Goal: Task Accomplishment & Management: Manage account settings

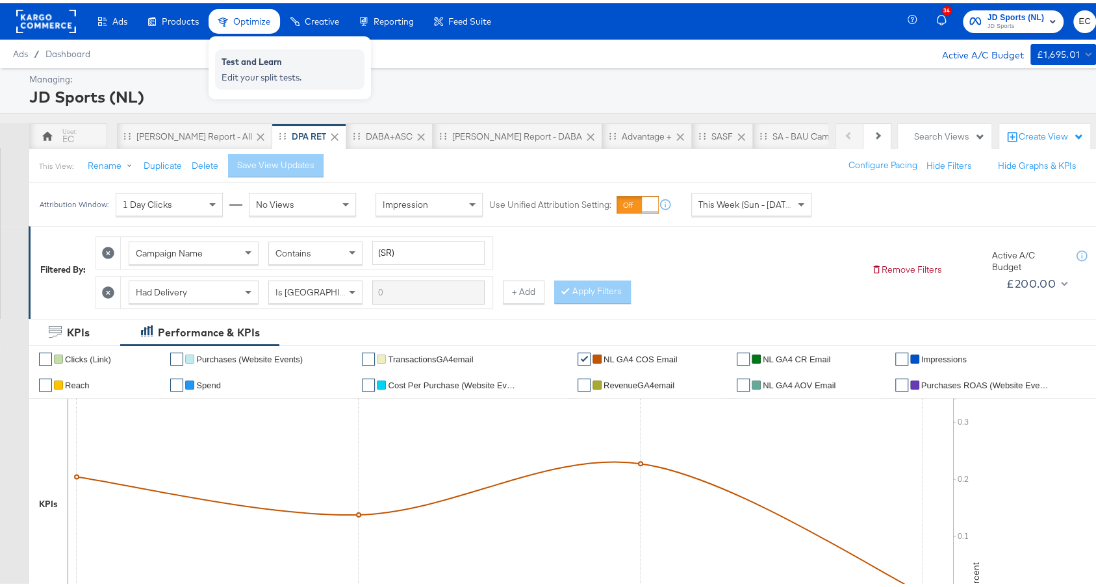
click at [246, 46] on div "Test and Learn Edit your split tests." at bounding box center [289, 66] width 149 height 40
click at [247, 61] on div "Test and Learn" at bounding box center [290, 61] width 136 height 16
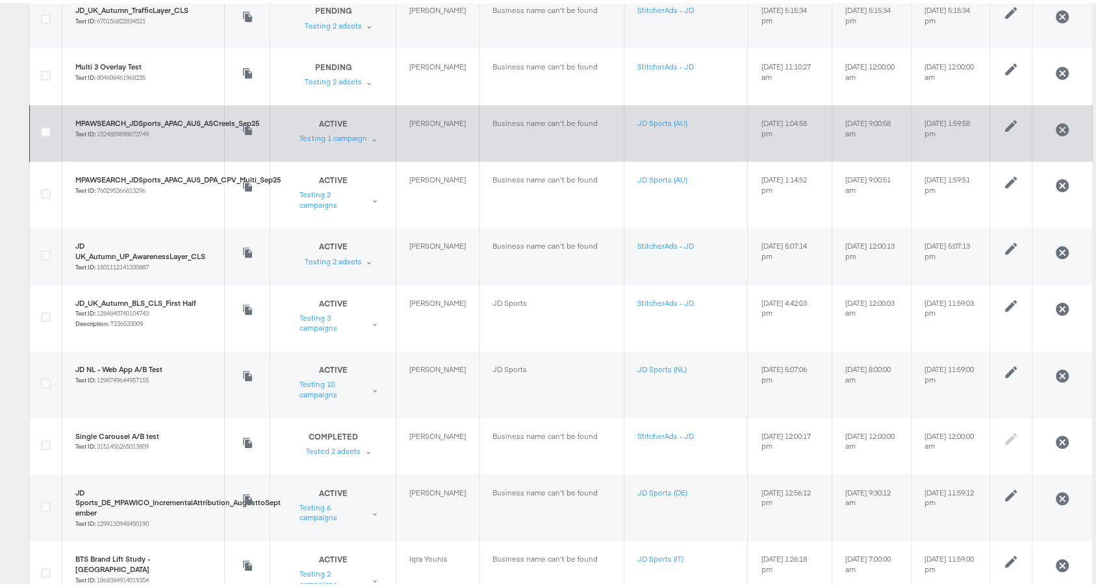
scroll to position [203, 0]
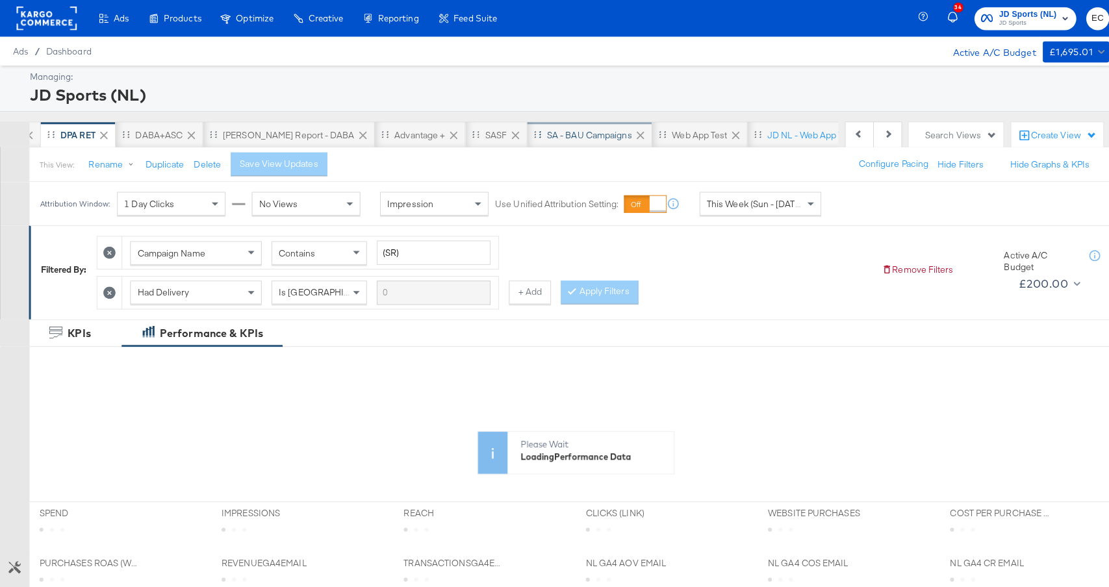
scroll to position [0, 245]
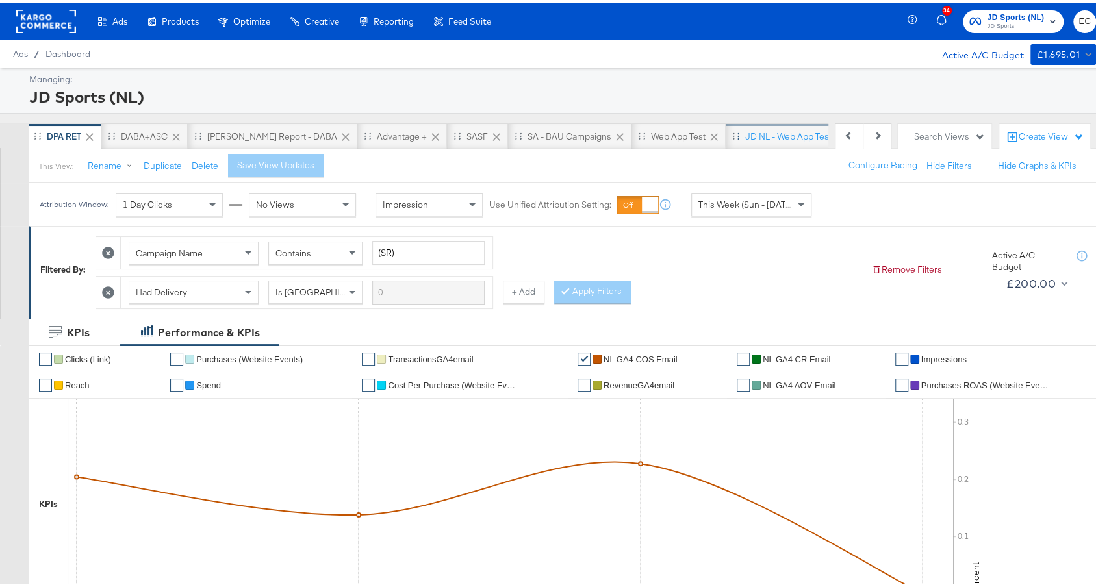
click at [745, 137] on div "JD NL - Web App Test" at bounding box center [788, 133] width 86 height 12
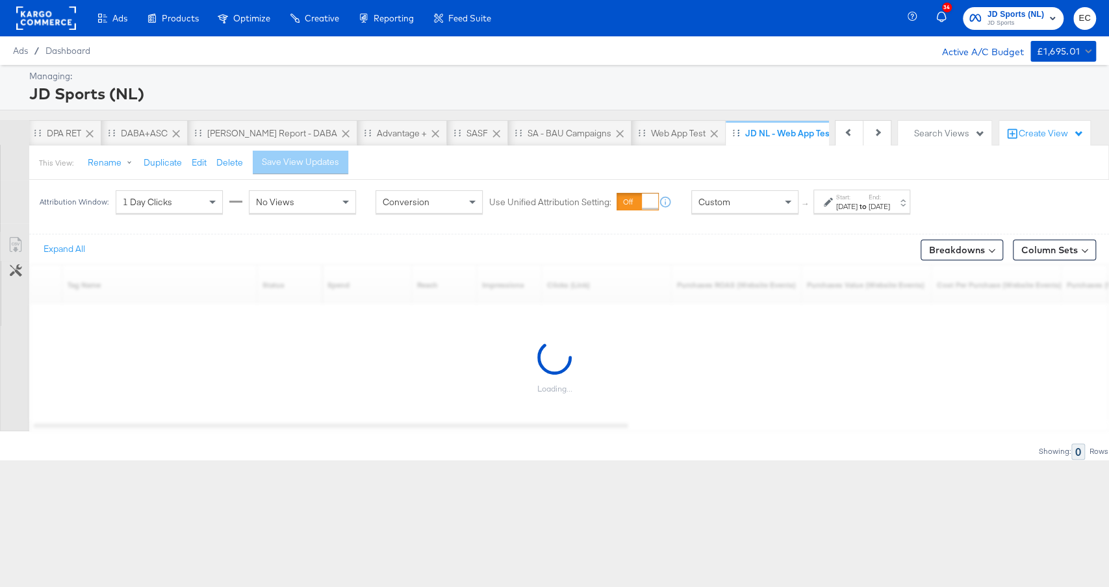
scroll to position [0, 232]
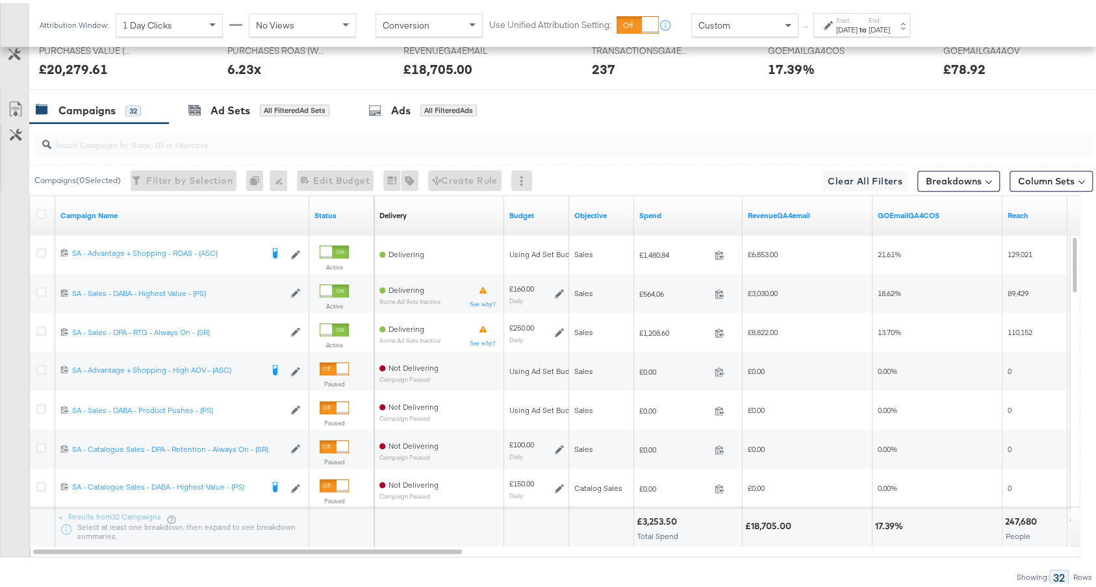
scroll to position [710, 0]
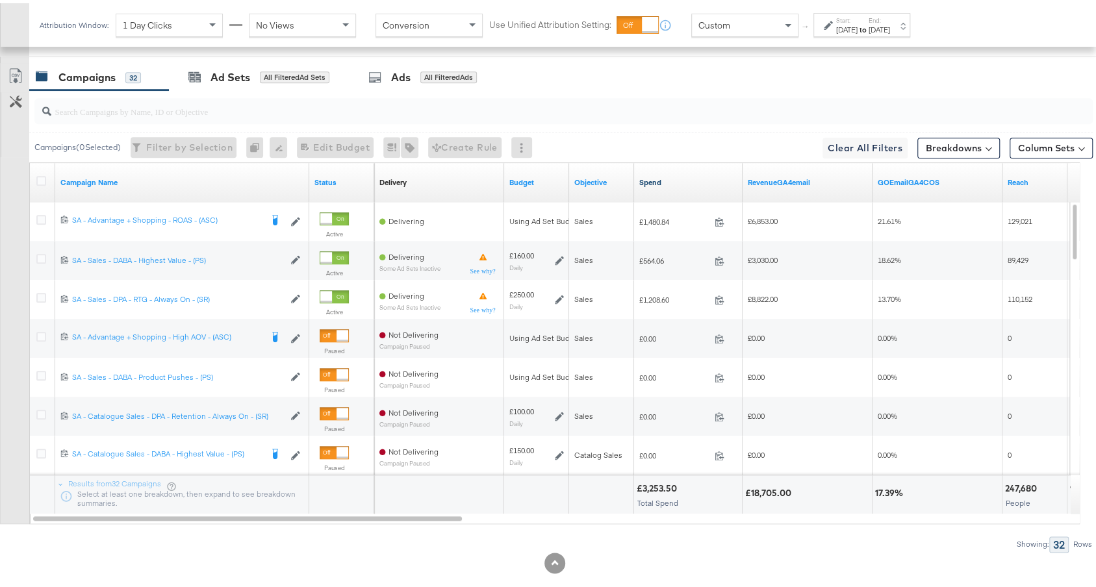
click at [698, 174] on link "Spend" at bounding box center [688, 179] width 98 height 10
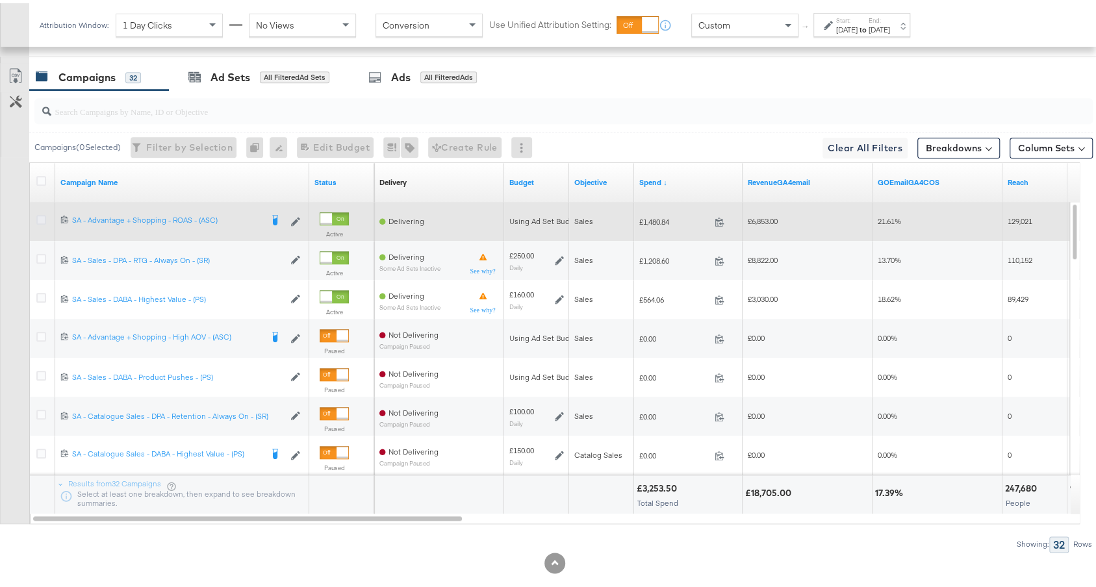
click at [41, 214] on icon at bounding box center [41, 217] width 10 height 10
click at [0, 0] on input "checkbox" at bounding box center [0, 0] width 0 height 0
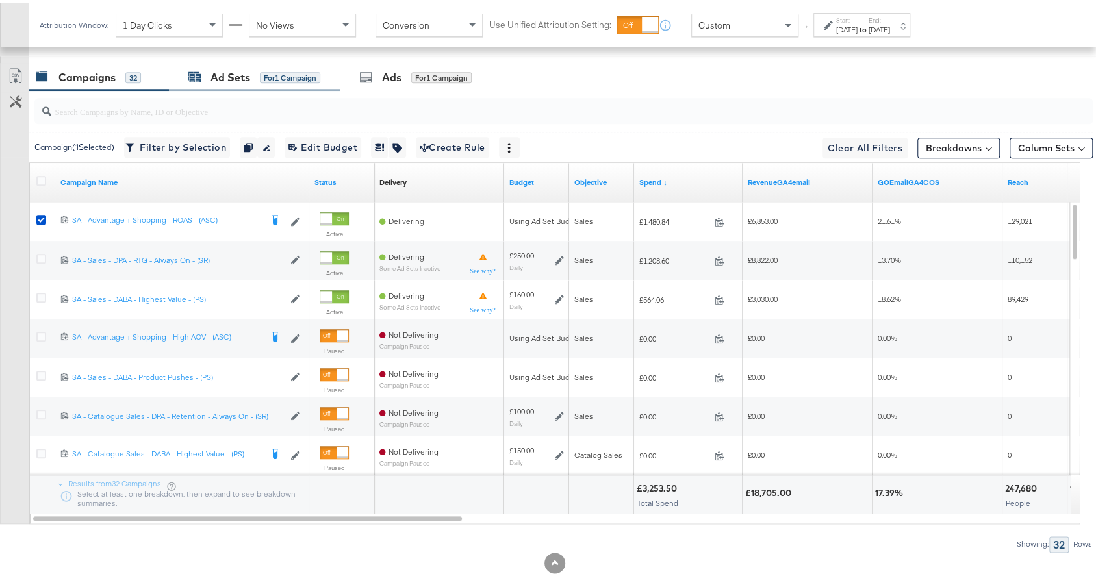
click at [256, 68] on div "Ad Sets for 1 Campaign" at bounding box center [254, 74] width 132 height 15
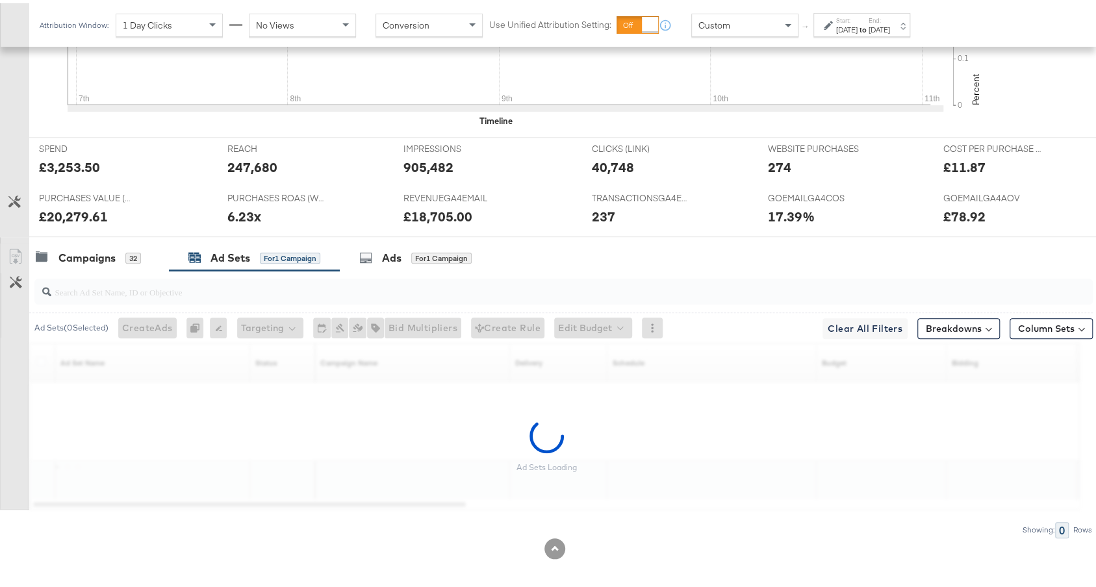
scroll to position [490, 0]
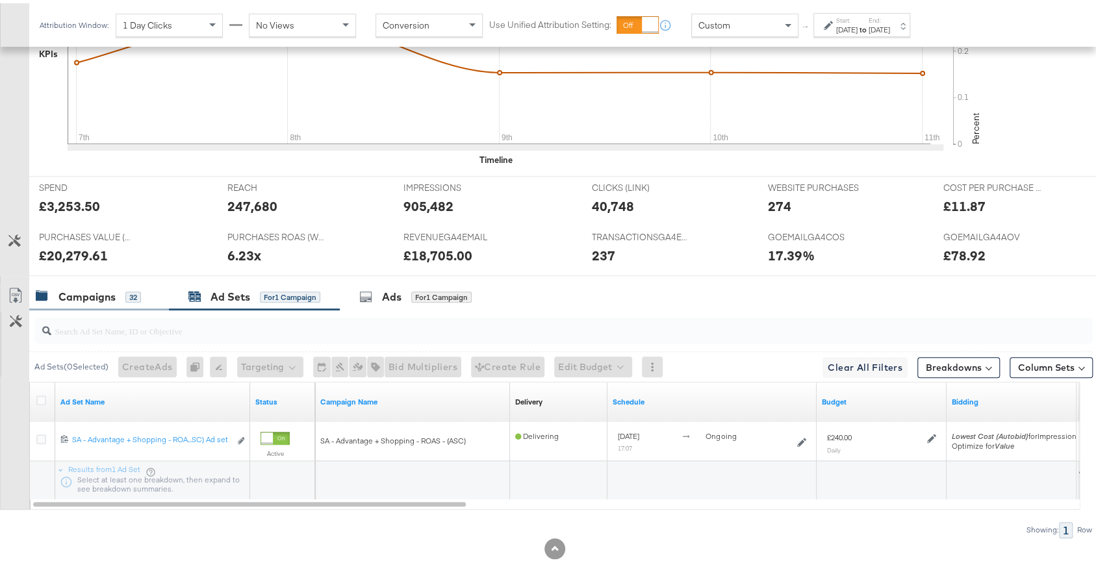
click at [80, 290] on div "Campaigns" at bounding box center [86, 294] width 57 height 15
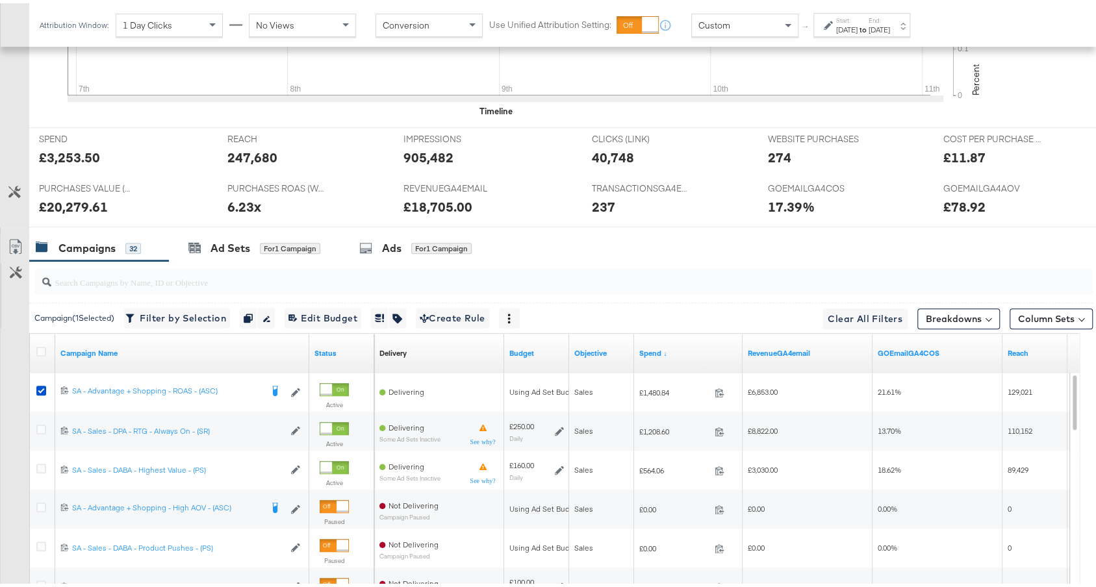
scroll to position [503, 0]
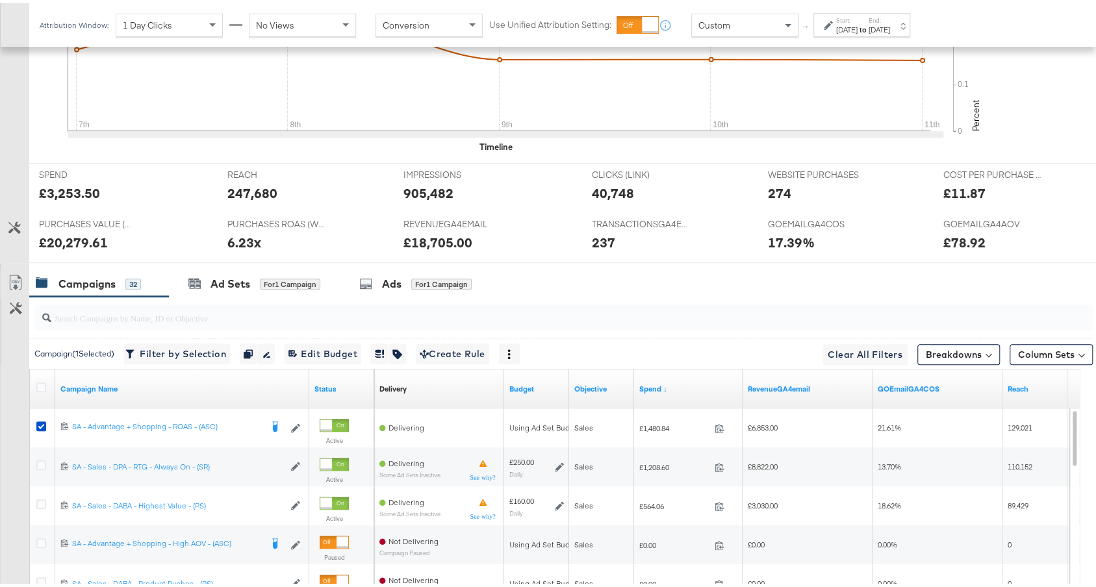
click at [858, 29] on div "[DATE]" at bounding box center [846, 26] width 21 height 10
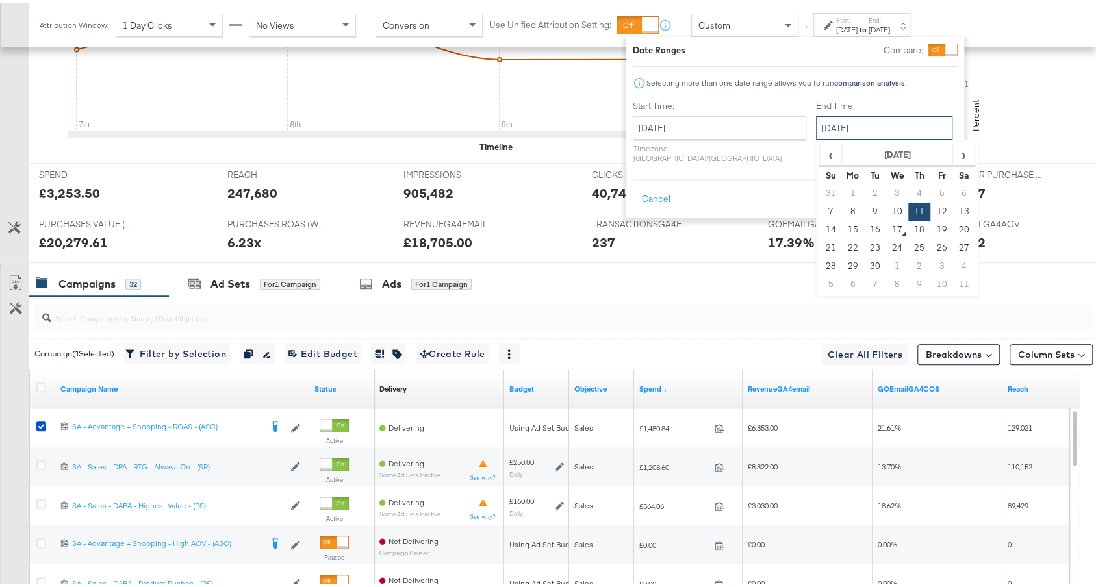
click at [872, 131] on input "[DATE]" at bounding box center [884, 124] width 136 height 23
click at [864, 227] on td "16" at bounding box center [875, 227] width 22 height 18
type input "[DATE]"
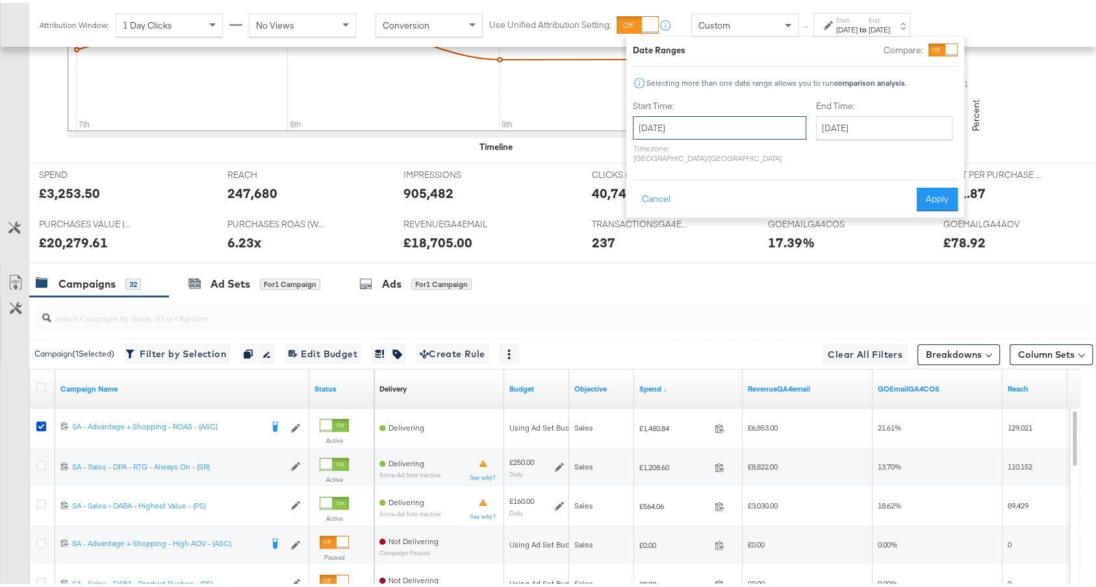
click at [725, 124] on input "[DATE]" at bounding box center [719, 124] width 173 height 23
click at [643, 227] on td "14" at bounding box center [648, 227] width 22 height 18
type input "[DATE]"
click at [937, 185] on button "Apply" at bounding box center [941, 196] width 41 height 23
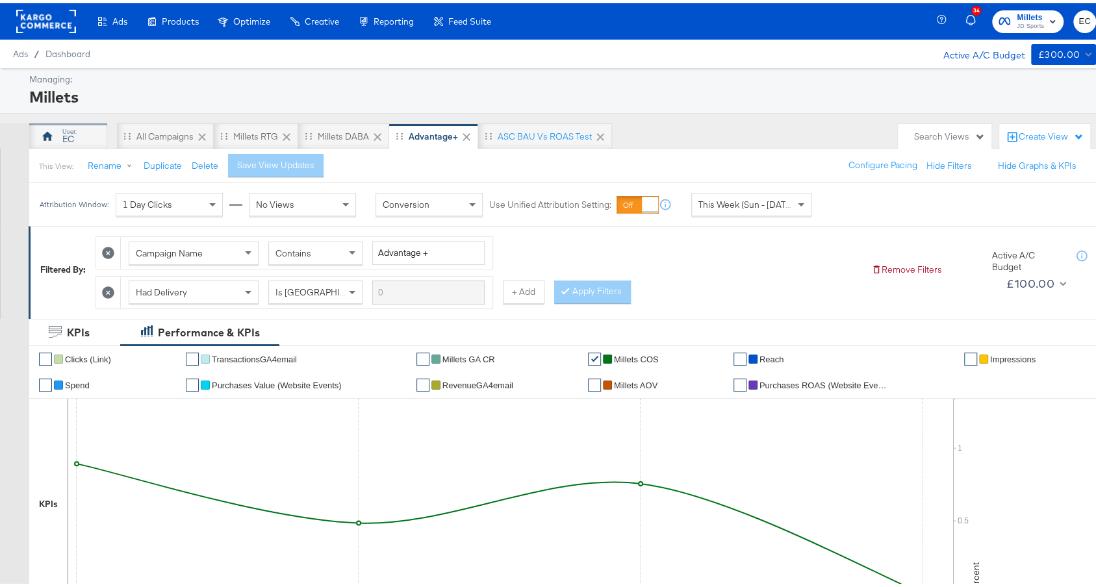
click at [62, 130] on div "EC" at bounding box center [68, 136] width 12 height 12
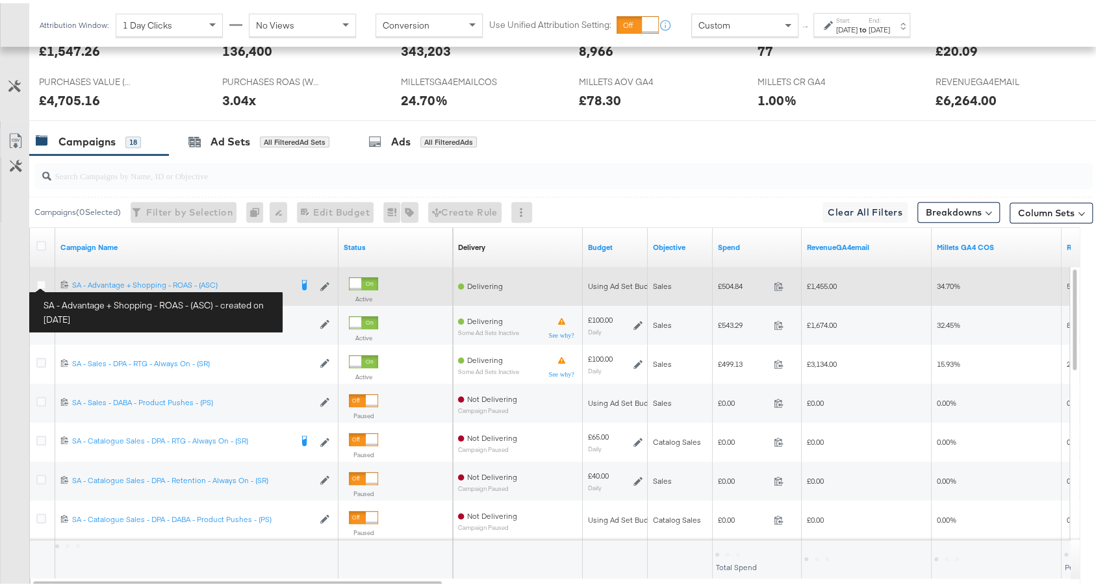
scroll to position [576, 0]
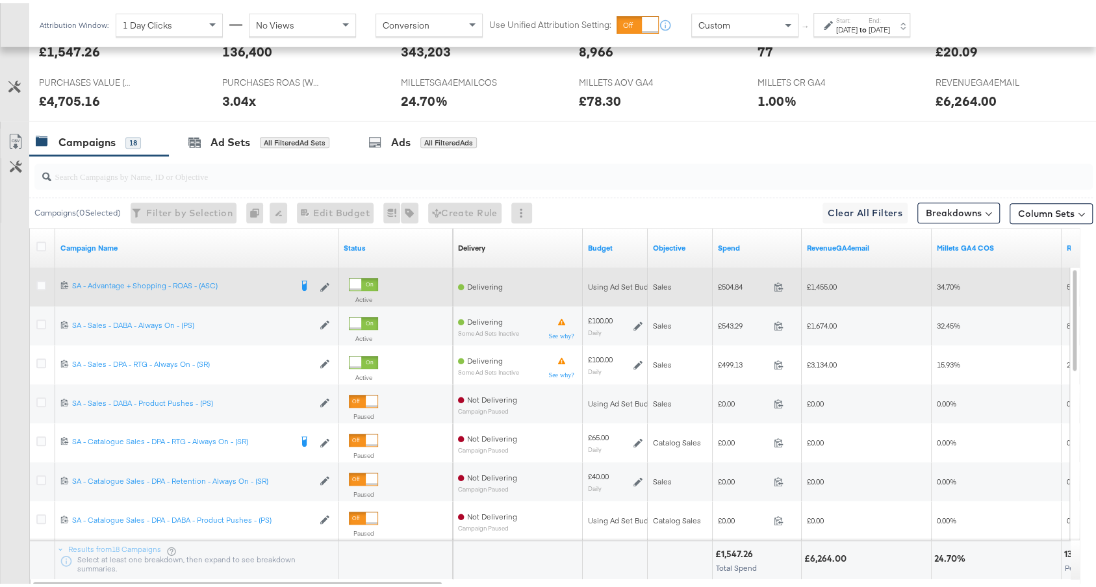
click at [35, 280] on div at bounding box center [43, 283] width 24 height 23
click at [41, 279] on icon at bounding box center [41, 282] width 10 height 10
click at [0, 0] on input "checkbox" at bounding box center [0, 0] width 0 height 0
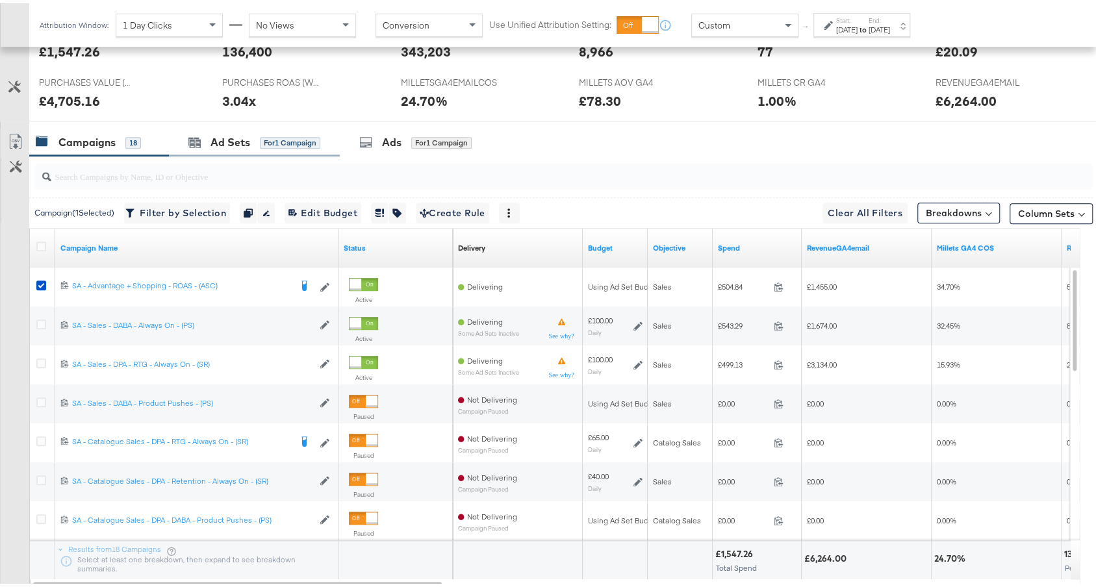
click at [235, 125] on div "Ad Sets for 1 Campaign" at bounding box center [254, 139] width 171 height 28
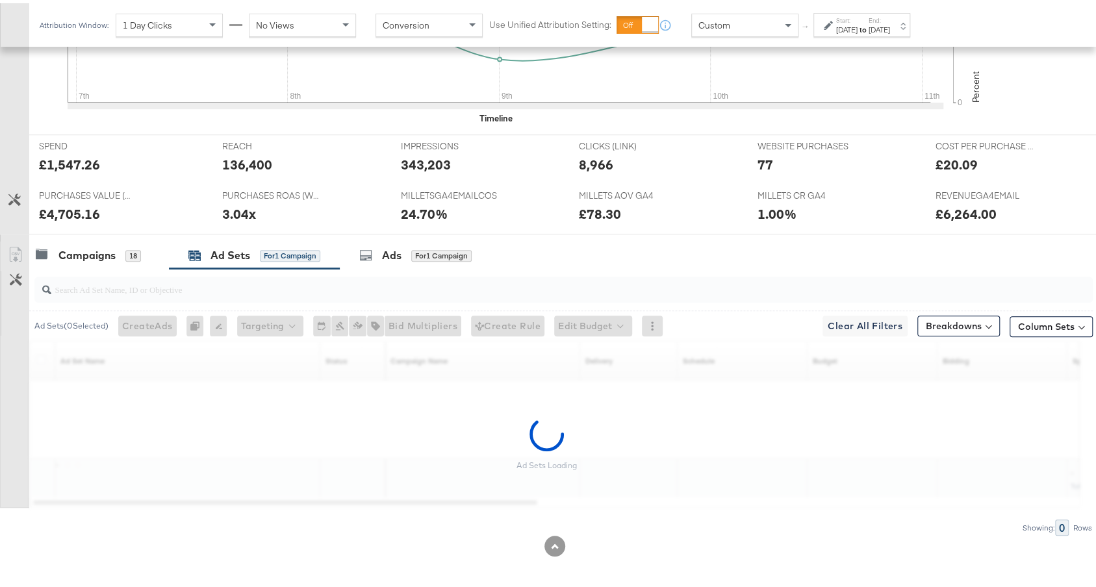
scroll to position [424, 0]
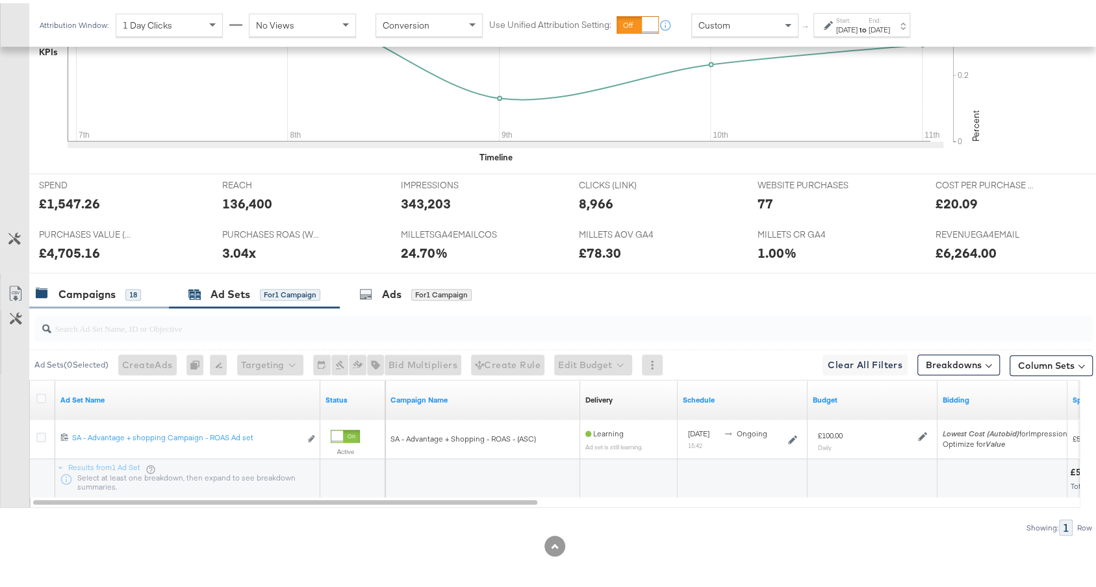
click at [149, 284] on div "Campaigns 18" at bounding box center [99, 291] width 140 height 28
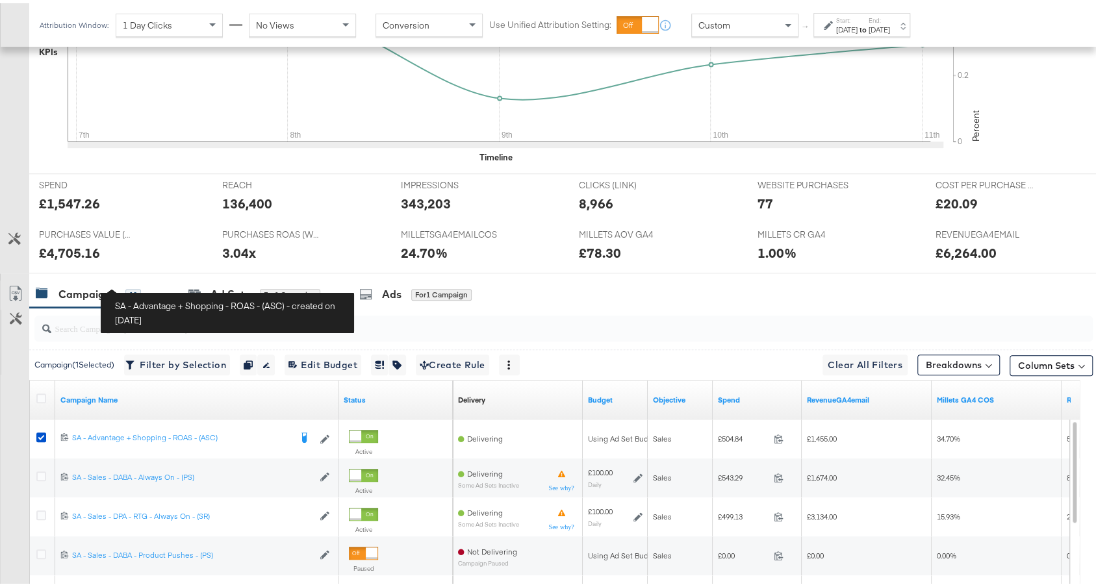
scroll to position [576, 0]
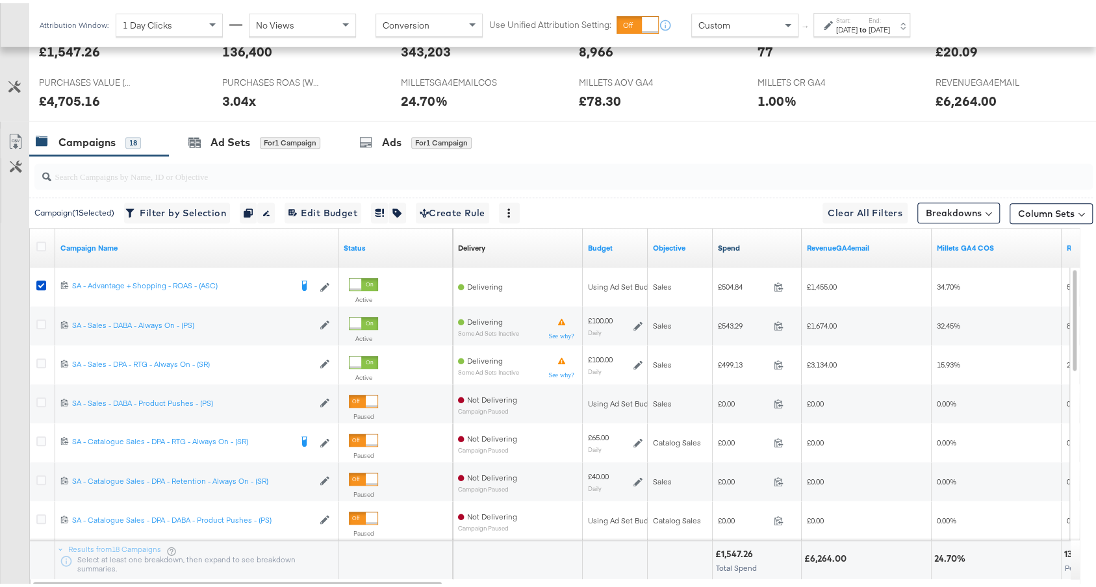
click at [747, 240] on link "Spend" at bounding box center [757, 245] width 79 height 10
click at [270, 125] on div "Ad Sets for 1 Campaign" at bounding box center [254, 139] width 171 height 28
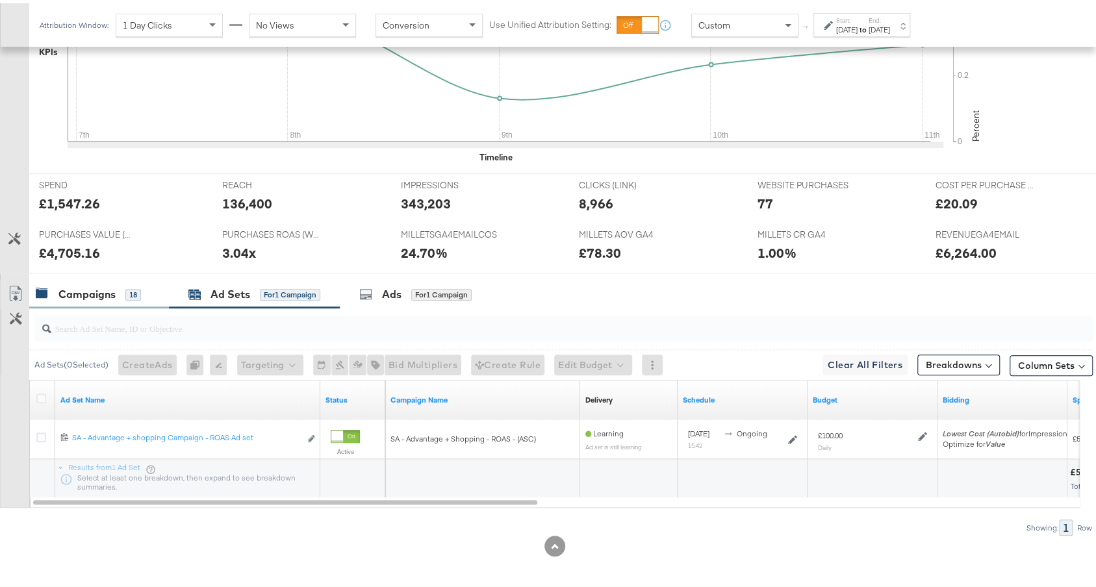
click at [83, 290] on div "Campaigns" at bounding box center [86, 291] width 57 height 15
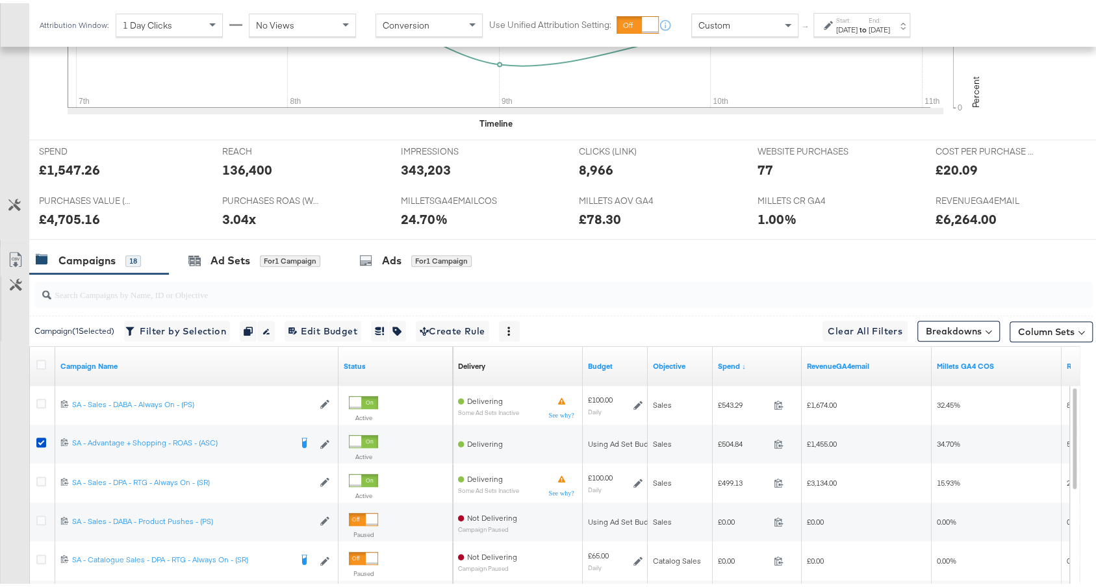
scroll to position [420, 0]
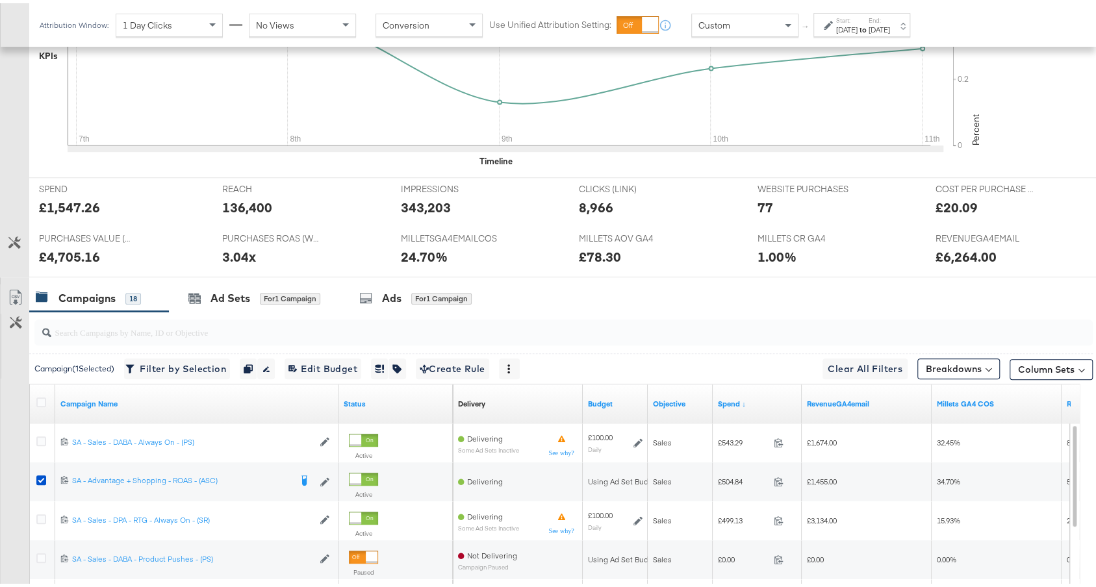
click at [890, 26] on div "[DATE]" at bounding box center [879, 26] width 21 height 10
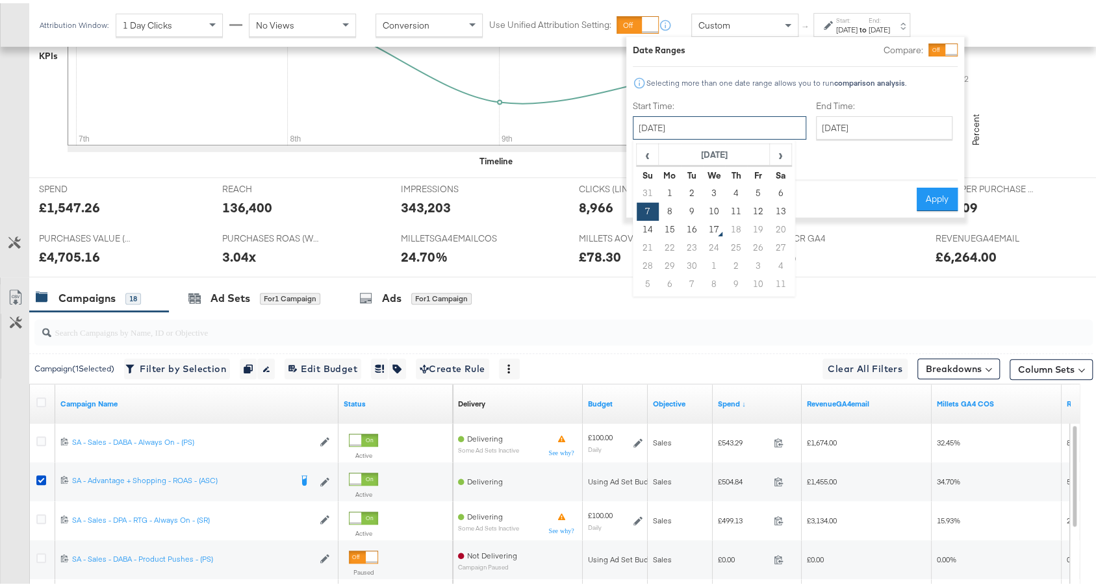
click at [734, 120] on input "September 7th 2025" at bounding box center [719, 124] width 173 height 23
click at [652, 224] on td "14" at bounding box center [648, 227] width 22 height 18
type input "September 14th 2025"
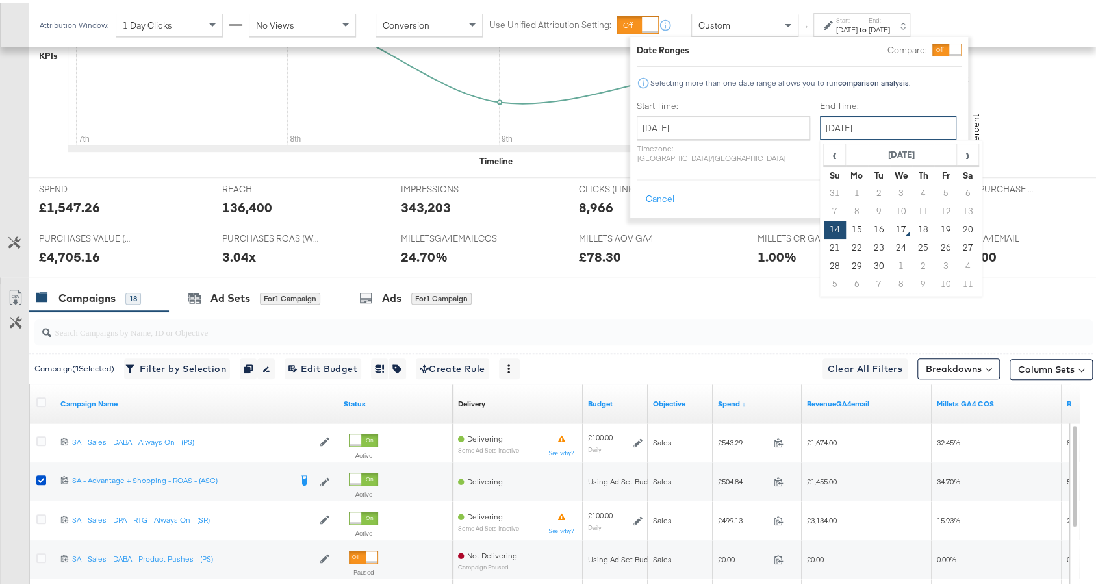
click at [845, 127] on input "September 14th 2025" at bounding box center [888, 124] width 136 height 23
click at [868, 229] on td "16" at bounding box center [879, 227] width 22 height 18
type input "September 16th 2025"
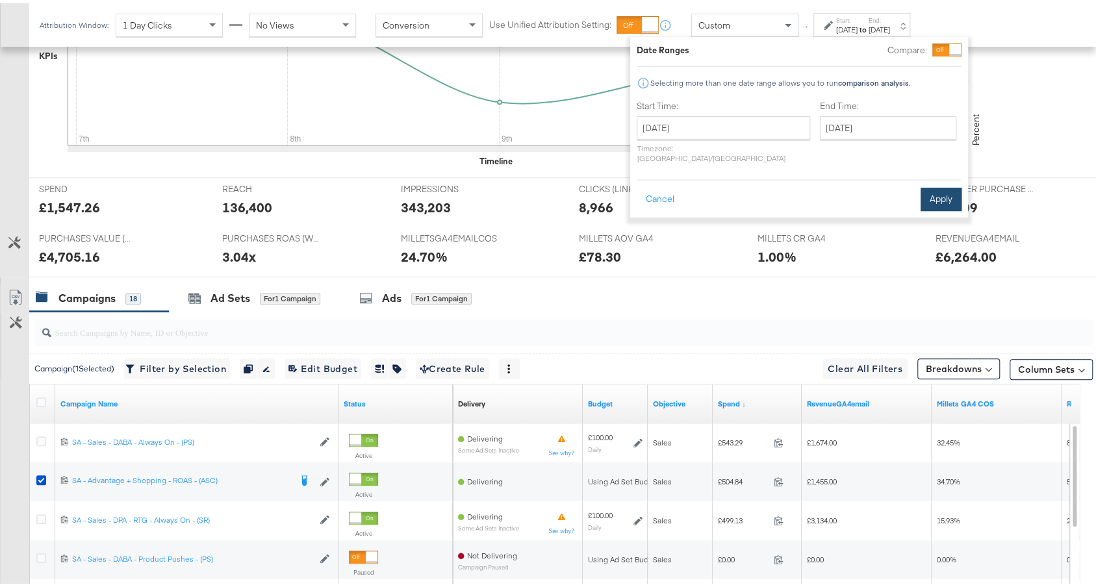
click at [937, 185] on button "Apply" at bounding box center [941, 196] width 41 height 23
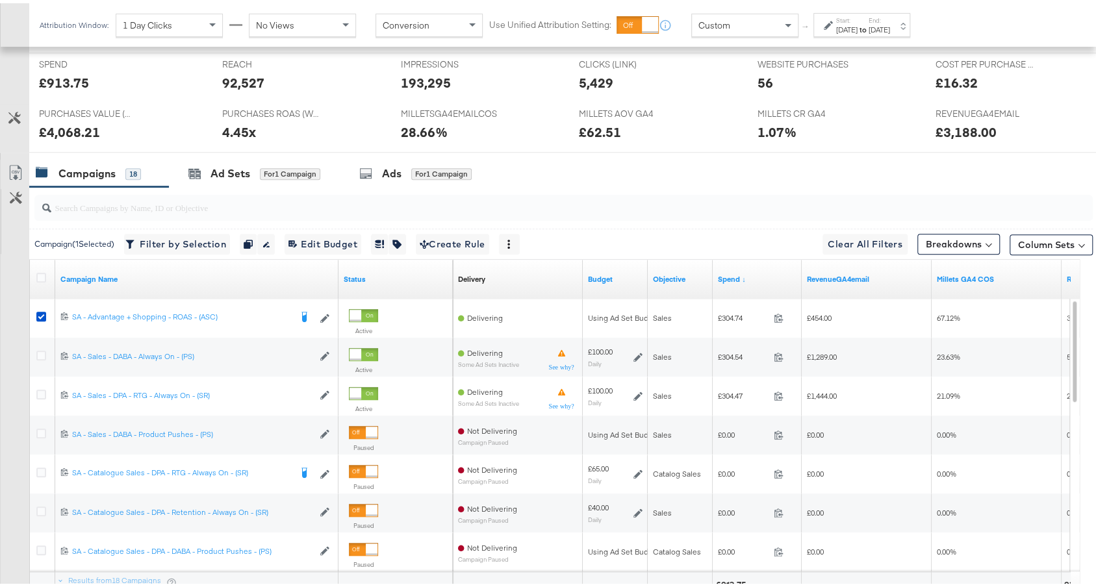
scroll to position [616, 0]
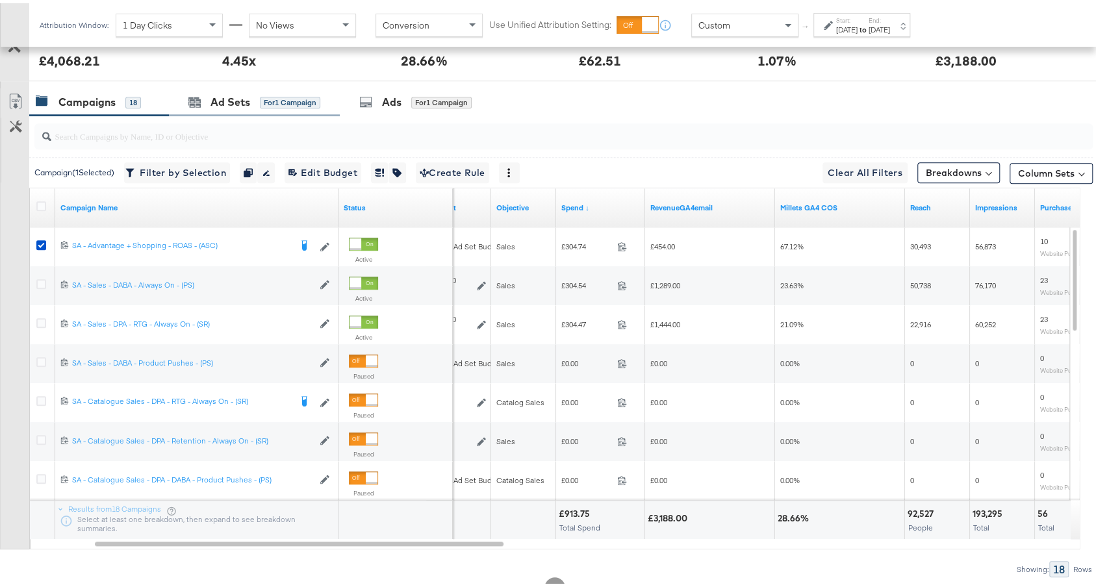
click at [288, 109] on div "Ad Sets for 1 Campaign" at bounding box center [254, 99] width 171 height 28
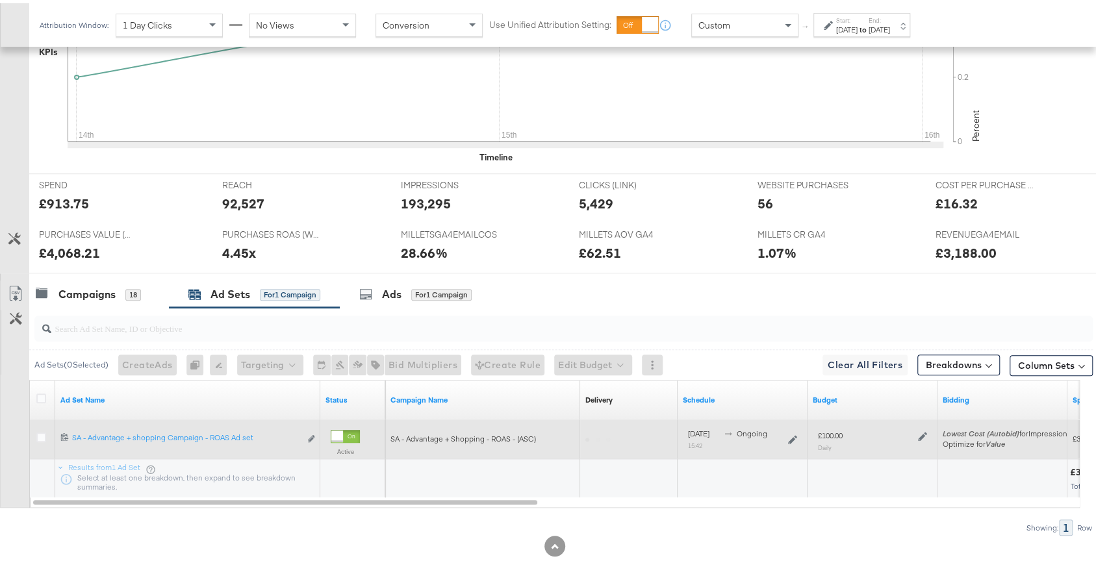
click at [921, 433] on icon at bounding box center [922, 433] width 9 height 9
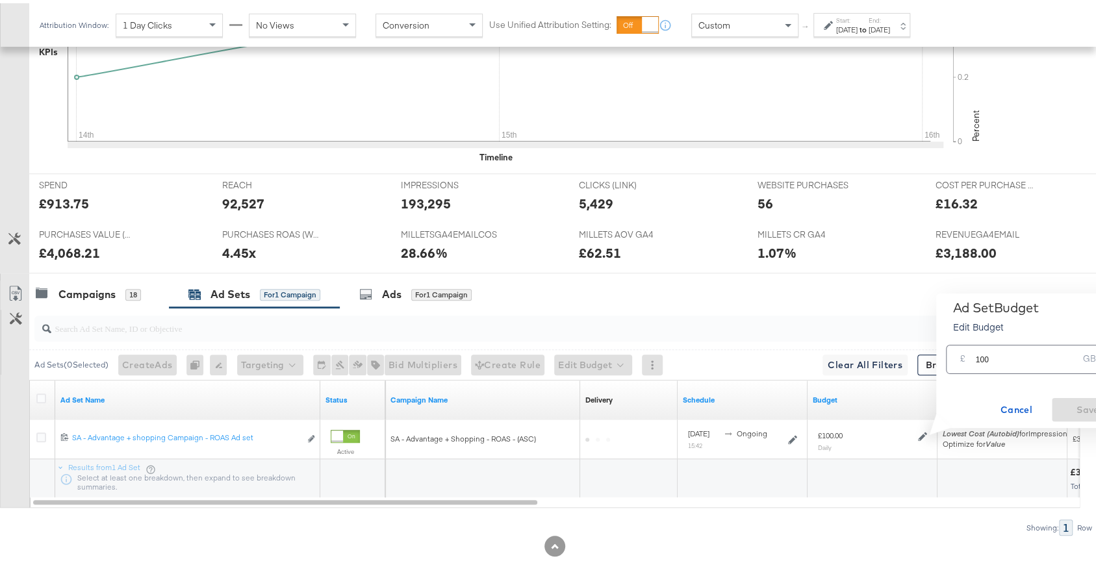
click at [997, 362] on input "100" at bounding box center [1026, 351] width 103 height 28
type input "70"
click at [1039, 408] on span "Save" at bounding box center [1087, 407] width 61 height 16
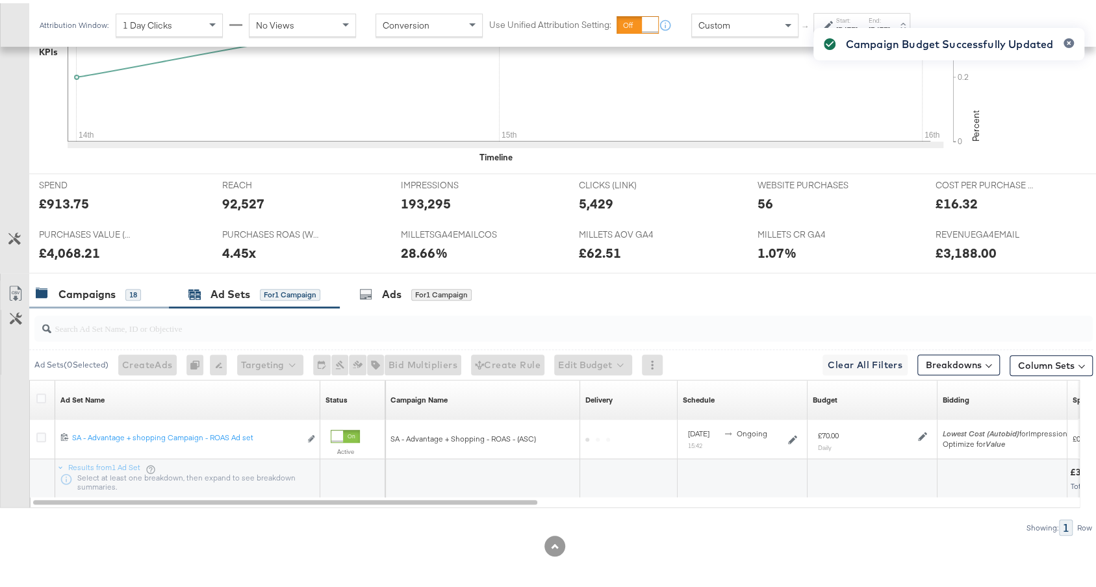
click at [117, 285] on div "Campaigns 18" at bounding box center [88, 291] width 105 height 15
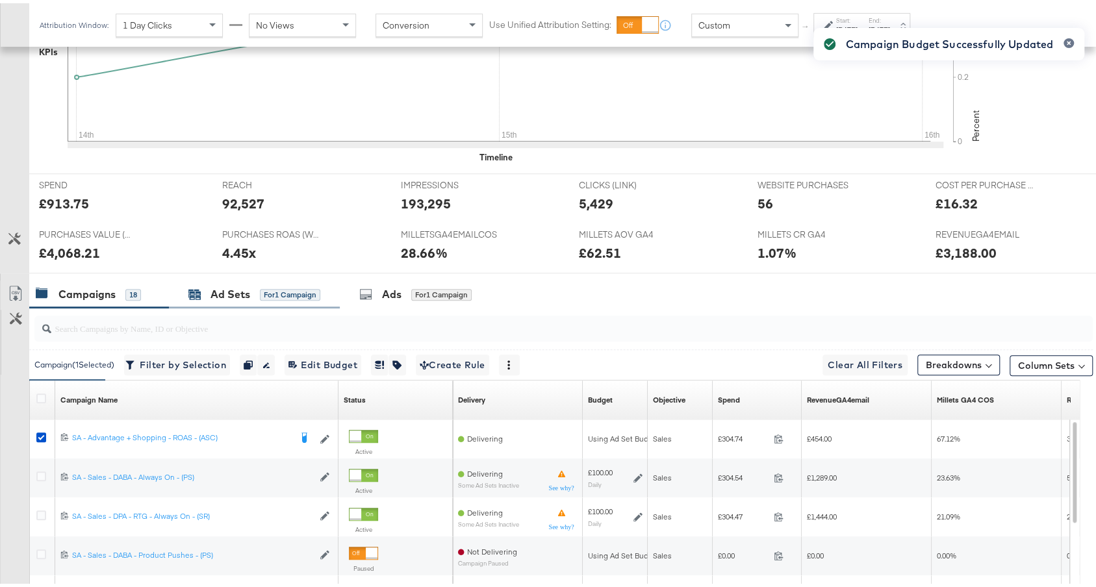
click at [281, 288] on div "for 1 Campaign" at bounding box center [290, 292] width 60 height 12
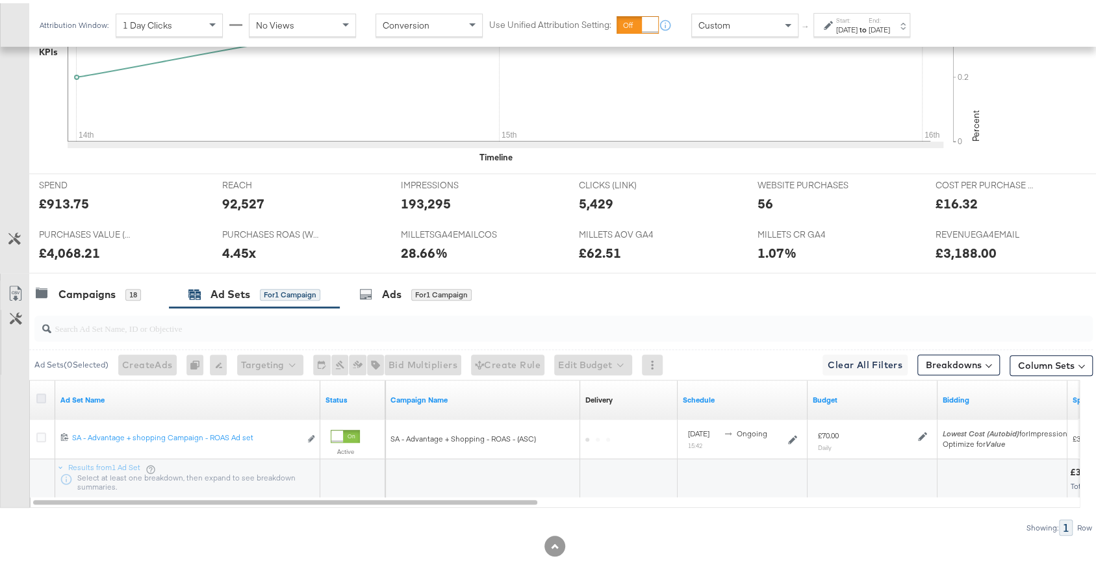
click at [42, 392] on icon at bounding box center [41, 396] width 10 height 10
click at [0, 0] on input "checkbox" at bounding box center [0, 0] width 0 height 0
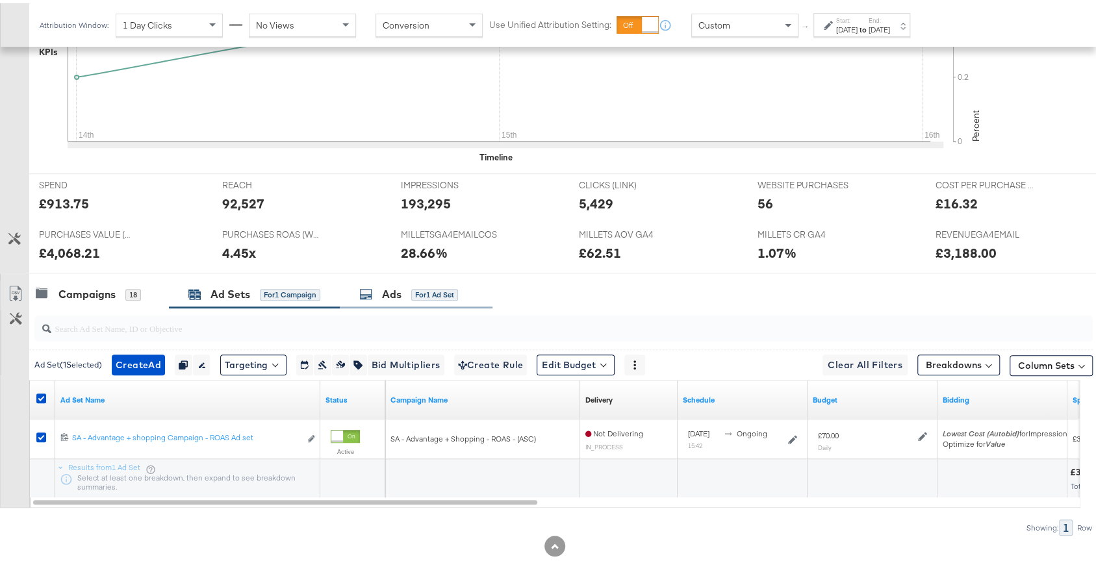
click at [430, 279] on div "Ads for 1 Ad Set" at bounding box center [416, 291] width 153 height 28
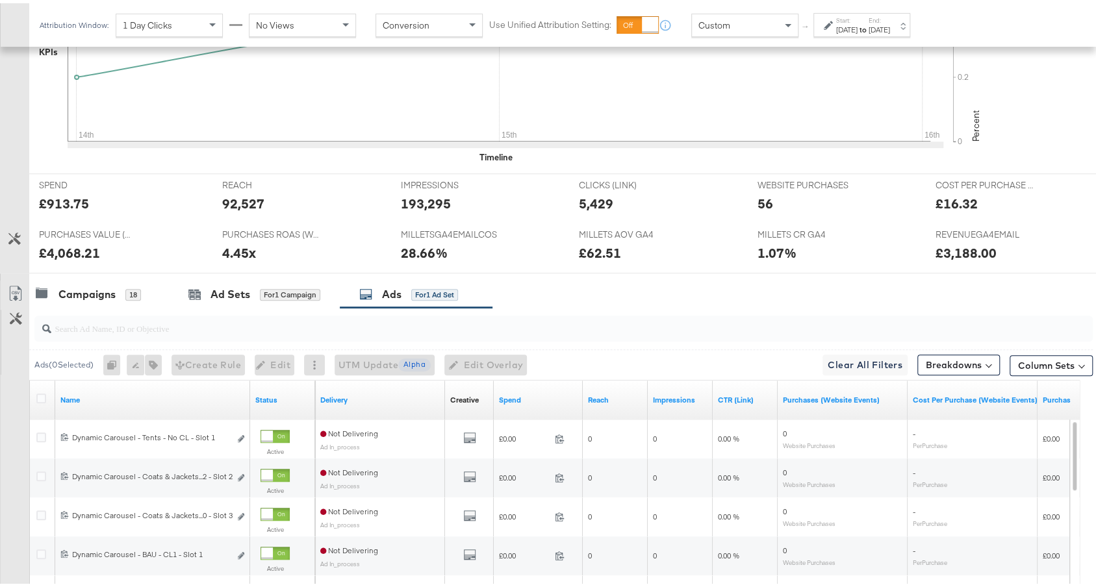
scroll to position [648, 0]
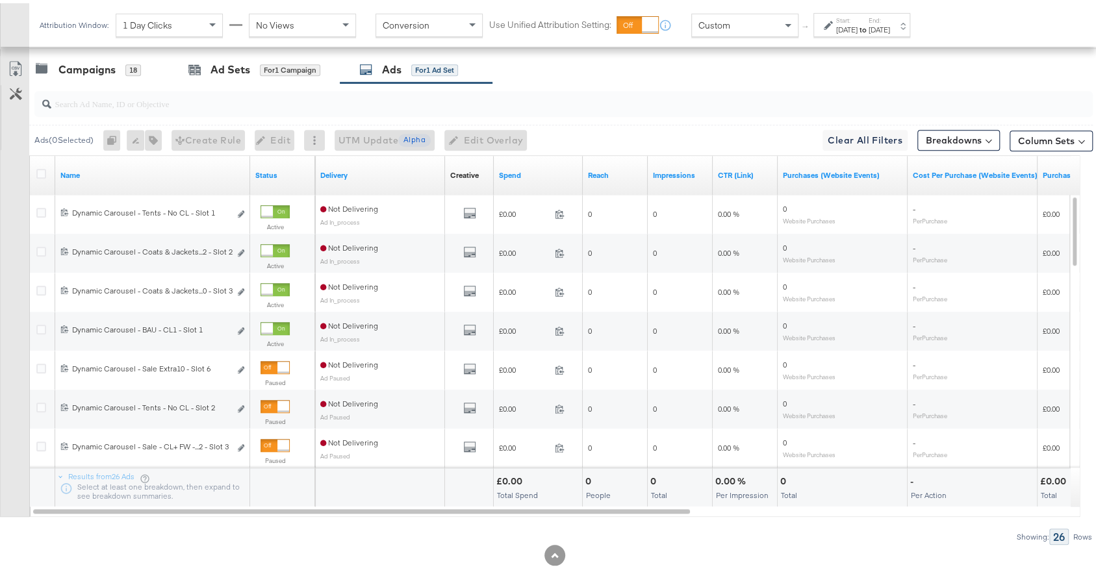
click at [534, 162] on div "Spend" at bounding box center [538, 172] width 89 height 21
click at [535, 167] on link "Spend" at bounding box center [538, 172] width 79 height 10
click at [856, 16] on label "Start:" at bounding box center [846, 17] width 21 height 8
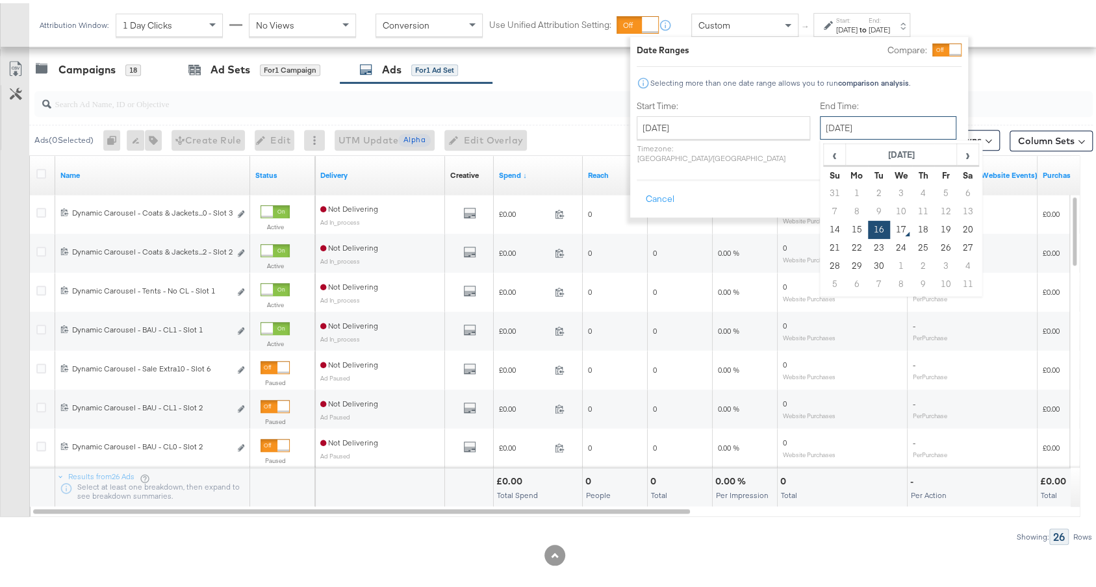
click at [820, 133] on input "[DATE]" at bounding box center [888, 124] width 136 height 23
click at [890, 218] on td "17" at bounding box center [901, 227] width 22 height 18
type input "[DATE]"
click at [938, 185] on button "Apply" at bounding box center [941, 196] width 41 height 23
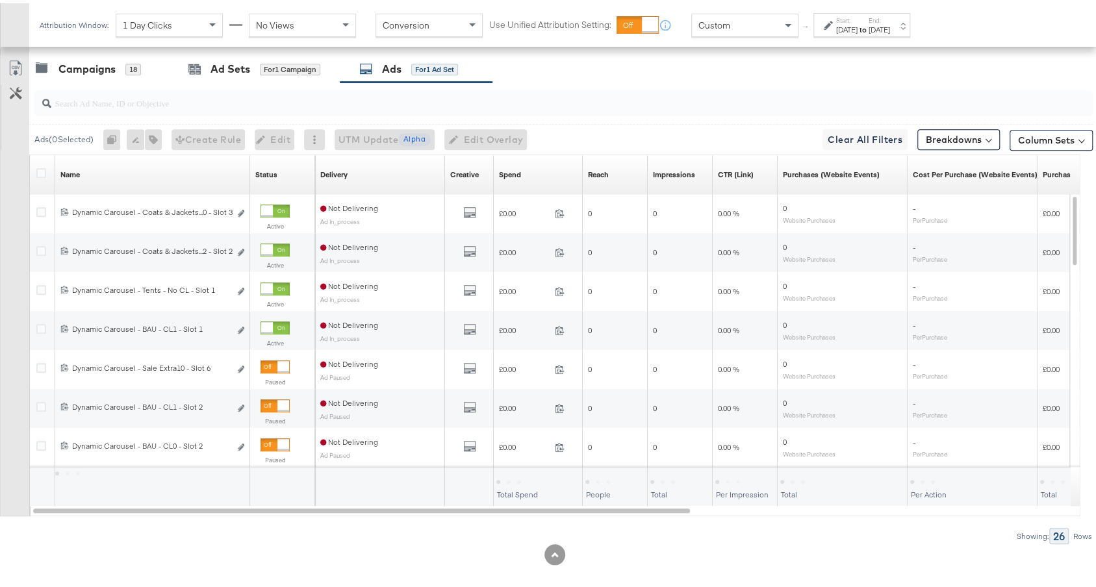
scroll to position [335, 0]
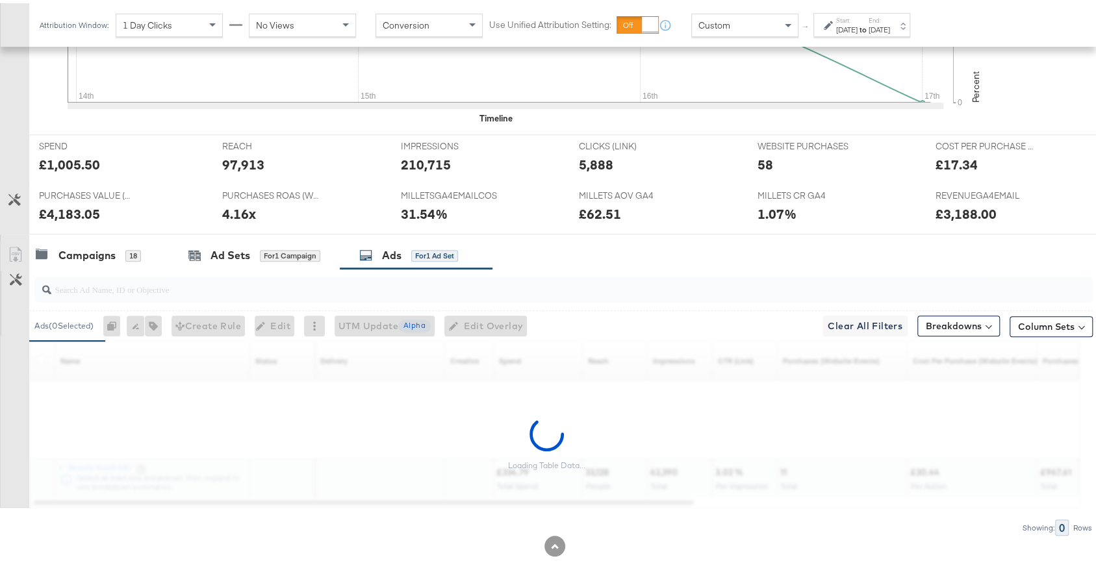
click at [869, 22] on strong "to" at bounding box center [863, 26] width 11 height 10
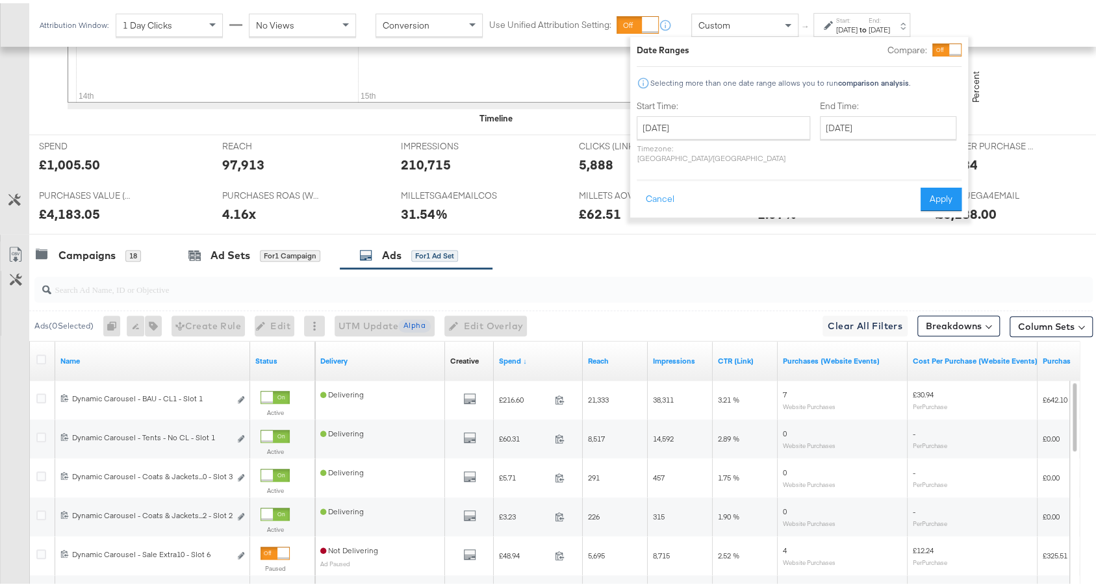
scroll to position [648, 0]
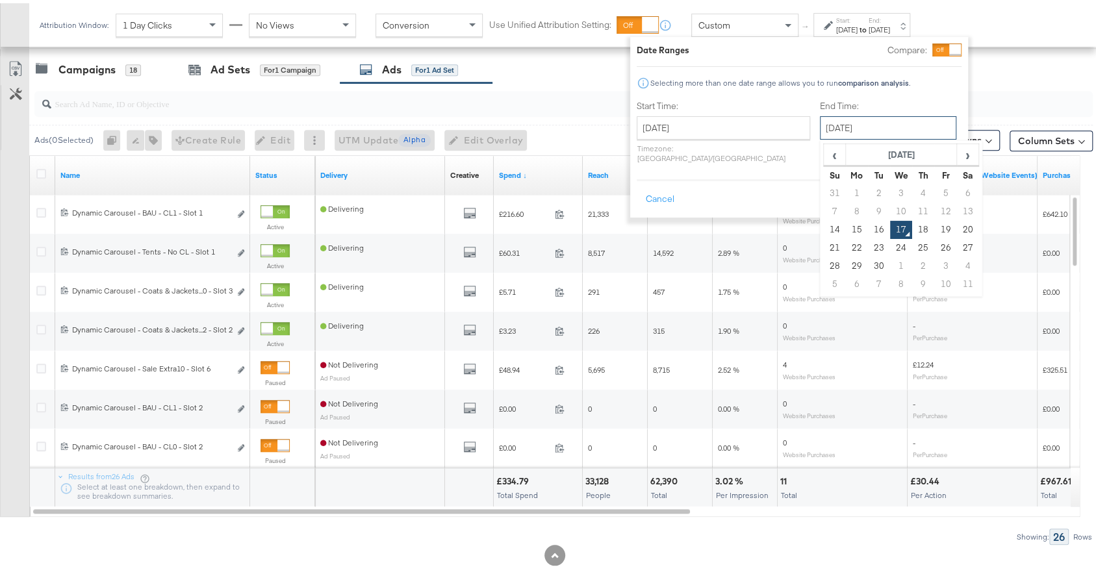
click at [820, 118] on input "[DATE]" at bounding box center [888, 124] width 136 height 23
click at [868, 227] on td "16" at bounding box center [879, 227] width 22 height 18
type input "[DATE]"
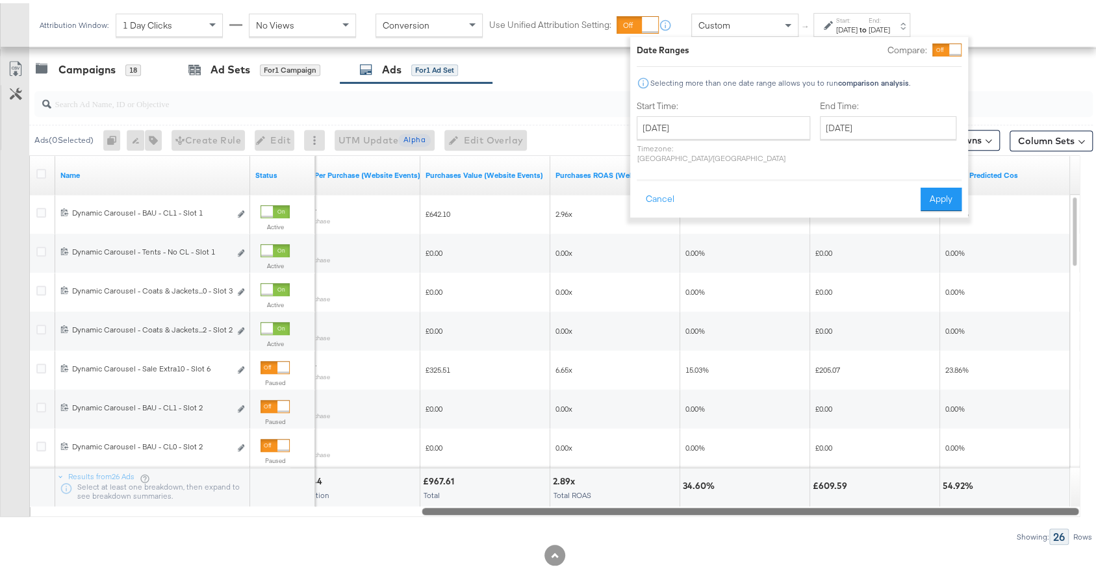
drag, startPoint x: 641, startPoint y: 504, endPoint x: 1108, endPoint y: 468, distance: 469.2
click at [943, 185] on button "Apply" at bounding box center [941, 196] width 41 height 23
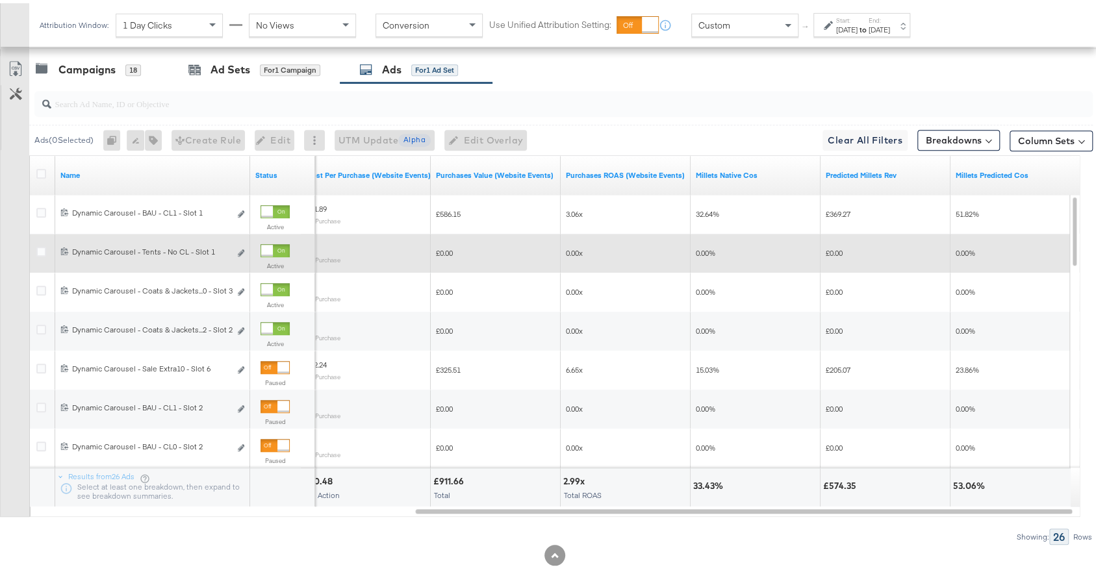
click at [272, 244] on div at bounding box center [267, 248] width 12 height 12
click at [773, 21] on div "Custom" at bounding box center [745, 22] width 106 height 22
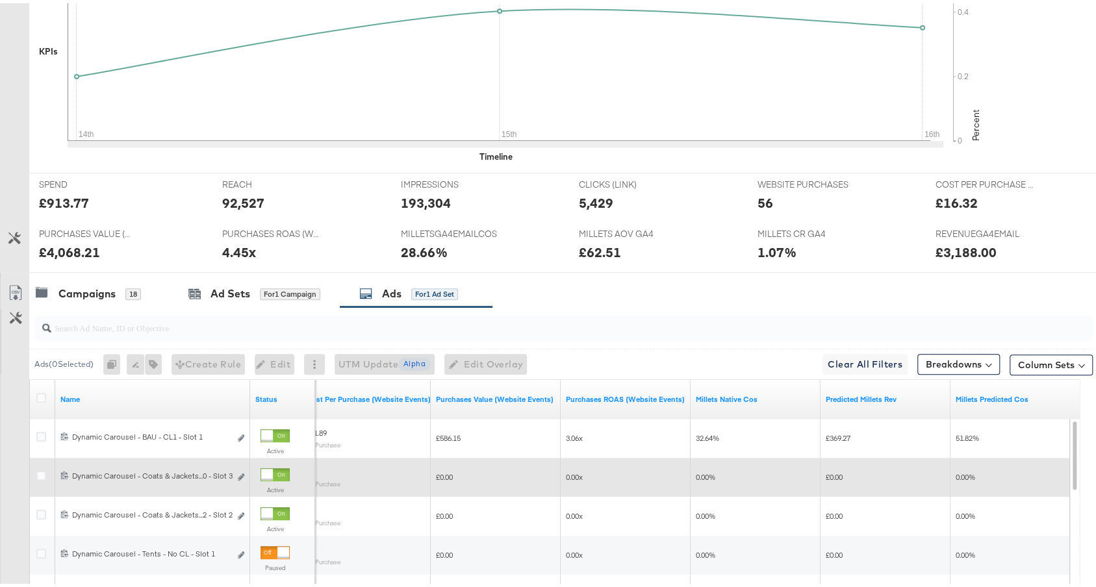
scroll to position [0, 0]
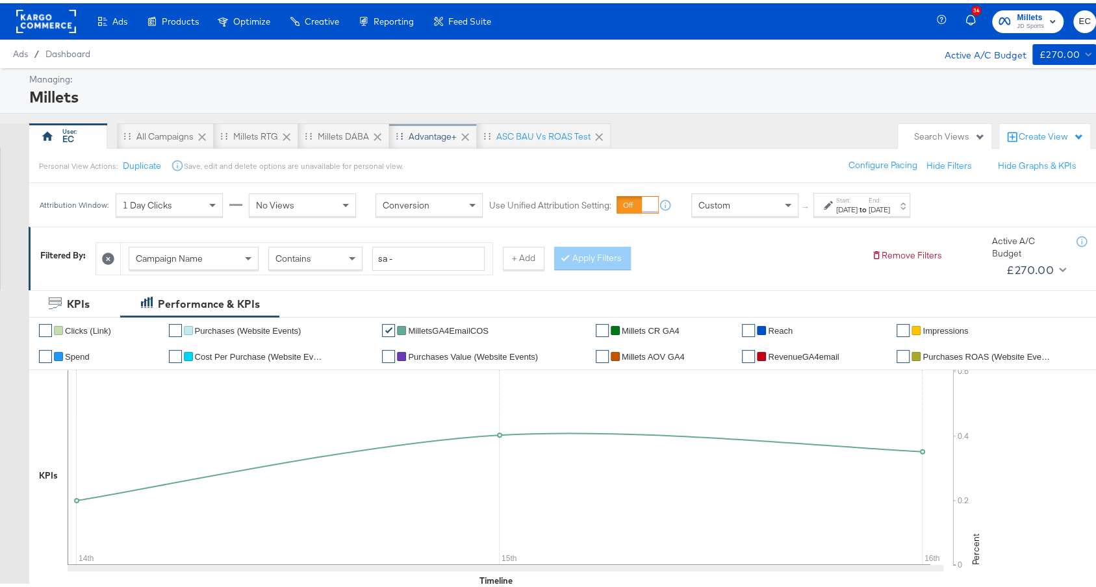
click at [435, 131] on div "Advantage+" at bounding box center [433, 133] width 48 height 12
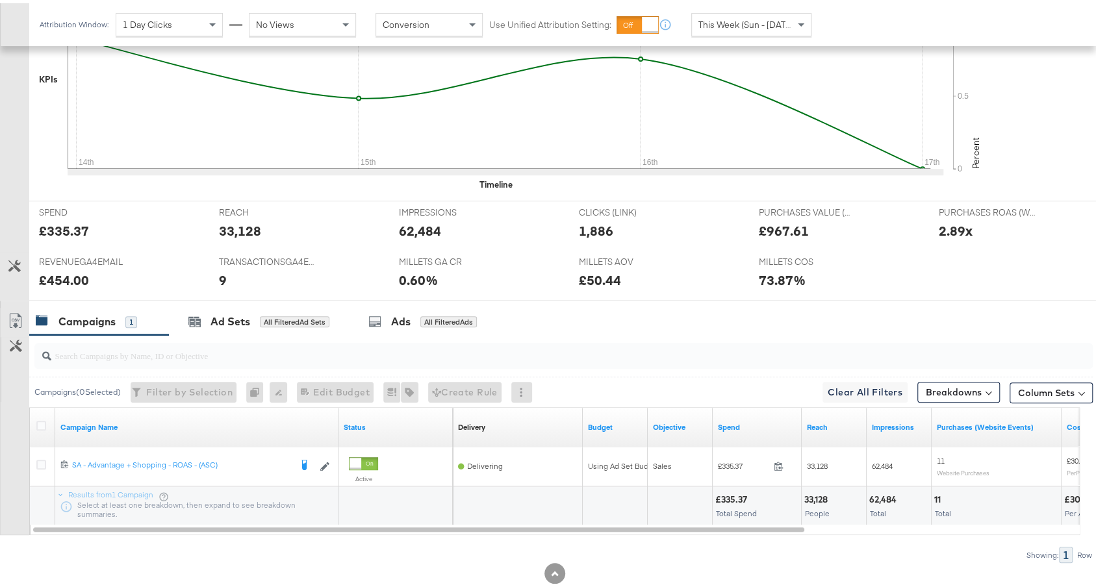
scroll to position [450, 0]
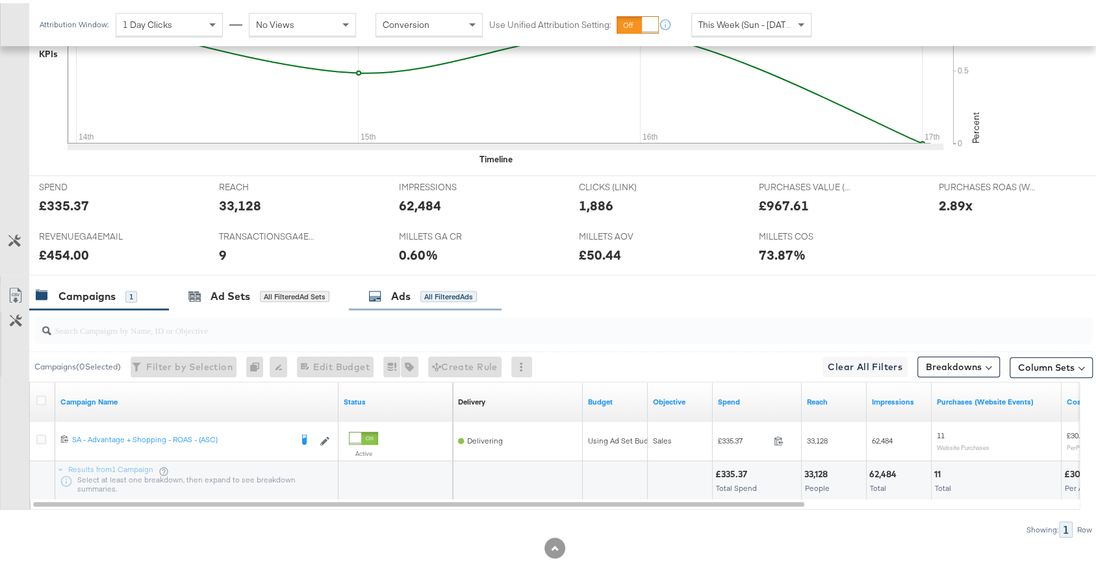
click at [424, 288] on div "All Filtered Ads" at bounding box center [448, 294] width 57 height 12
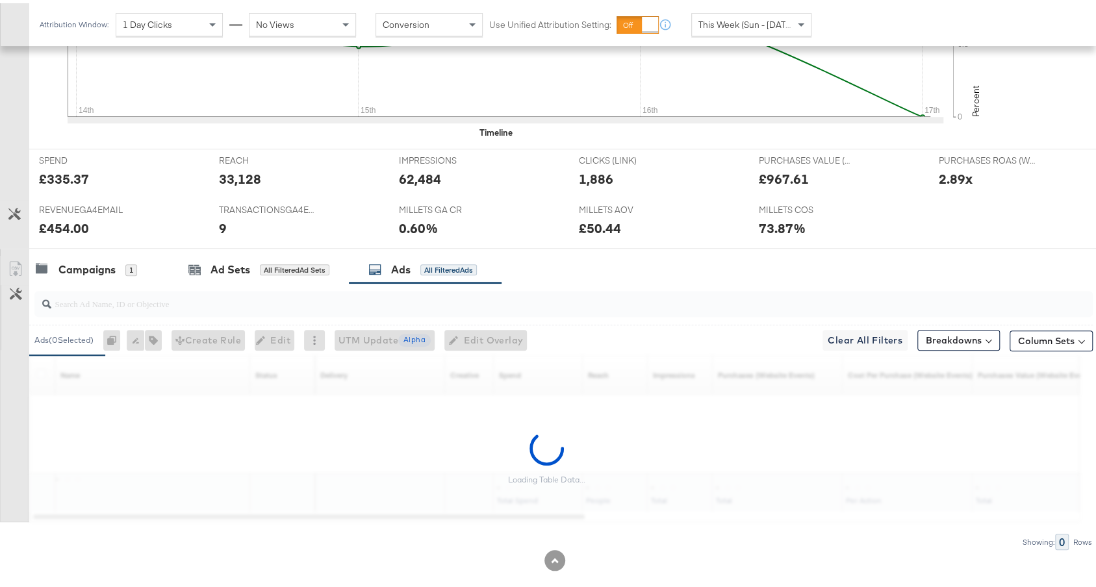
scroll to position [489, 0]
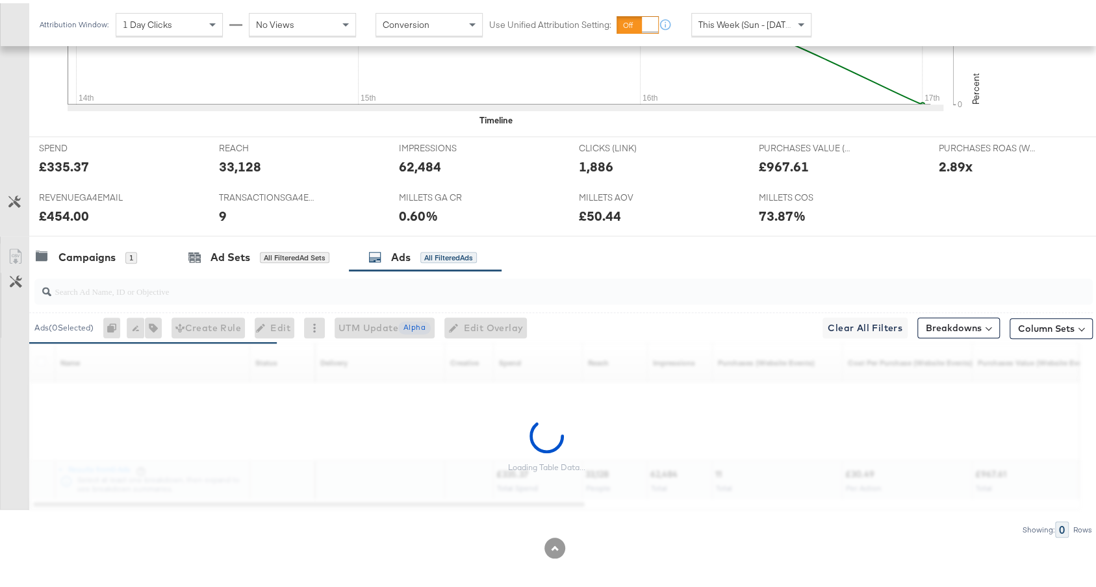
click at [751, 26] on span "This Week (Sun - [DATE])" at bounding box center [746, 22] width 97 height 12
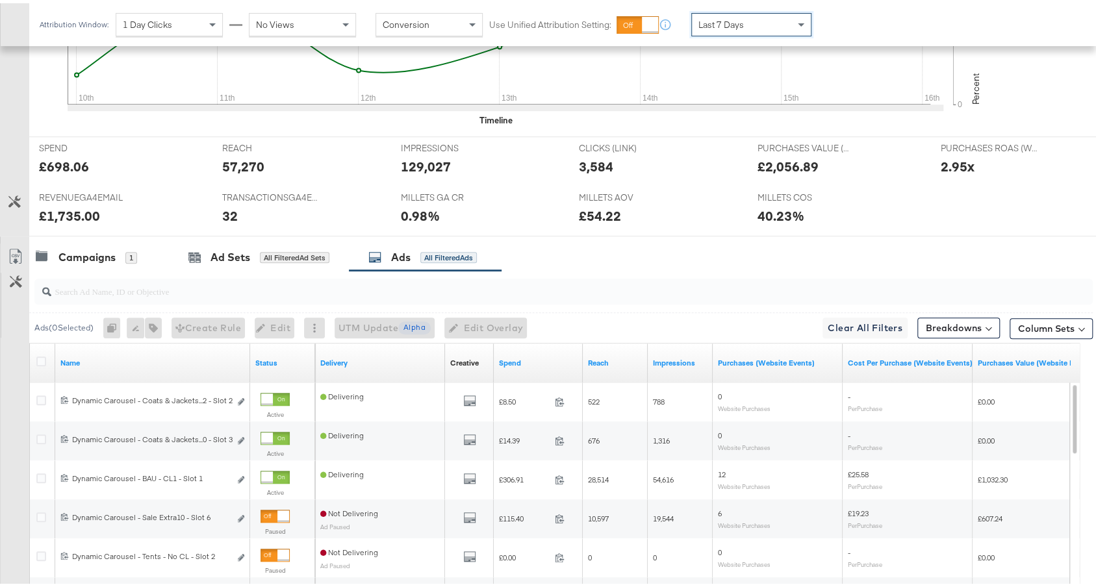
click at [534, 362] on div "Spend" at bounding box center [538, 360] width 89 height 21
click at [536, 358] on link "Spend" at bounding box center [538, 360] width 79 height 10
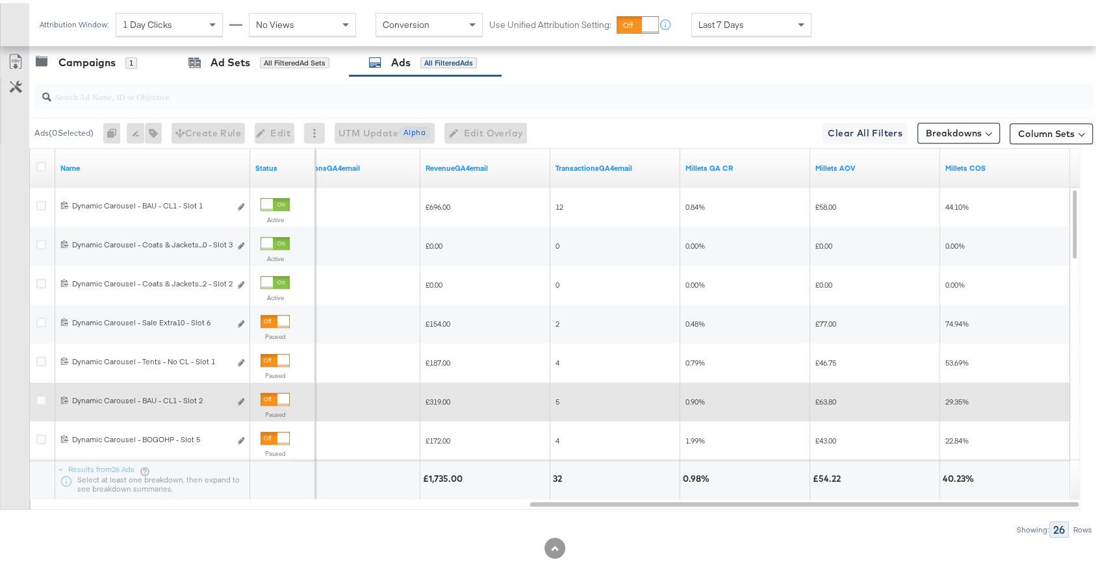
click at [277, 393] on div at bounding box center [283, 397] width 12 height 12
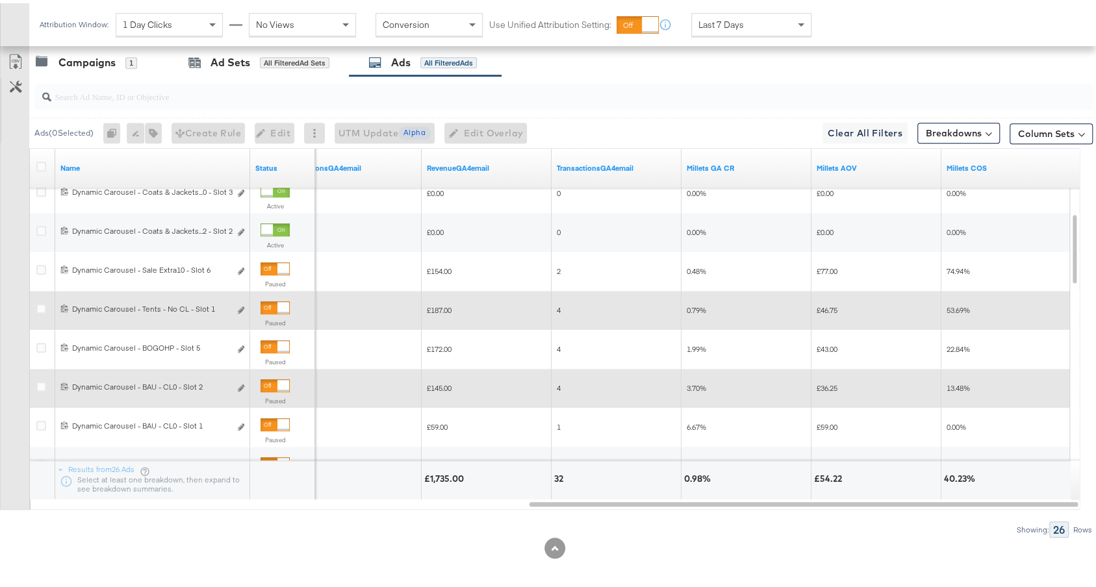
click at [275, 376] on div at bounding box center [275, 382] width 29 height 13
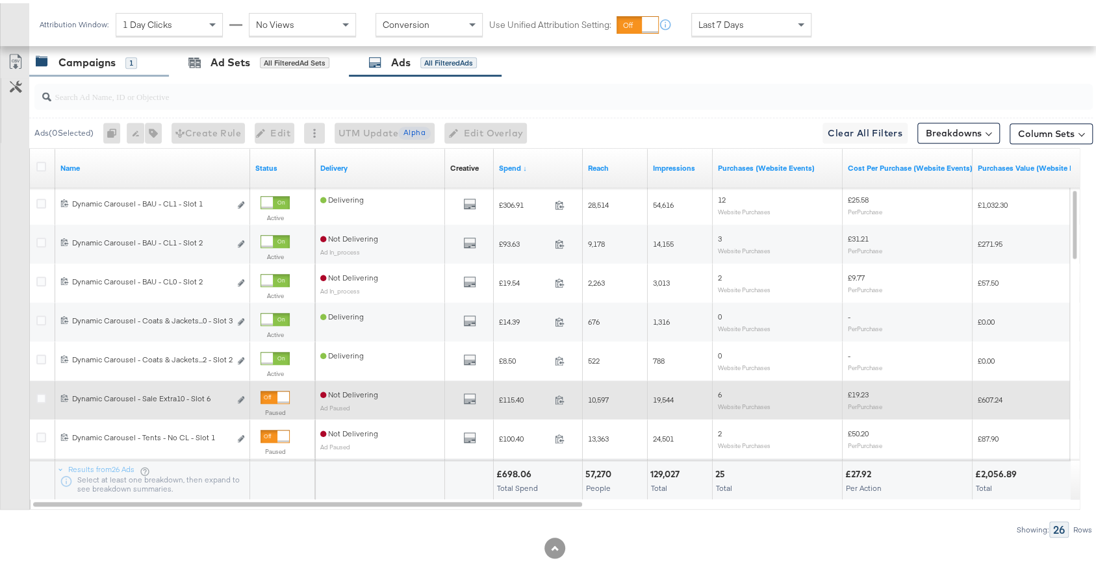
click at [113, 57] on div "Campaigns" at bounding box center [86, 59] width 57 height 15
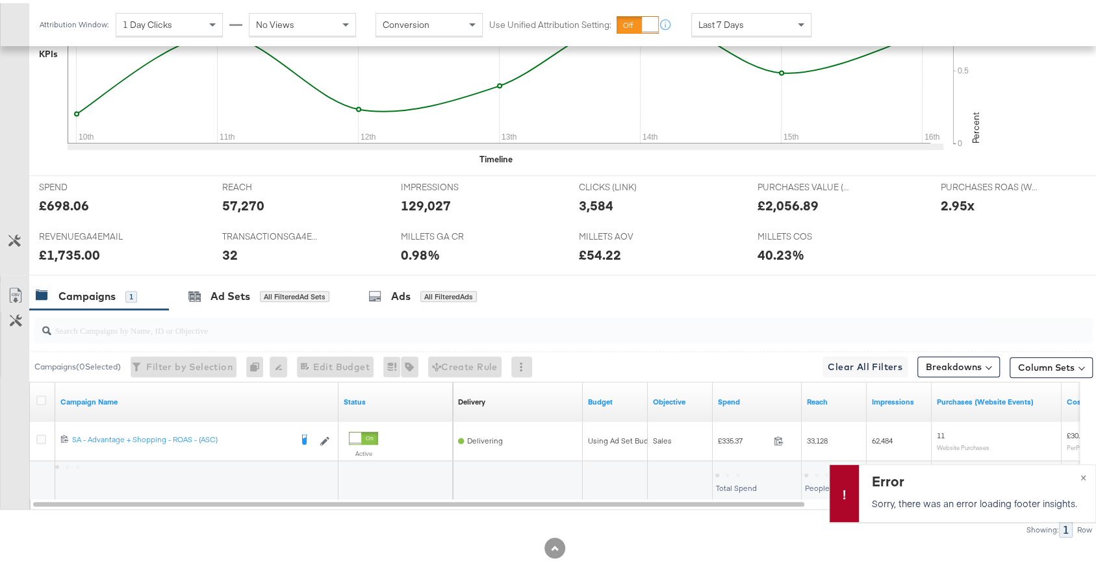
scroll to position [0, 0]
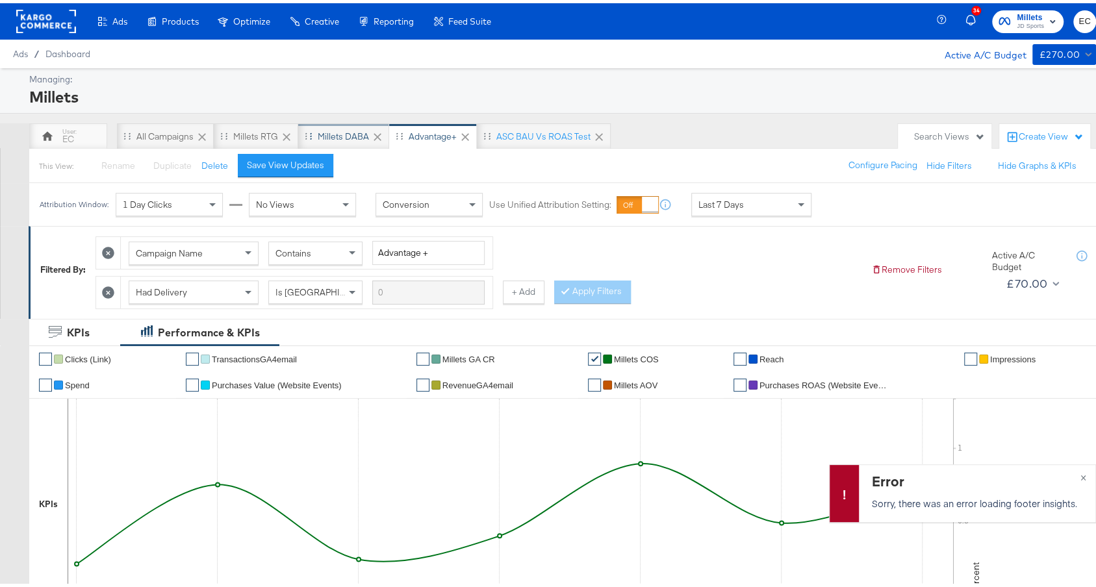
click at [334, 136] on div "Millets DABA" at bounding box center [343, 133] width 51 height 12
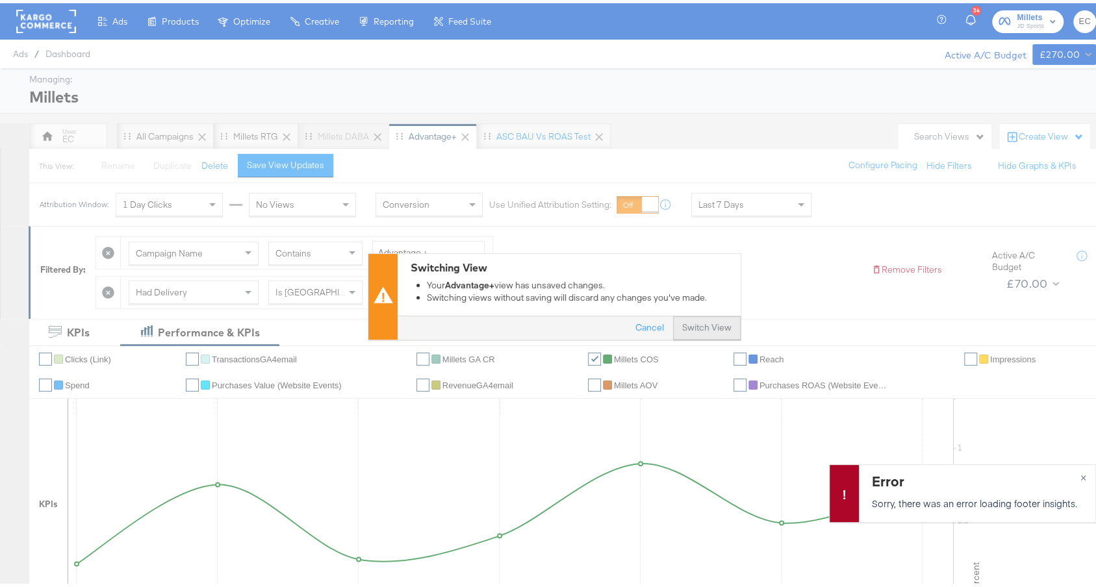
click at [718, 332] on button "Switch View" at bounding box center [707, 325] width 68 height 23
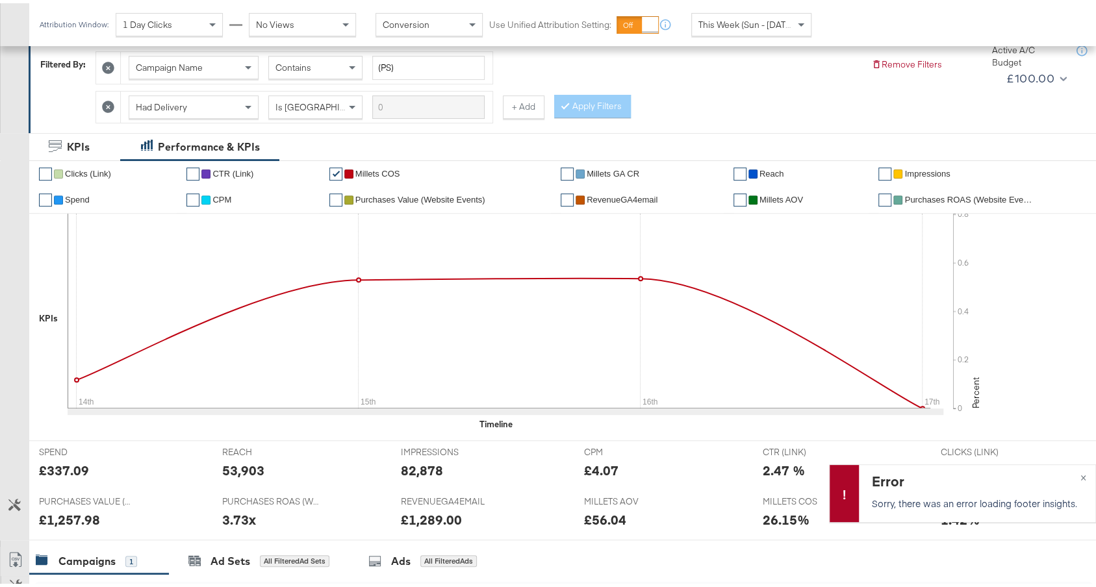
scroll to position [489, 0]
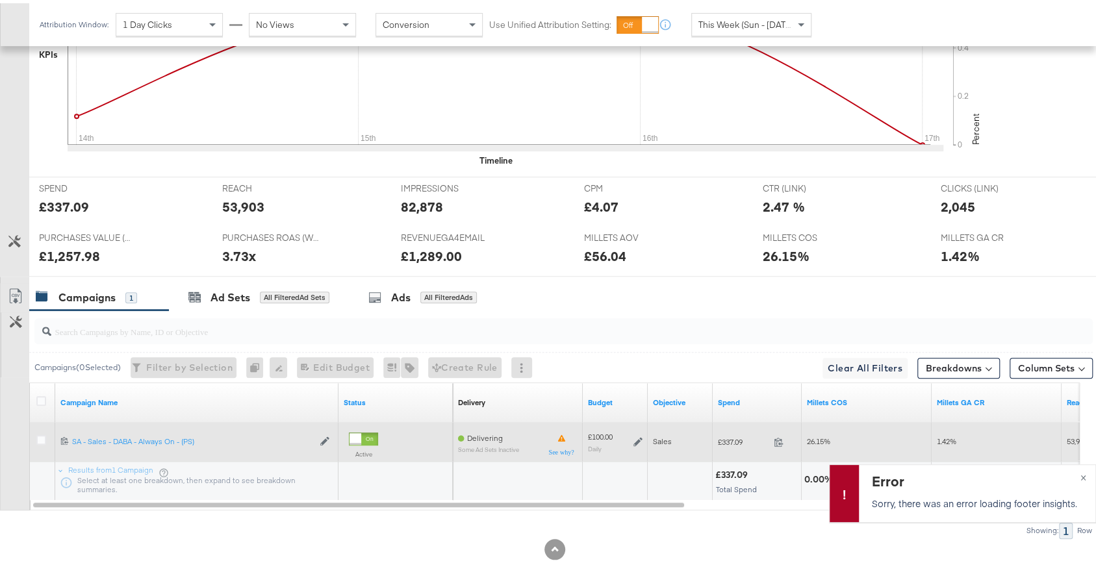
click at [639, 434] on icon at bounding box center [638, 438] width 9 height 9
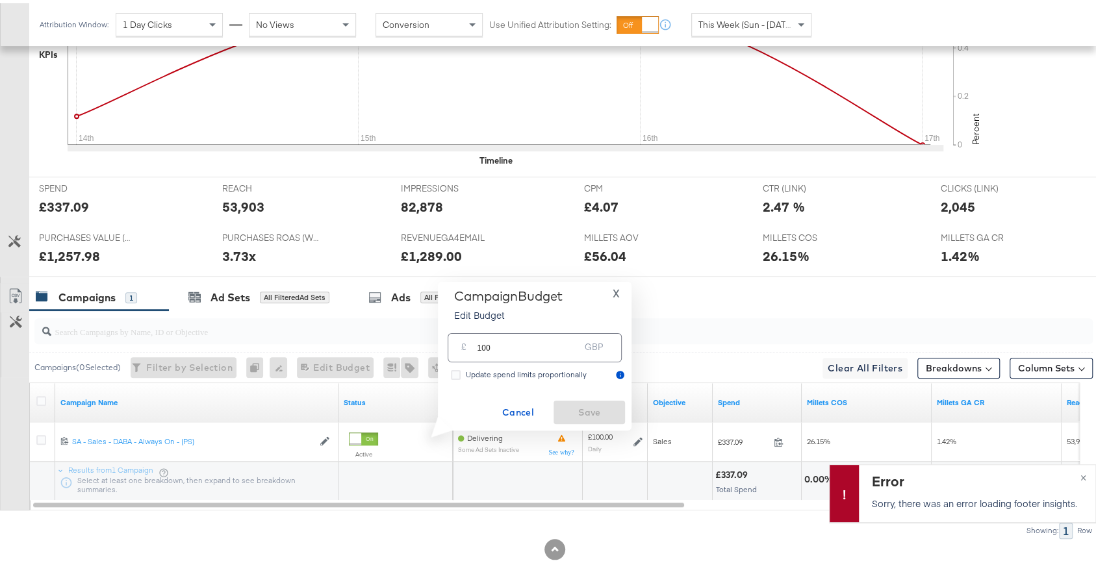
click at [533, 349] on input "100" at bounding box center [528, 340] width 103 height 28
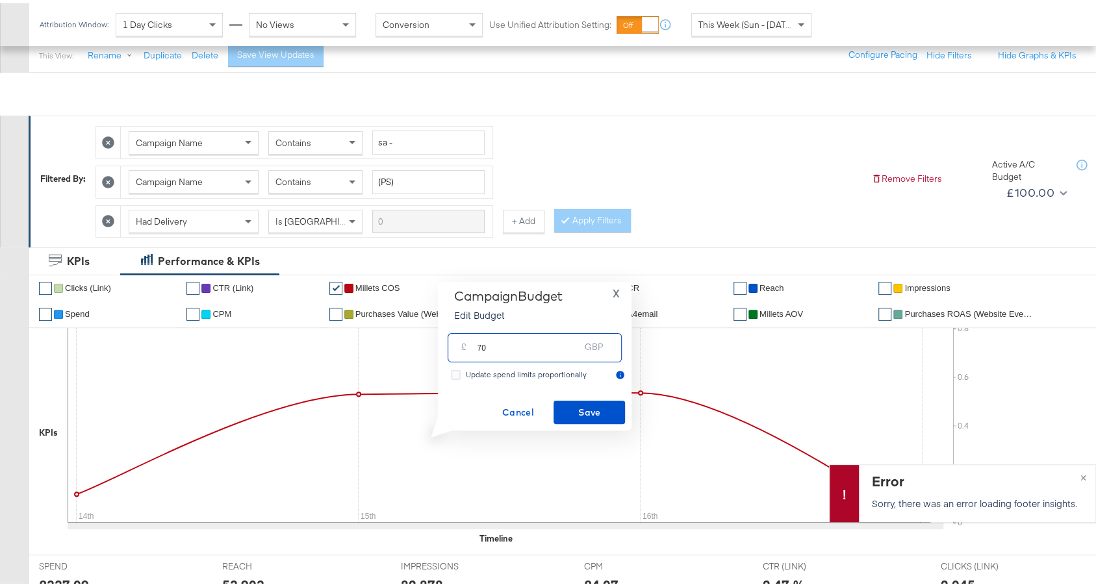
scroll to position [0, 0]
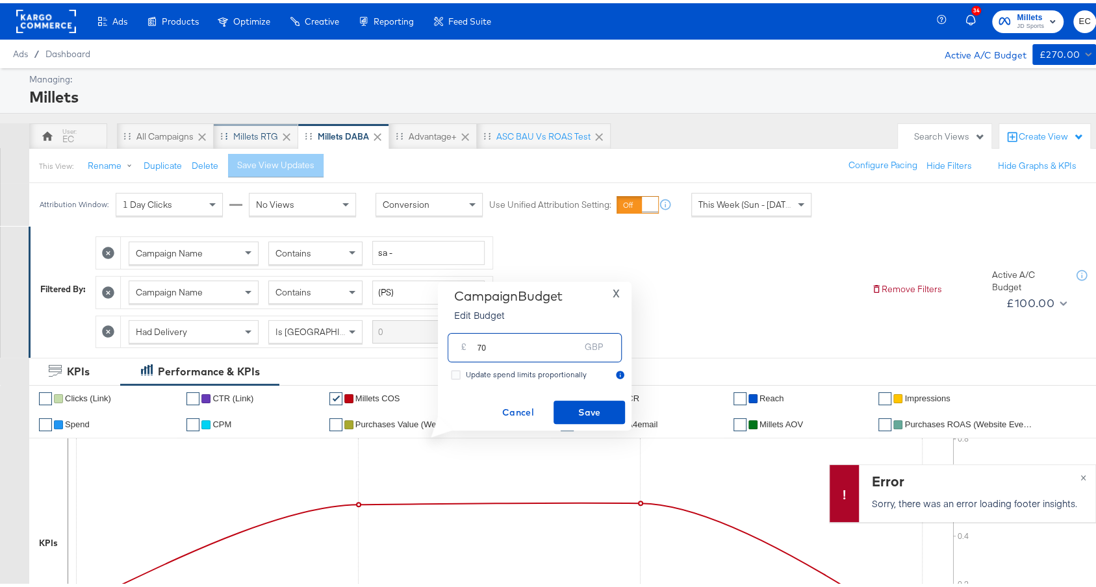
type input "70"
click at [257, 129] on div "Millets RTG" at bounding box center [255, 133] width 45 height 12
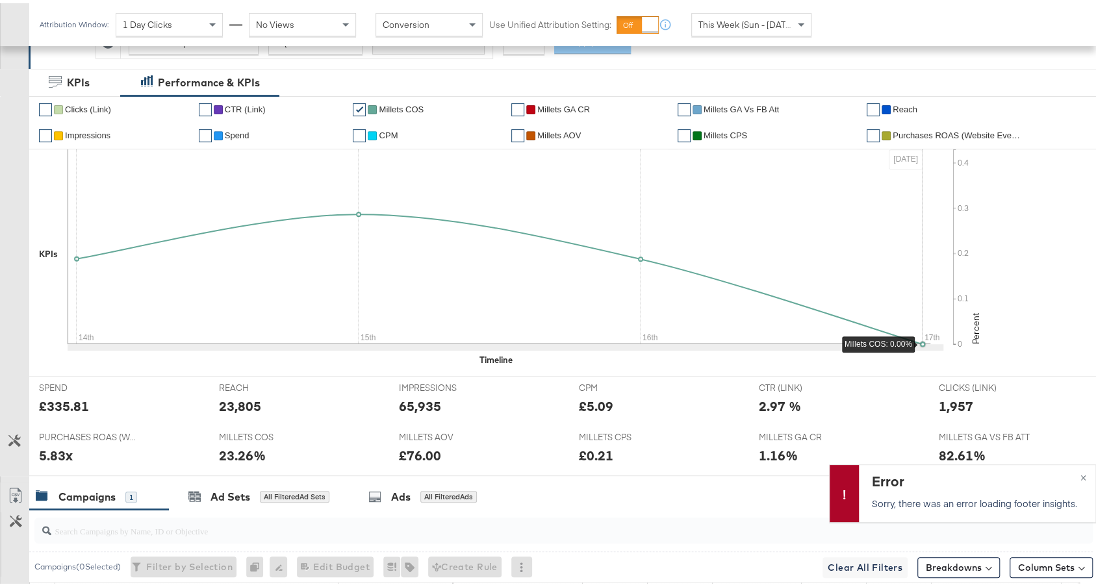
scroll to position [489, 0]
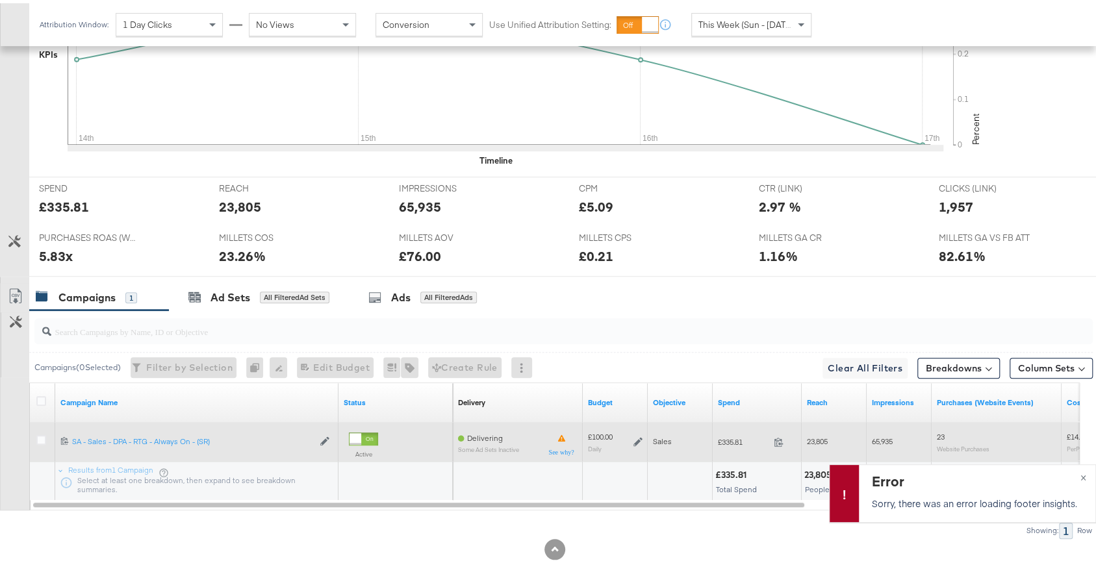
click at [640, 434] on icon at bounding box center [638, 438] width 9 height 9
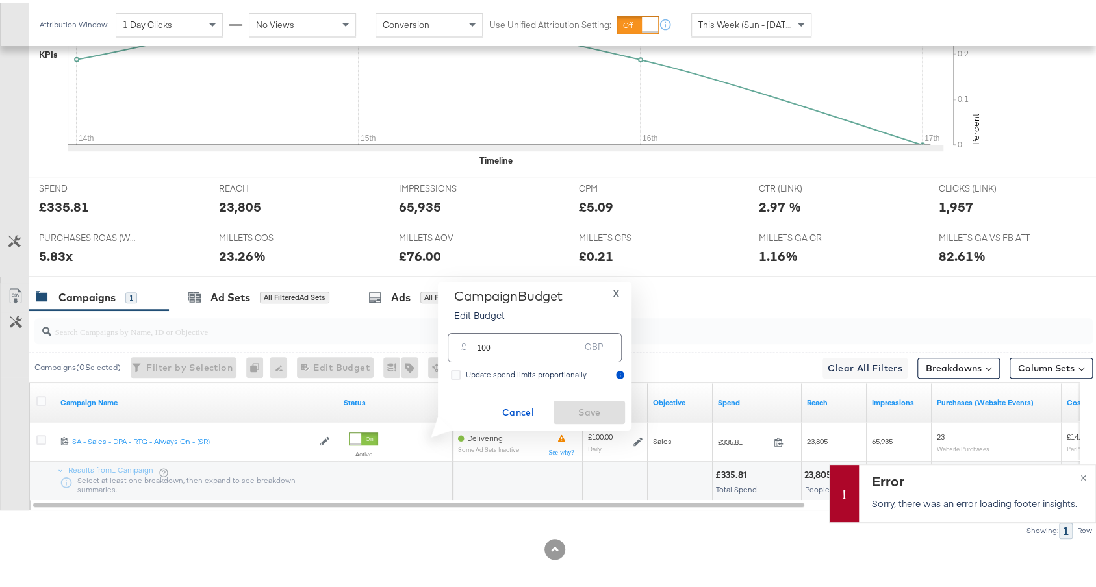
click at [573, 352] on input "100" at bounding box center [528, 340] width 103 height 28
type input "80"
click at [580, 404] on span "Save" at bounding box center [589, 410] width 61 height 16
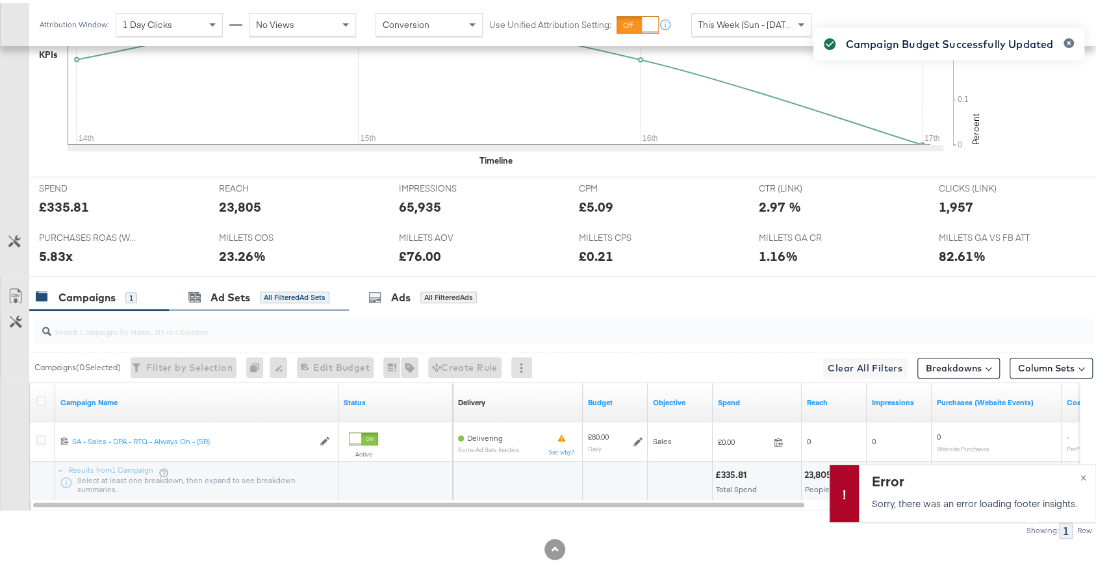
click at [290, 297] on div "Ad Sets All Filtered Ad Sets" at bounding box center [259, 295] width 180 height 28
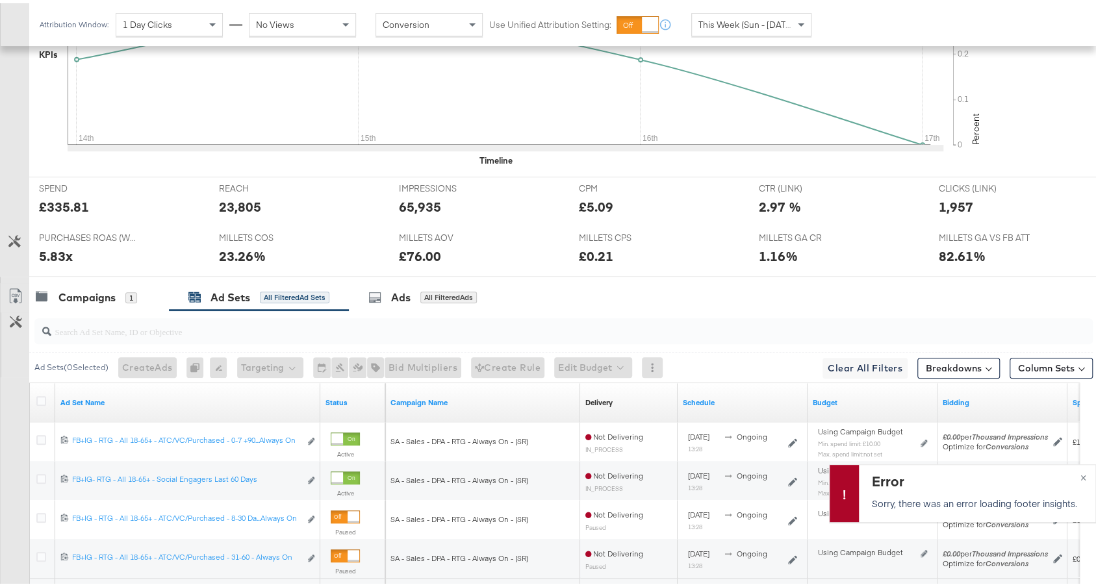
scroll to position [606, 0]
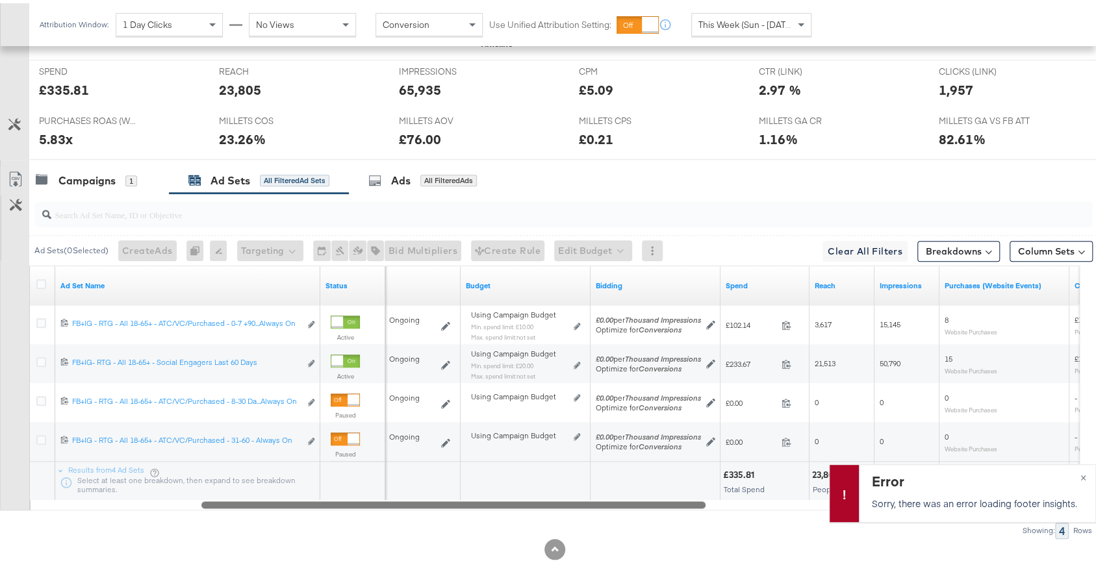
drag, startPoint x: 513, startPoint y: 500, endPoint x: 735, endPoint y: 520, distance: 222.4
click at [735, 493] on div "Ad Sets ( 0 Selected) Create Ads At least one ad set must be selected 0 Rename …" at bounding box center [546, 362] width 1093 height 345
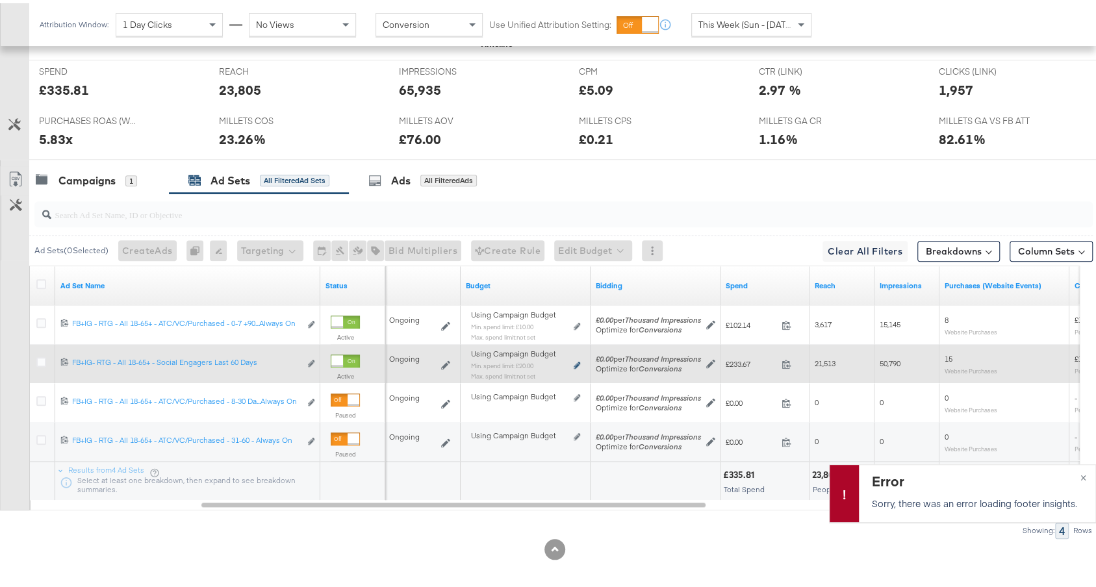
click at [576, 359] on icon at bounding box center [577, 362] width 6 height 7
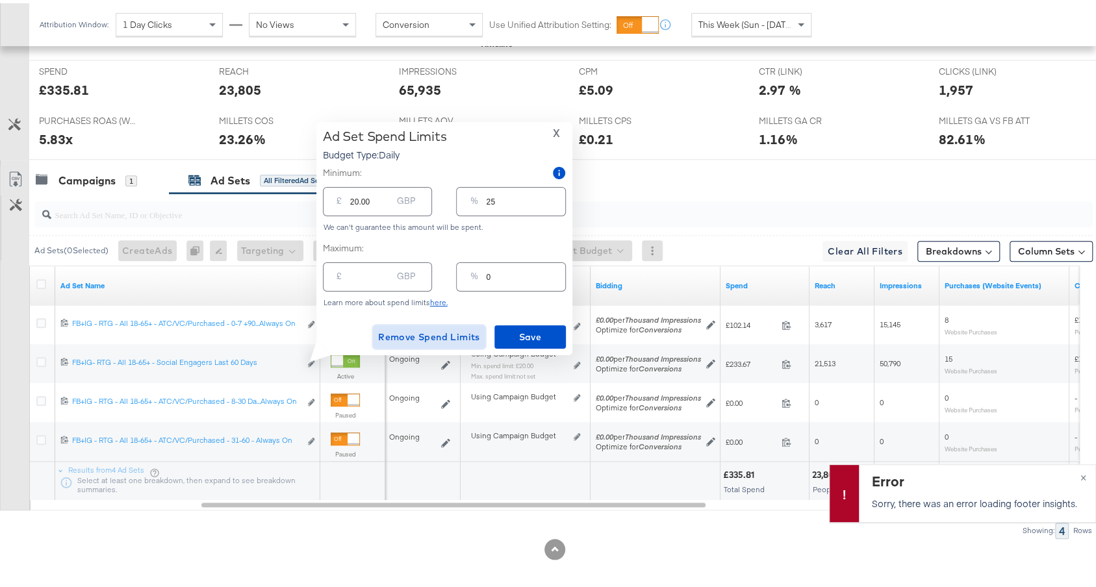
click at [446, 339] on span "Remove Spend Limits" at bounding box center [429, 334] width 102 height 16
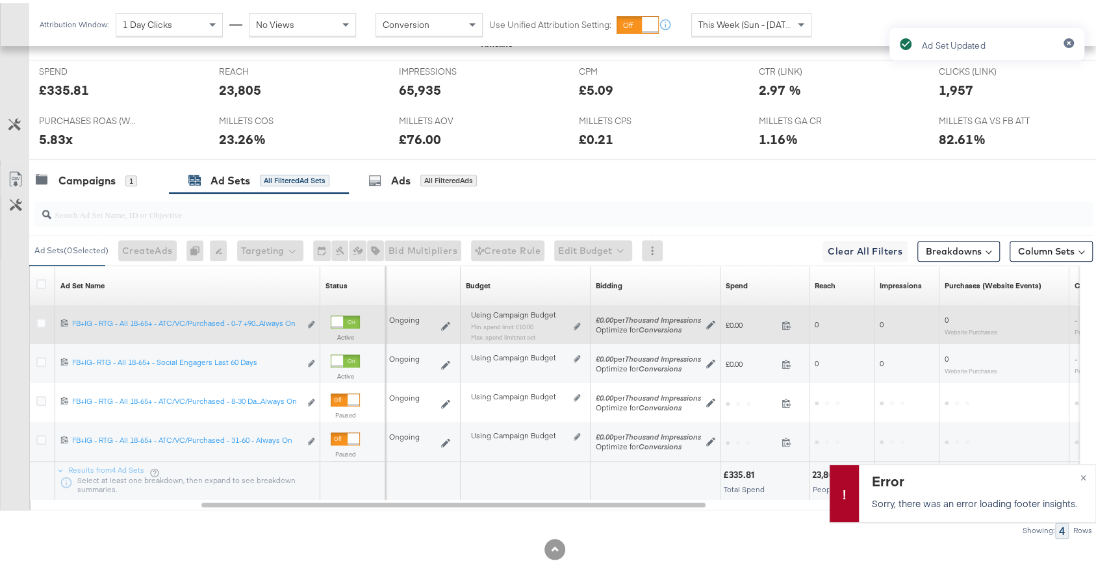
click at [578, 313] on div "Using Campaign Budget Min. spend limit: £10.00 Max. spend limit : not set Edit …" at bounding box center [525, 328] width 109 height 31
click at [574, 320] on icon at bounding box center [577, 323] width 6 height 7
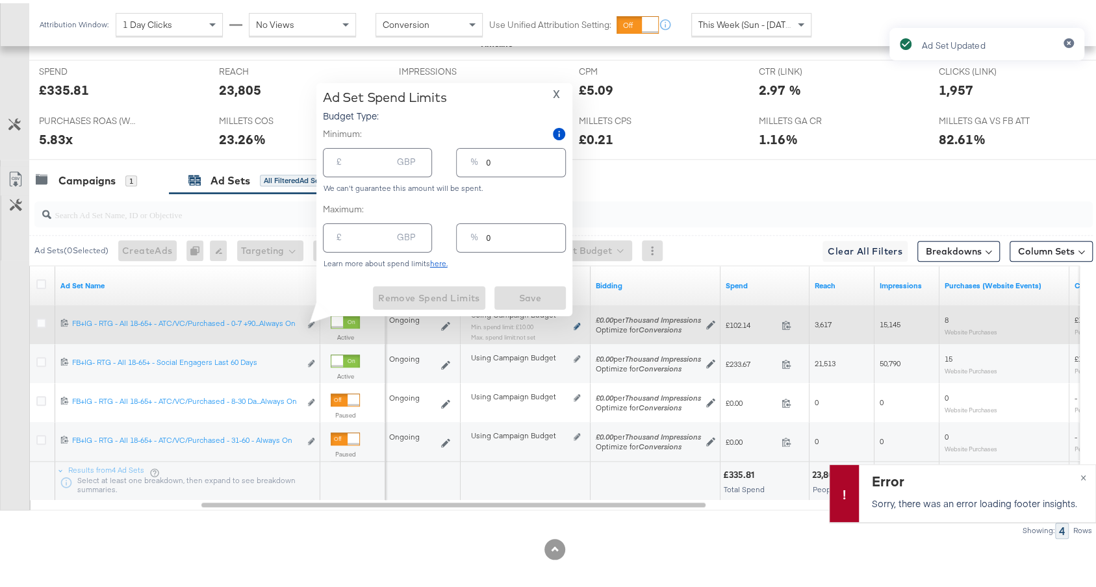
type input "10.00"
type input "13"
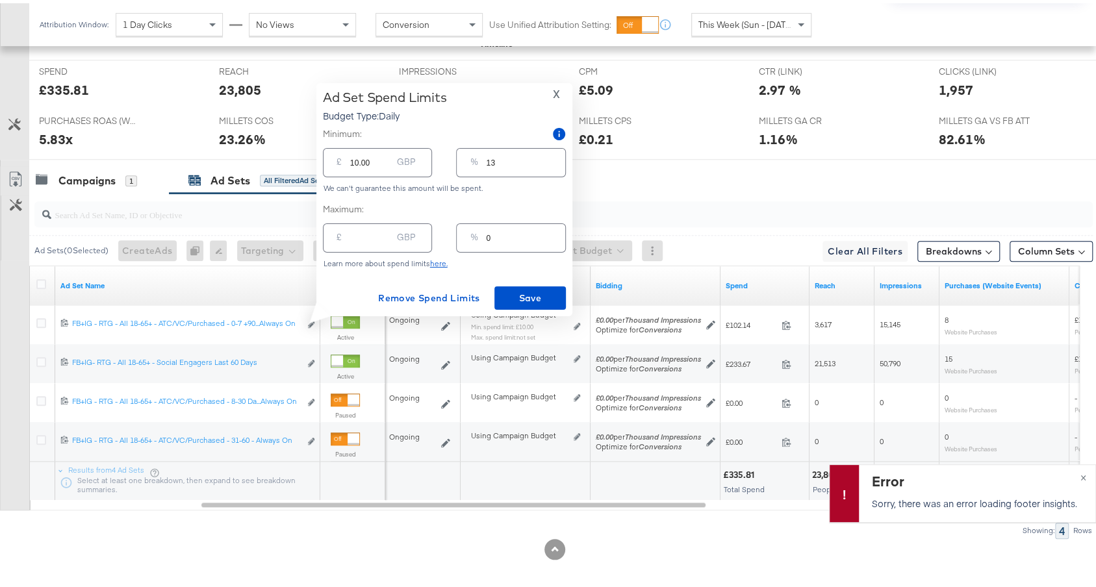
click at [507, 159] on input "13" at bounding box center [525, 154] width 79 height 28
type input "1"
type input "0.80"
type input "15"
type input "12.00"
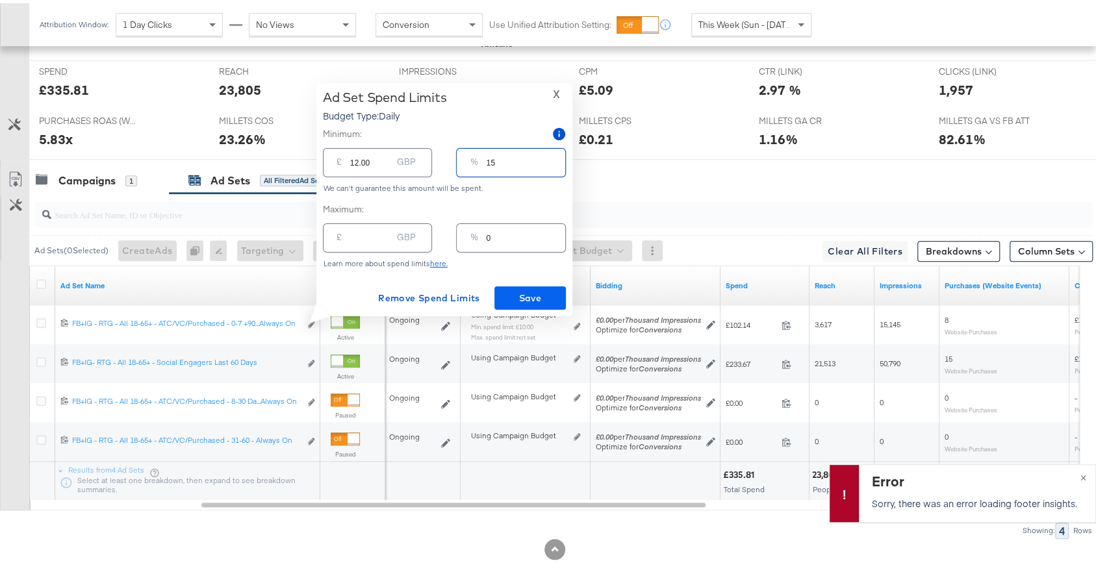
type input "15"
click at [549, 287] on span "Save" at bounding box center [530, 295] width 61 height 16
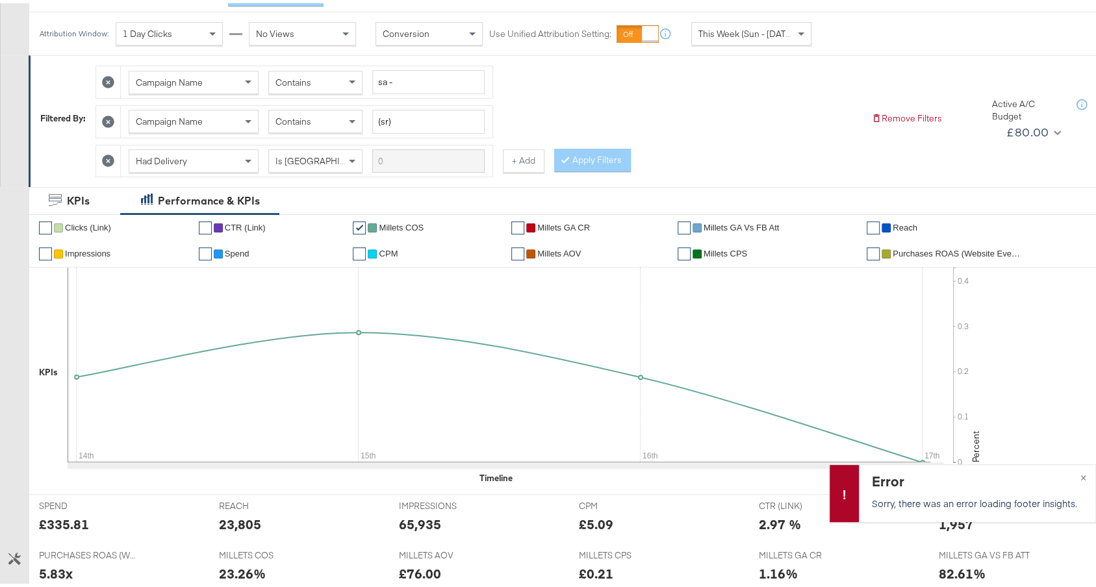
scroll to position [67, 0]
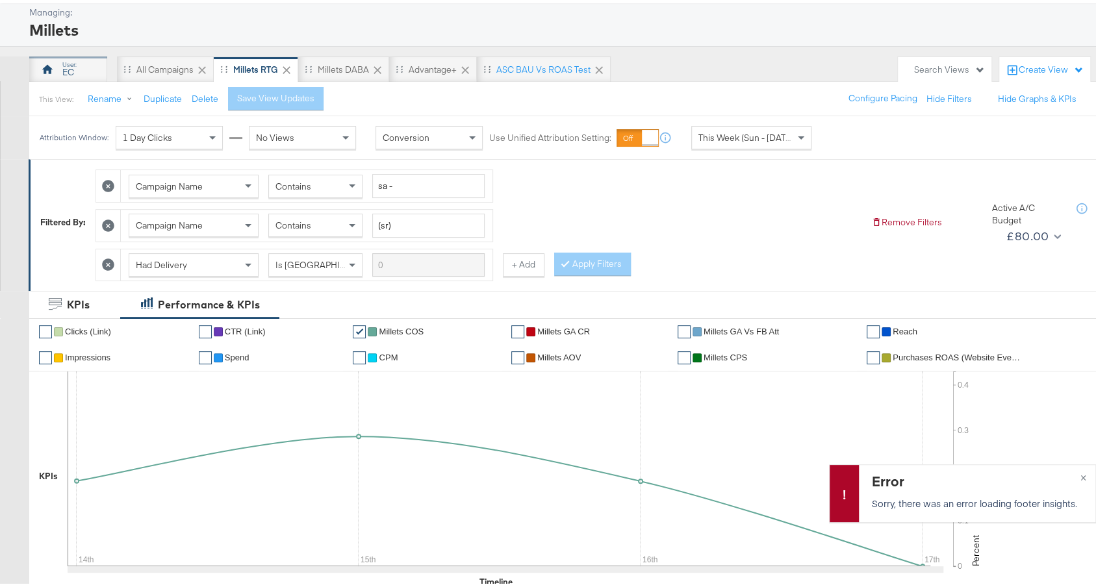
click at [83, 57] on div "EC" at bounding box center [68, 66] width 78 height 26
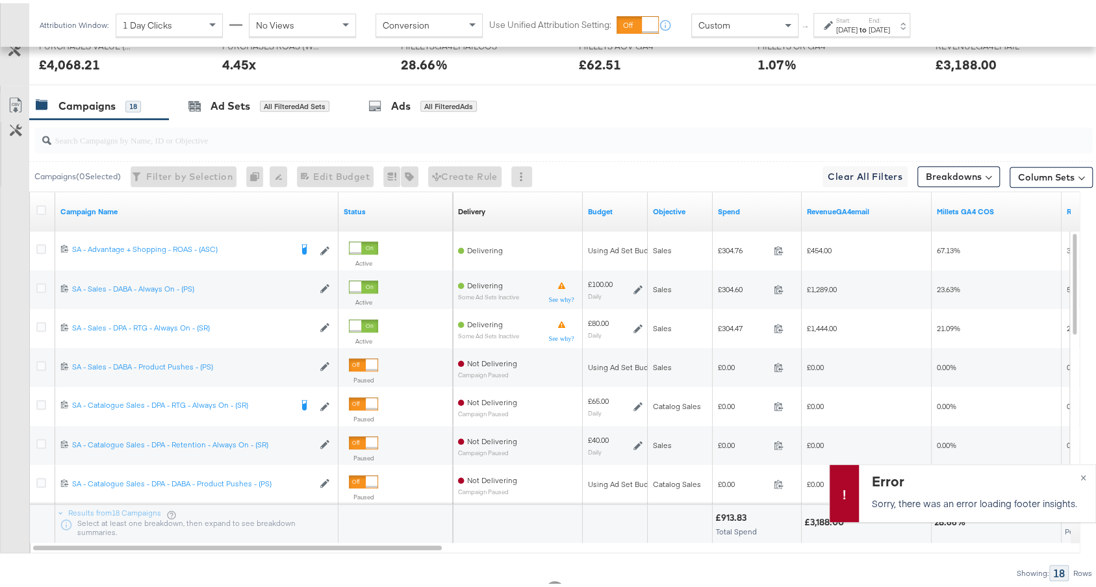
scroll to position [623, 0]
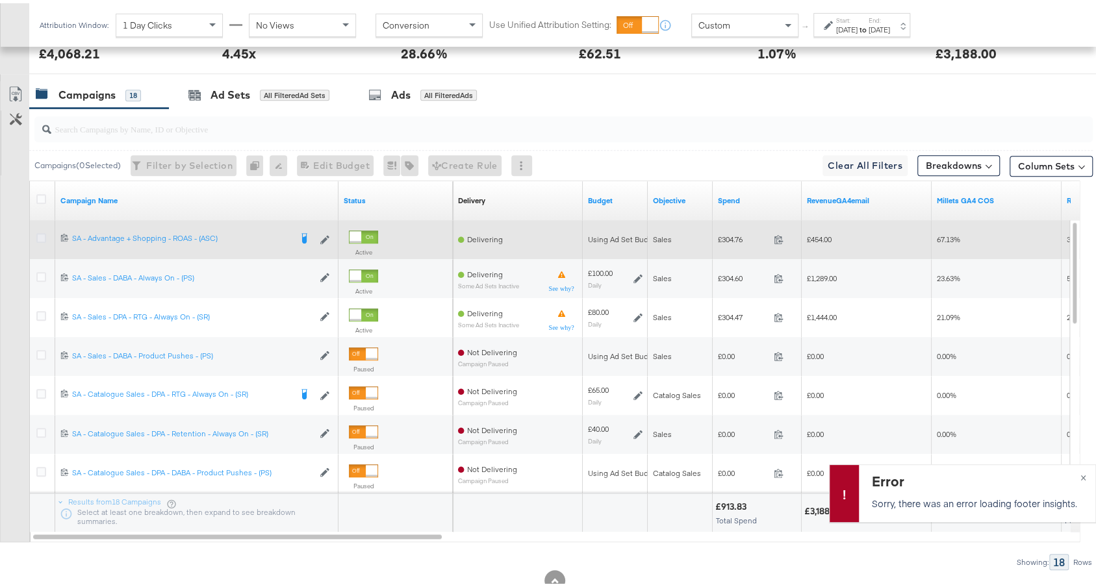
click at [39, 235] on icon at bounding box center [41, 235] width 10 height 10
click at [0, 0] on input "checkbox" at bounding box center [0, 0] width 0 height 0
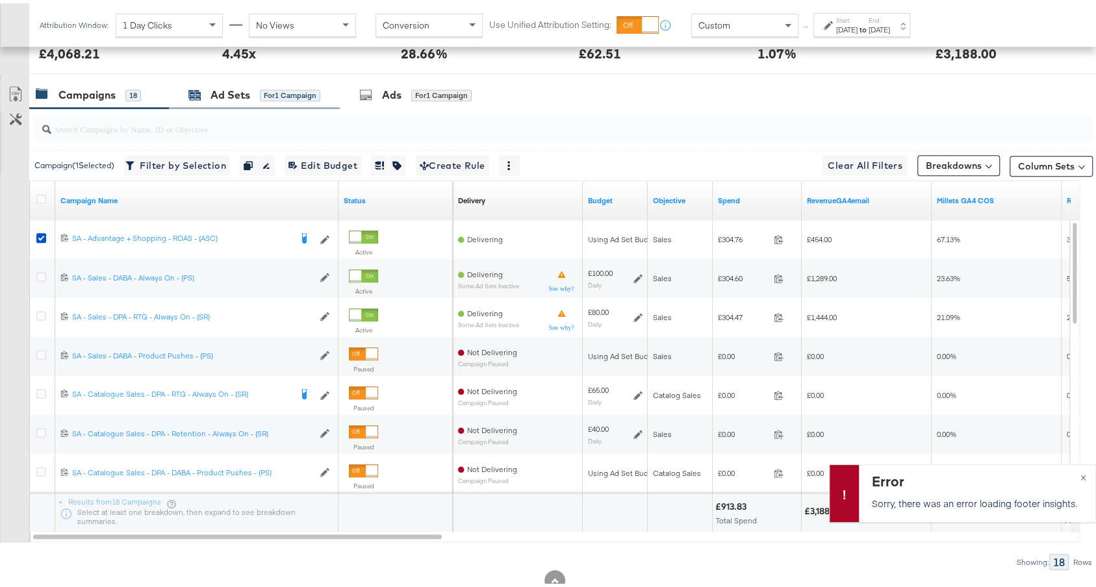
click at [222, 93] on div "Ad Sets" at bounding box center [231, 91] width 40 height 15
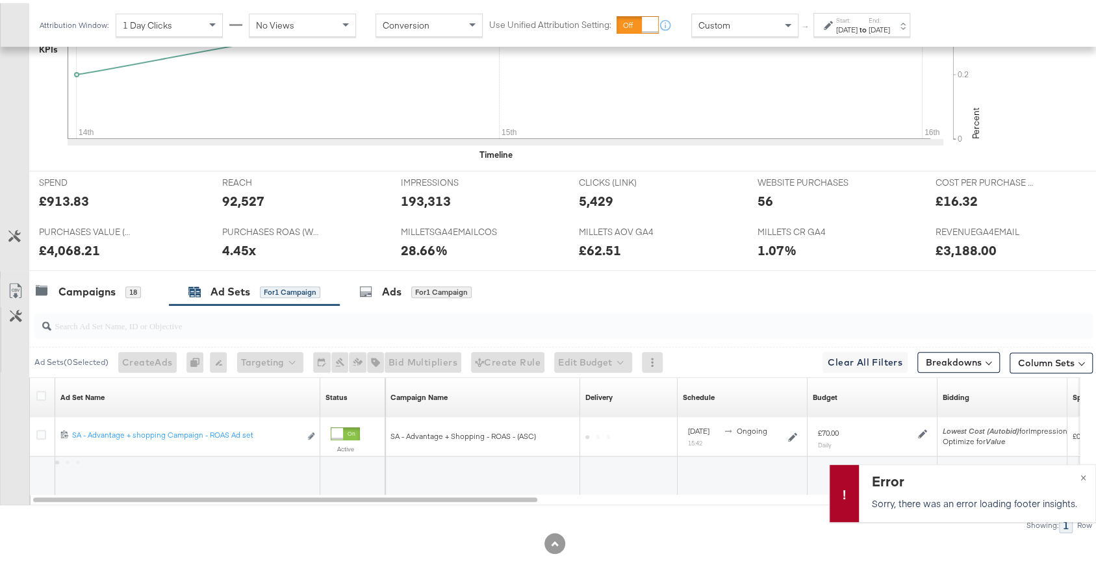
scroll to position [424, 0]
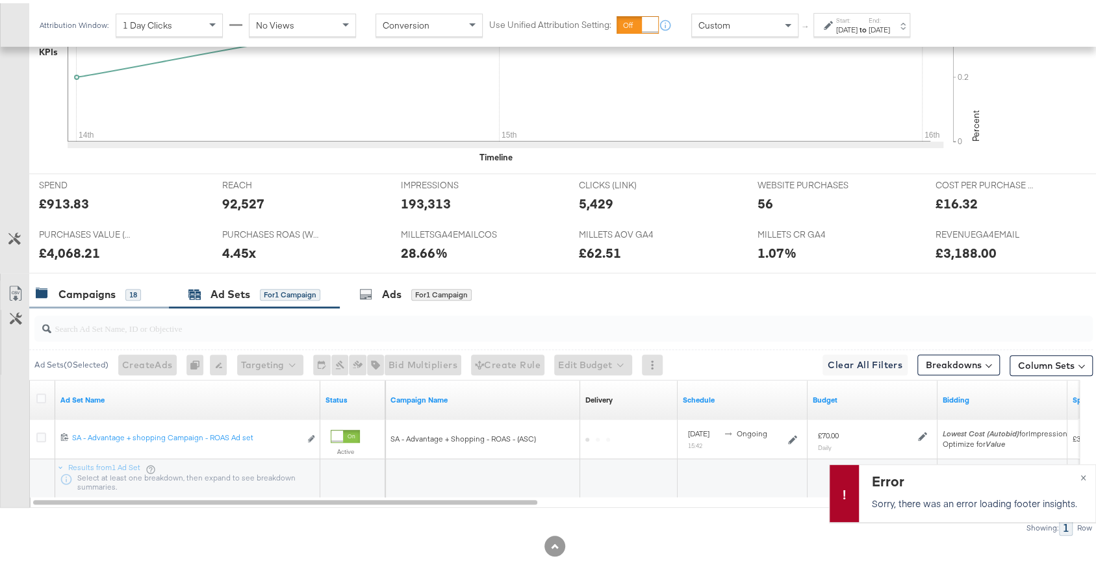
click at [97, 284] on div "Campaigns" at bounding box center [86, 291] width 57 height 15
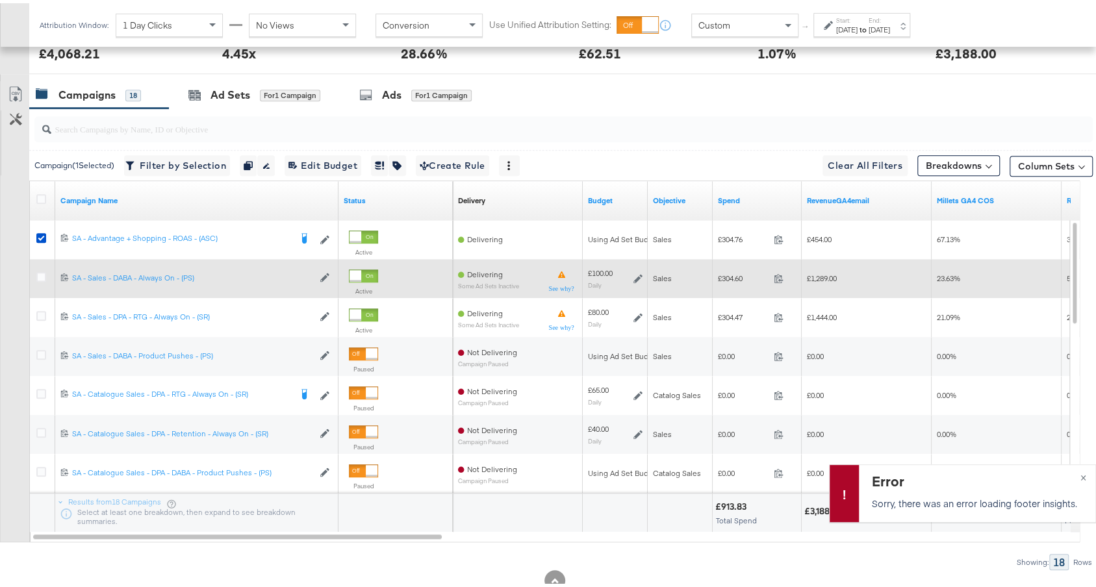
click at [641, 272] on icon at bounding box center [638, 275] width 9 height 9
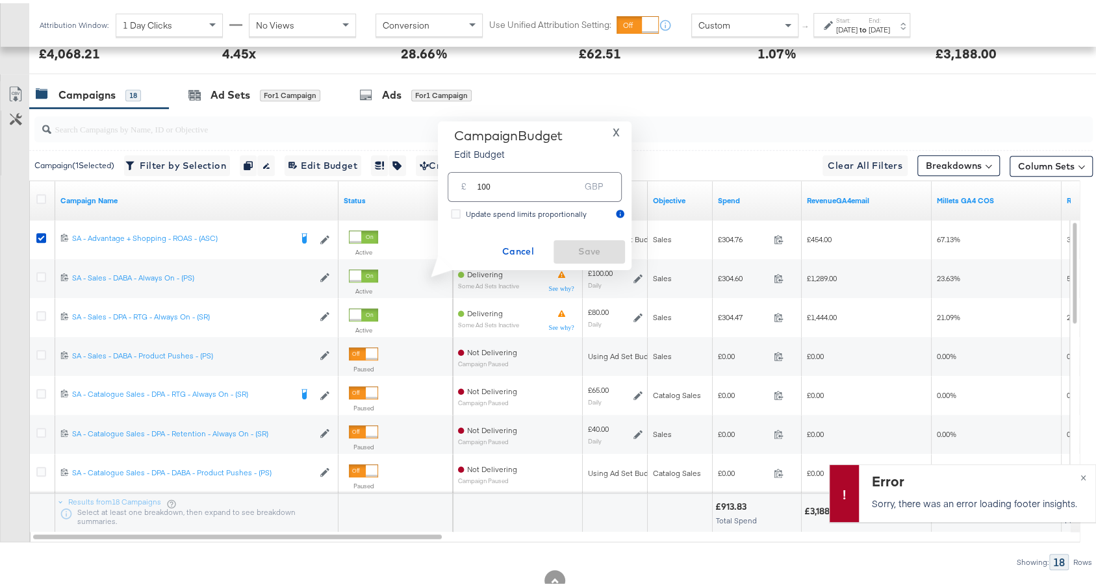
click at [531, 190] on input "100" at bounding box center [528, 178] width 103 height 28
type input "70"
click at [595, 240] on span "Save" at bounding box center [589, 248] width 61 height 16
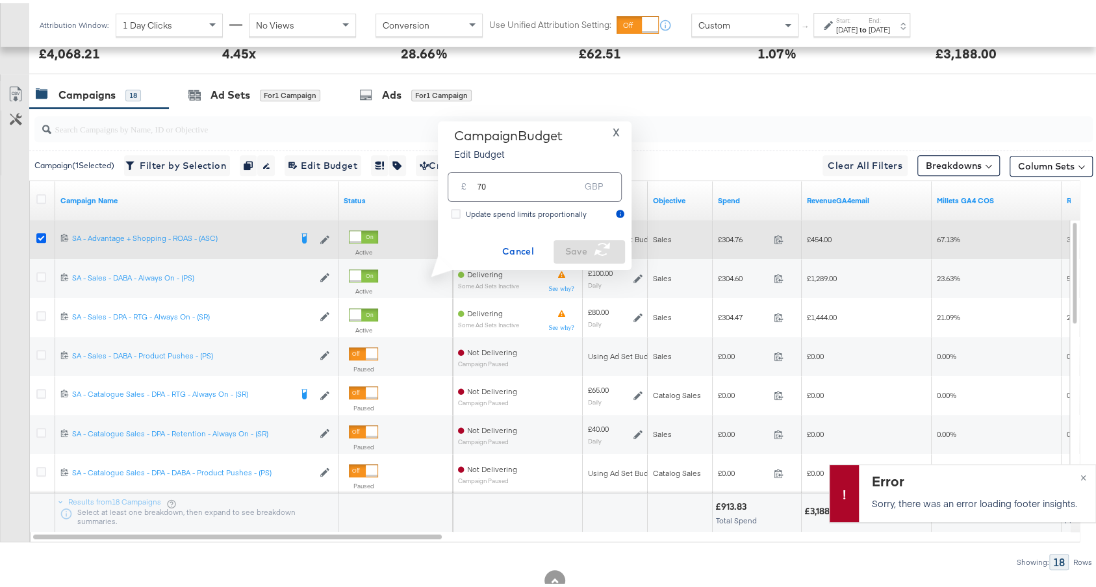
click at [42, 230] on icon at bounding box center [41, 235] width 10 height 10
click at [0, 0] on input "checkbox" at bounding box center [0, 0] width 0 height 0
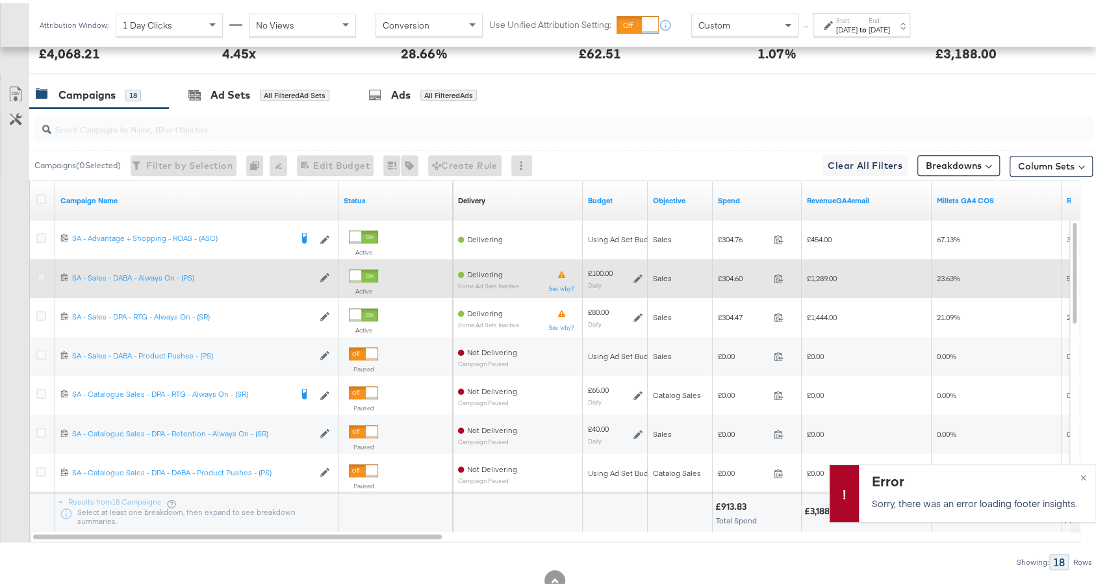
click at [42, 269] on icon at bounding box center [41, 274] width 10 height 10
click at [0, 0] on input "checkbox" at bounding box center [0, 0] width 0 height 0
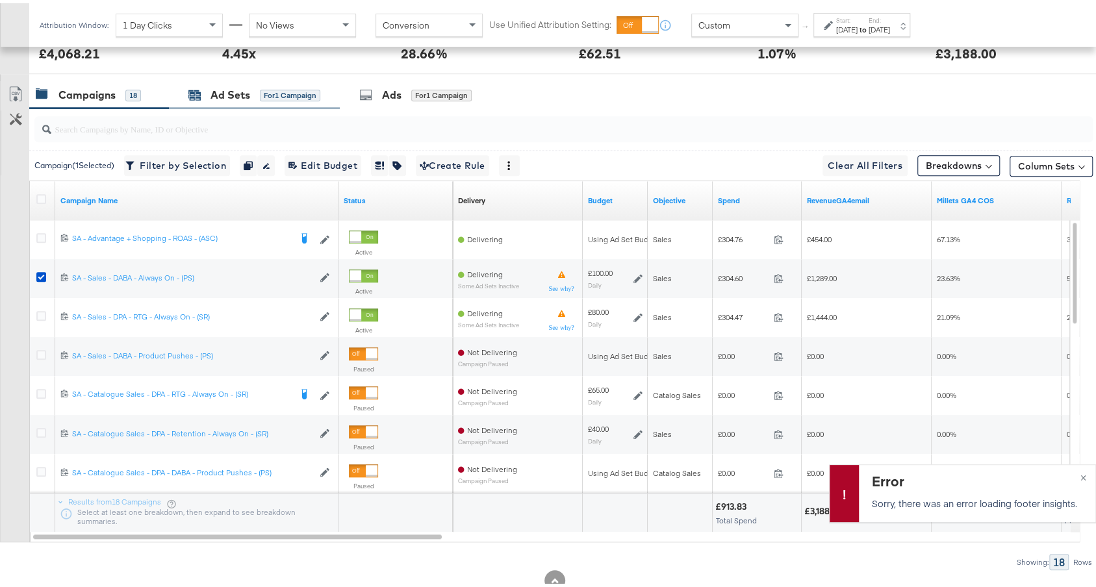
click at [300, 96] on div "for 1 Campaign" at bounding box center [290, 92] width 60 height 12
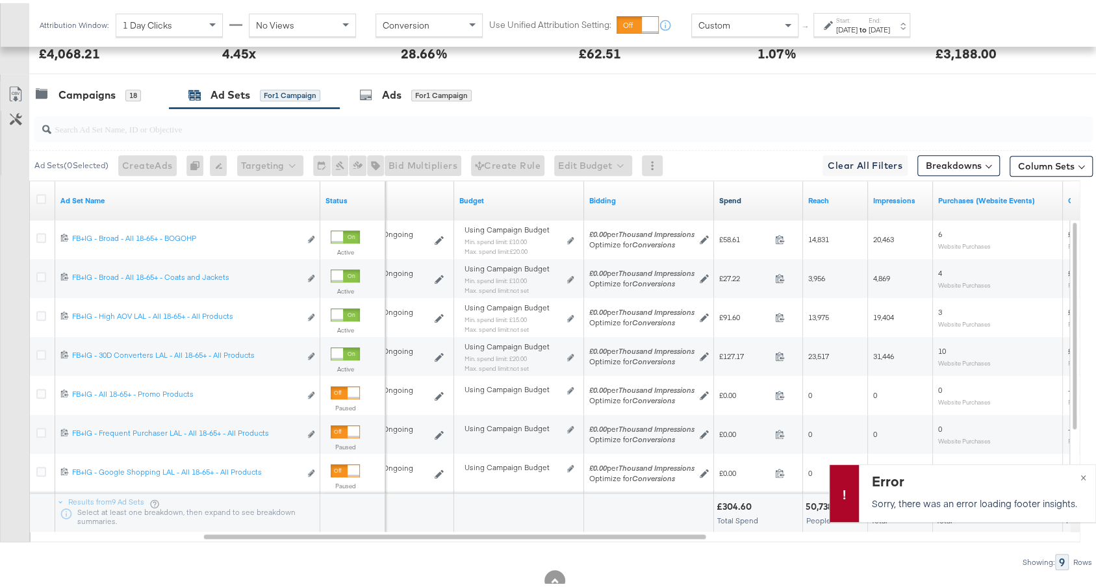
click at [753, 196] on link "Spend" at bounding box center [758, 197] width 79 height 10
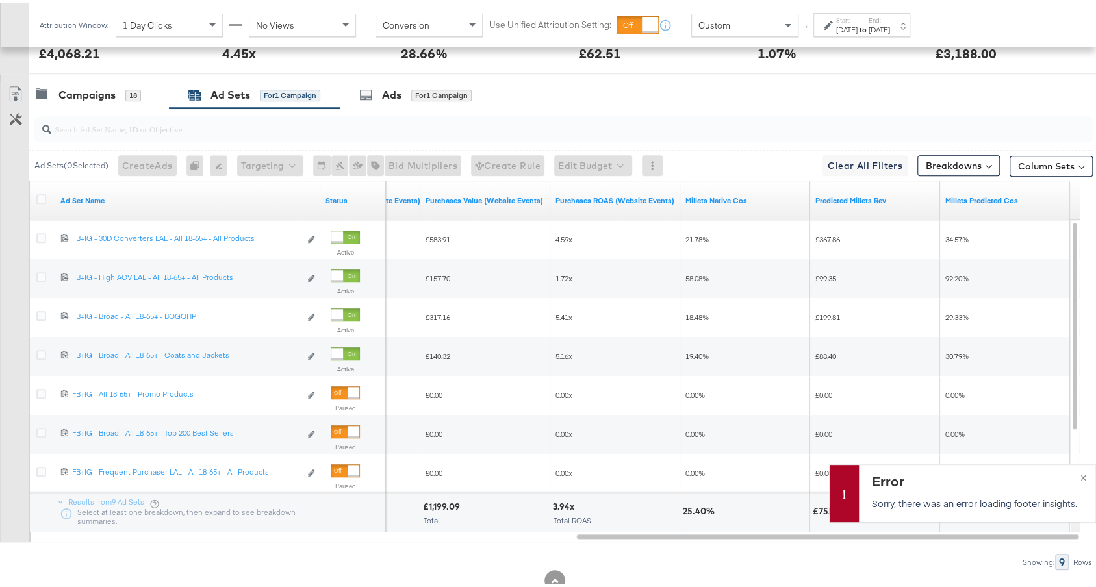
click at [765, 17] on div "Custom" at bounding box center [745, 22] width 106 height 22
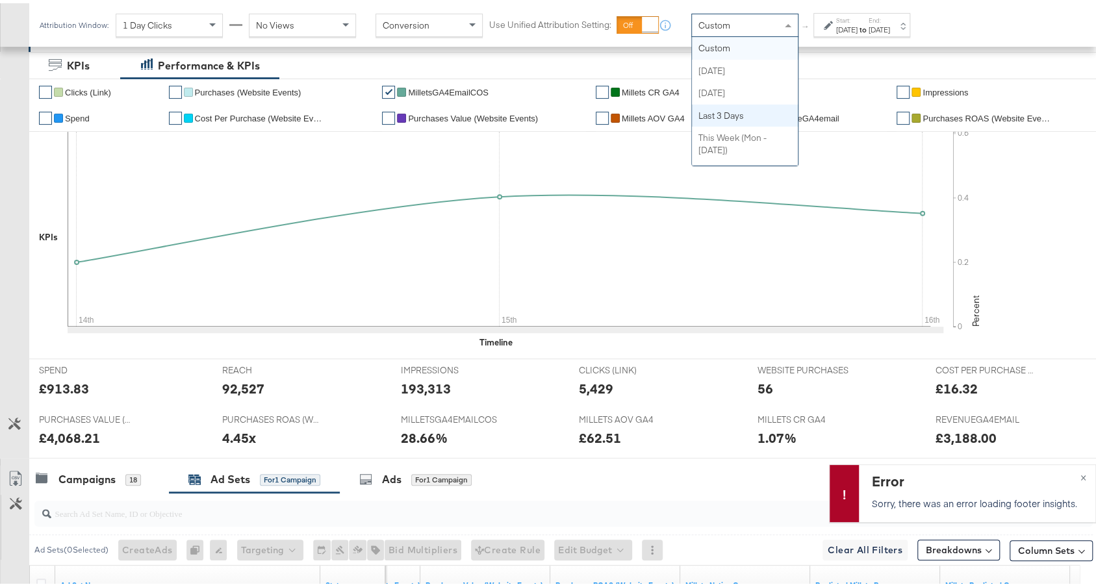
scroll to position [0, 0]
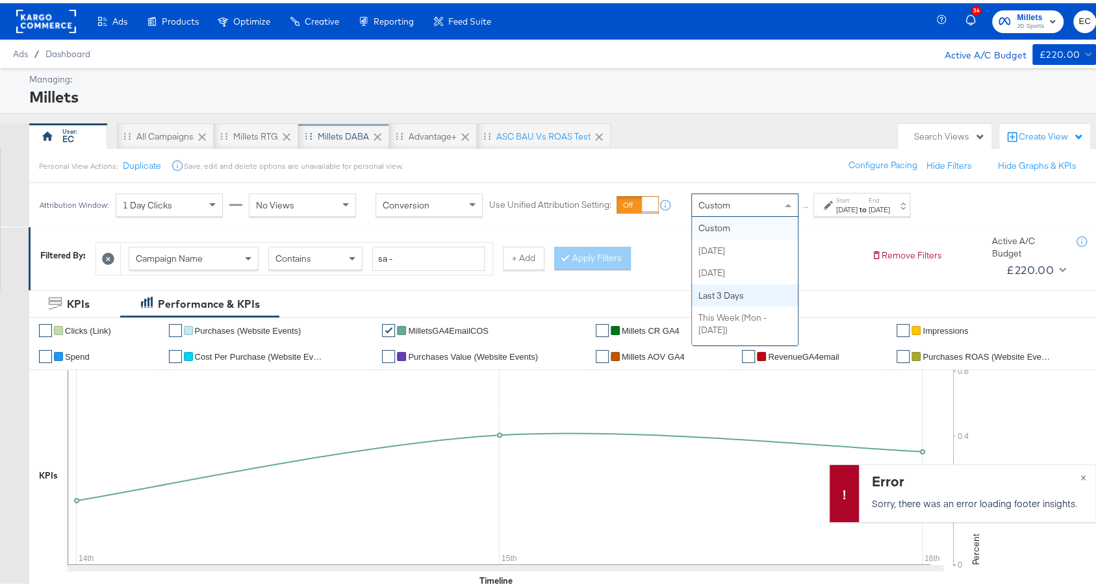
click at [346, 133] on div "Millets DABA" at bounding box center [343, 133] width 51 height 12
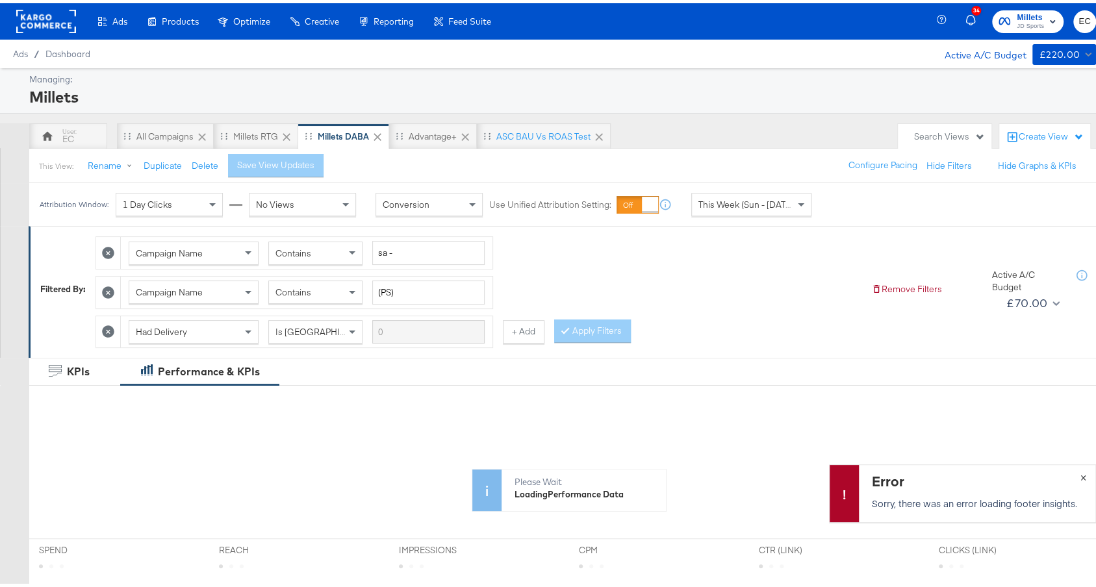
click at [1039, 474] on div "Error Sorry, there was an error loading footer insights. ×" at bounding box center [962, 490] width 267 height 58
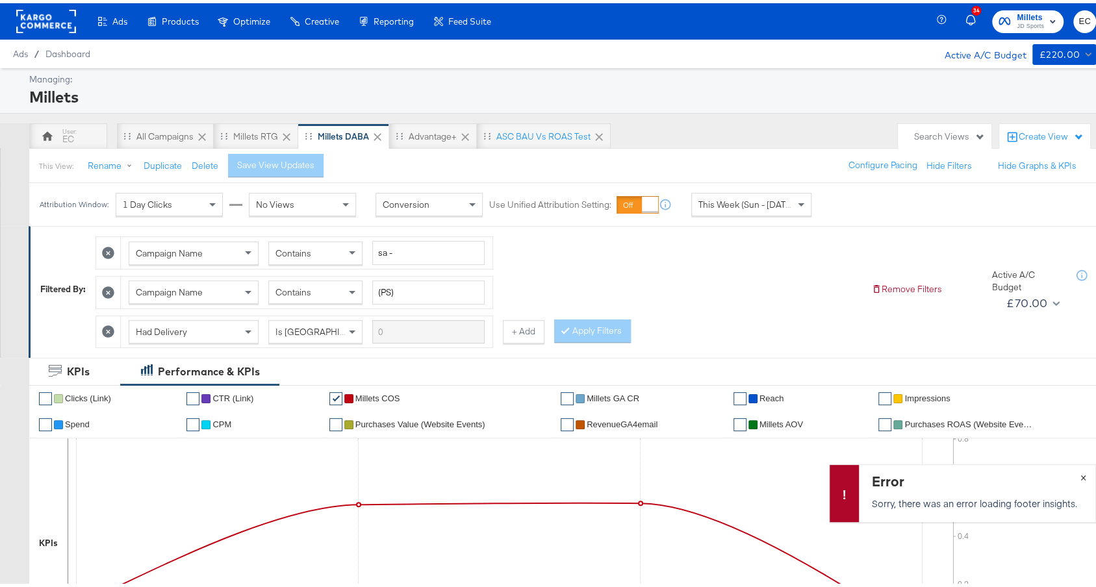
click at [1039, 473] on div "Error Sorry, there was an error loading footer insights. ×" at bounding box center [962, 490] width 267 height 58
click at [1039, 472] on div "Error Sorry, there was an error loading footer insights. ×" at bounding box center [962, 490] width 267 height 58
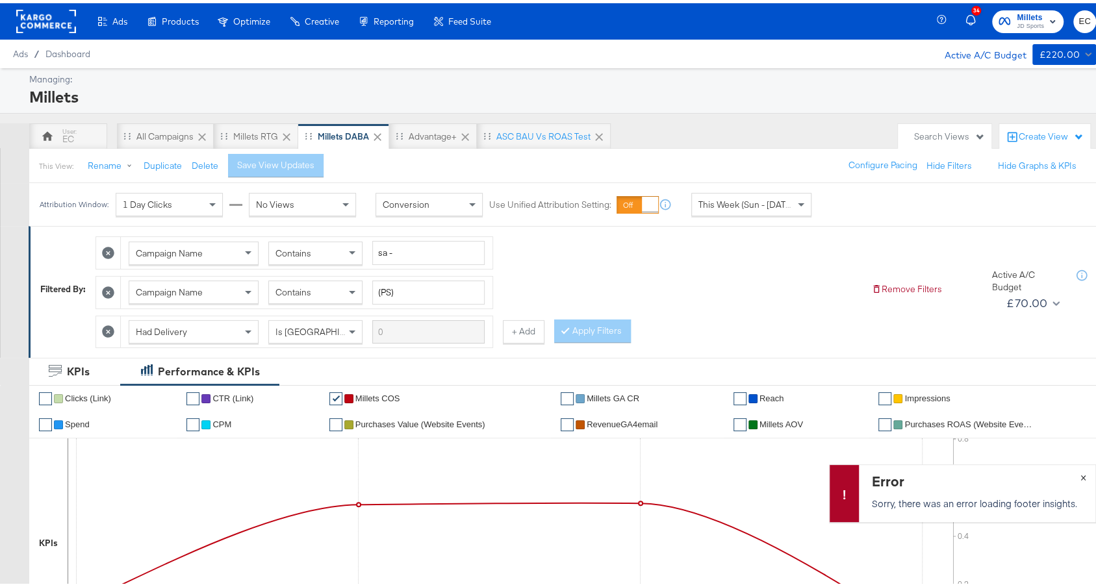
click at [1039, 470] on button "×" at bounding box center [1083, 473] width 24 height 23
click at [1039, 468] on div "£ £ 500 £ 1K Amount (GBP) 10K 20K 30K 40K Delivery 0 0.2 0.4 0.6 0.8 Percent 20…" at bounding box center [1026, 542] width 146 height 214
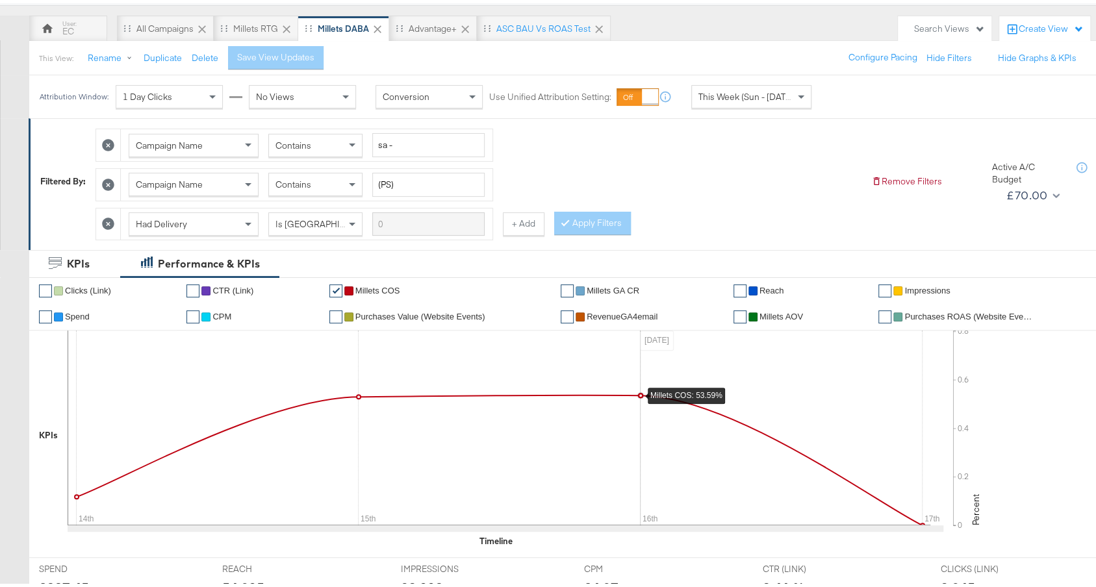
scroll to position [489, 0]
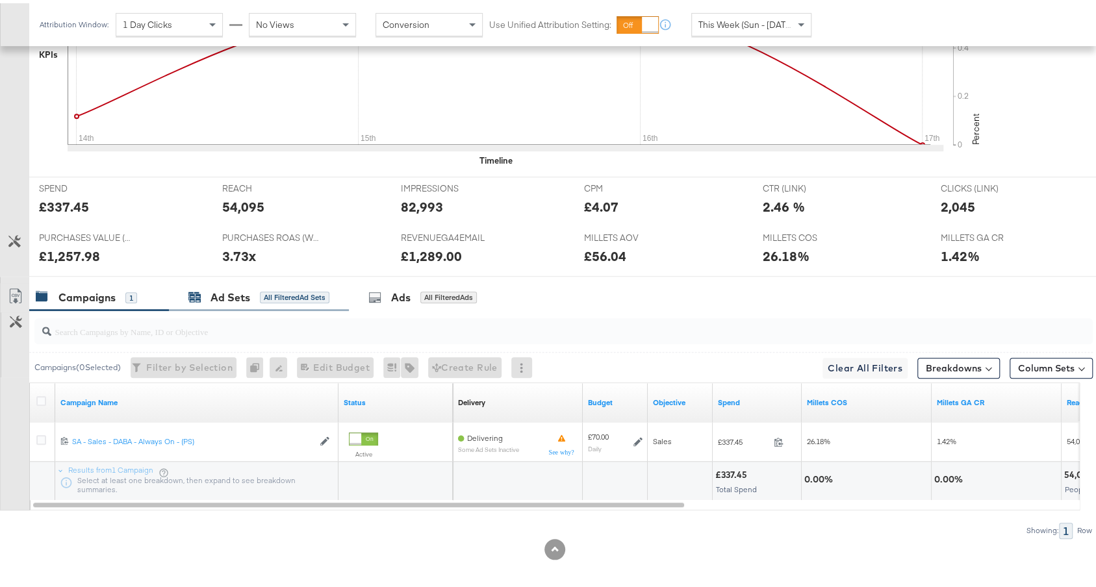
click at [305, 290] on div "All Filtered Ad Sets" at bounding box center [295, 294] width 70 height 12
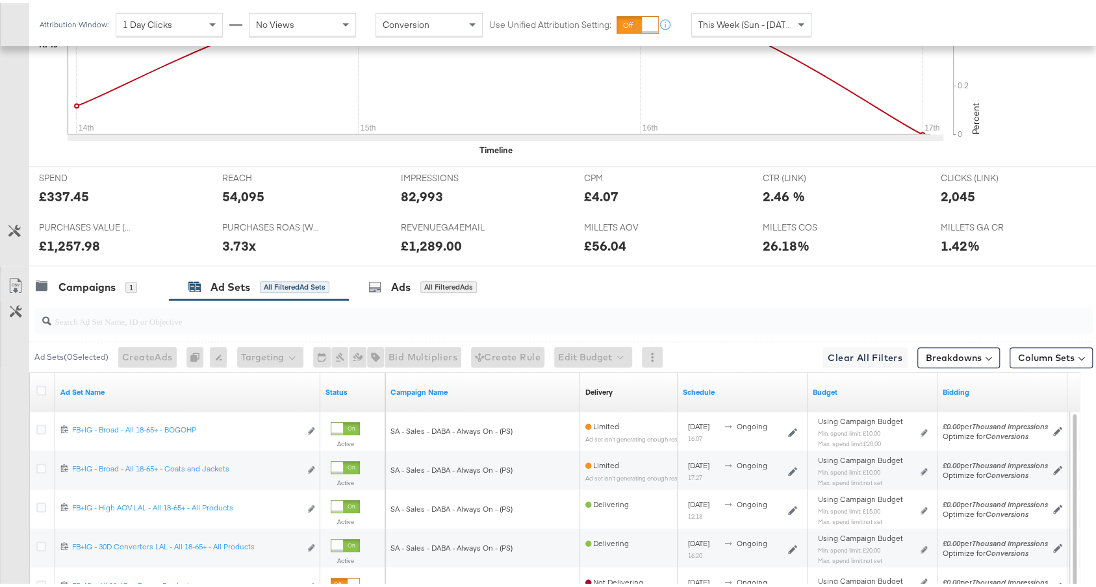
scroll to position [723, 0]
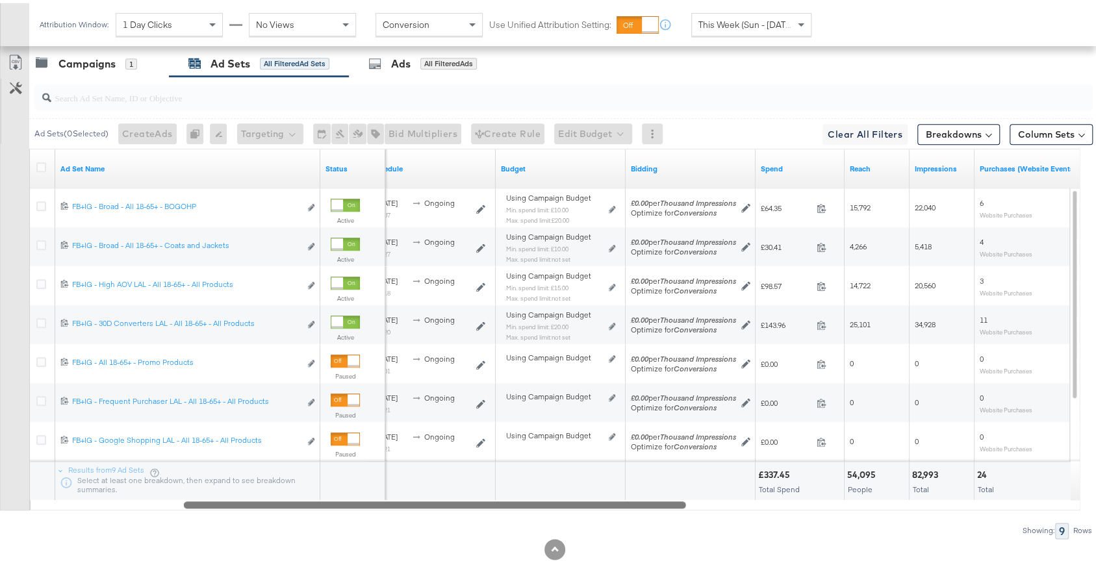
drag, startPoint x: 496, startPoint y: 498, endPoint x: 647, endPoint y: 507, distance: 151.7
click at [647, 493] on div "Ad Sets ( 0 Selected) Create Ads At least one ad set must be selected 0 Rename …" at bounding box center [546, 304] width 1093 height 462
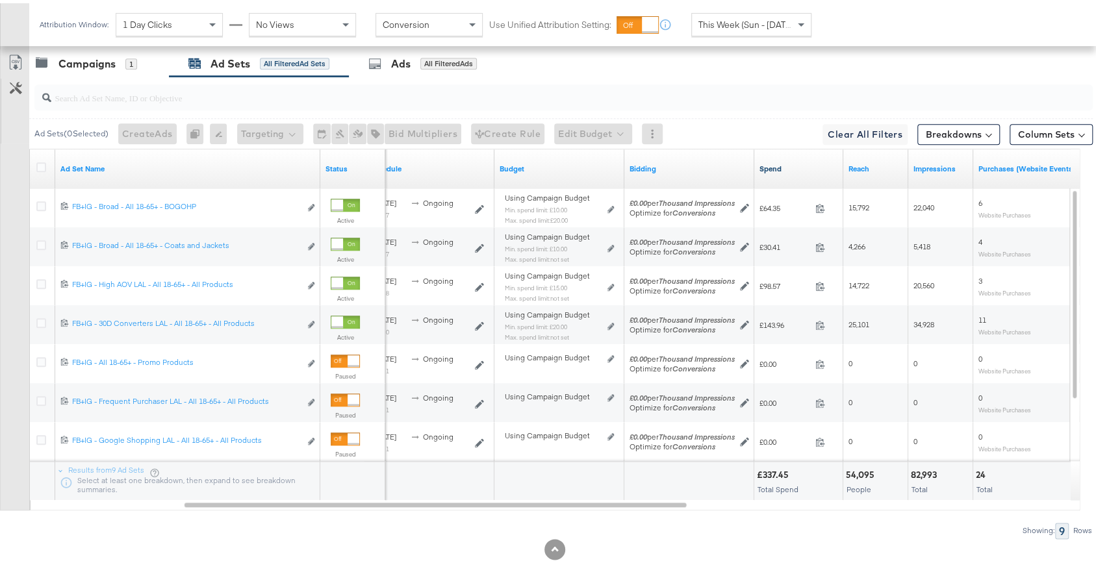
click at [793, 160] on link "Spend" at bounding box center [799, 165] width 79 height 10
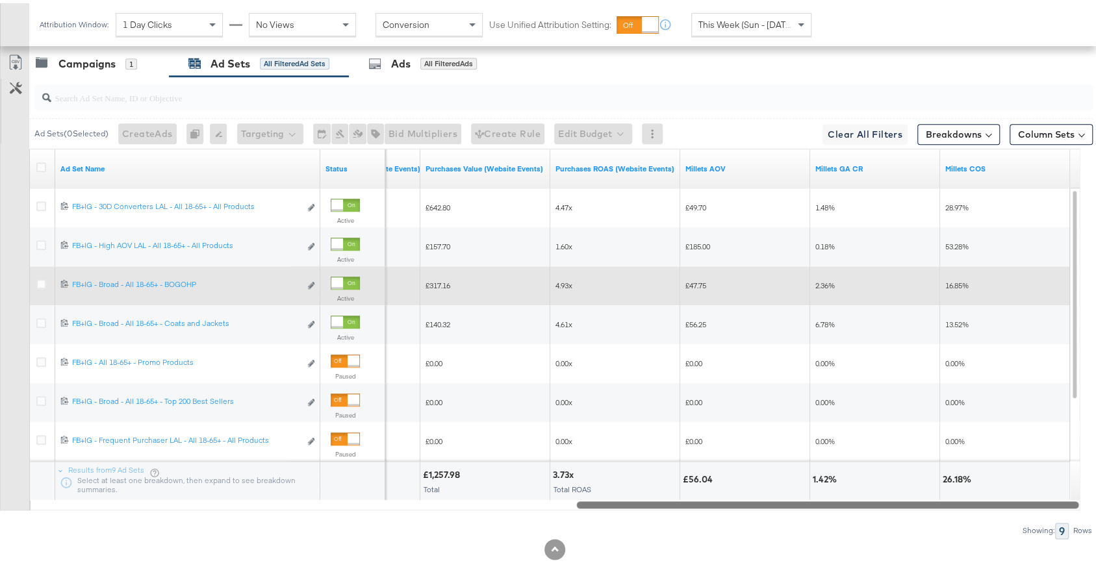
drag, startPoint x: 578, startPoint y: 498, endPoint x: 1061, endPoint y: 264, distance: 536.8
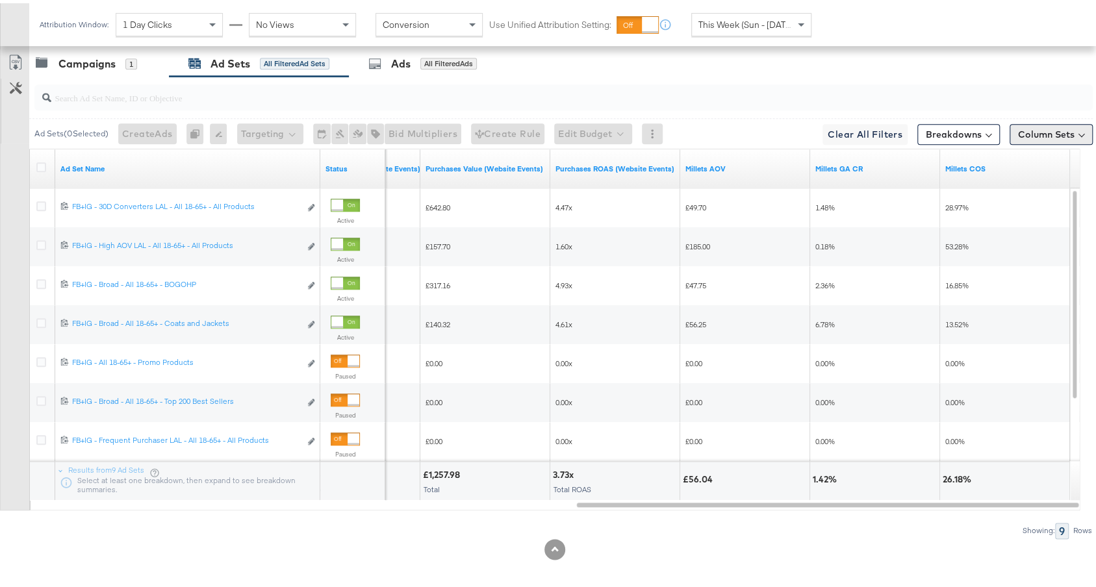
click at [1039, 127] on button "Column Sets" at bounding box center [1051, 131] width 83 height 21
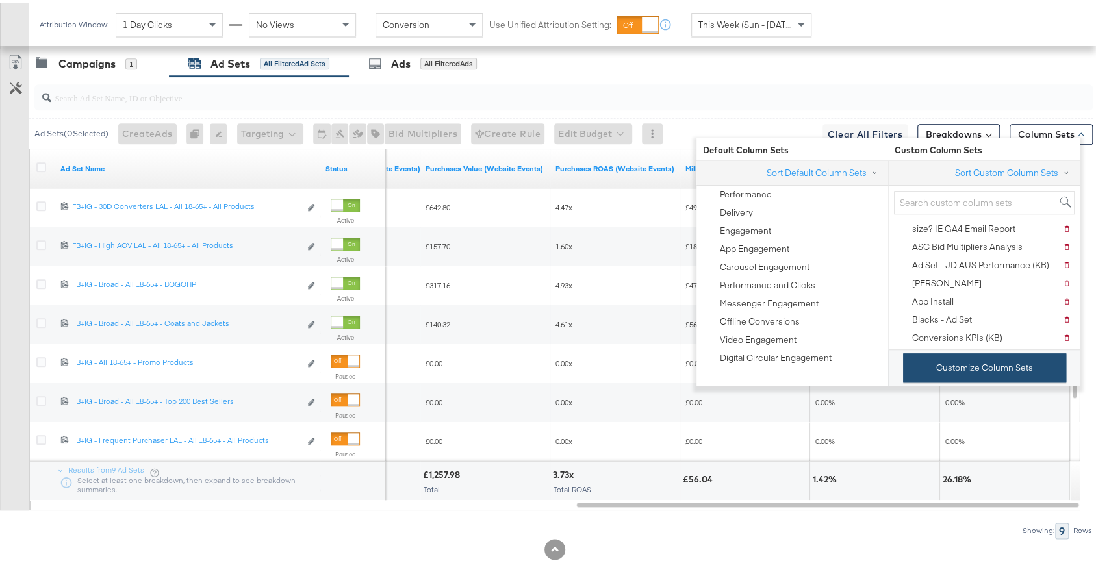
click at [938, 366] on button "Customize Column Sets" at bounding box center [984, 364] width 163 height 29
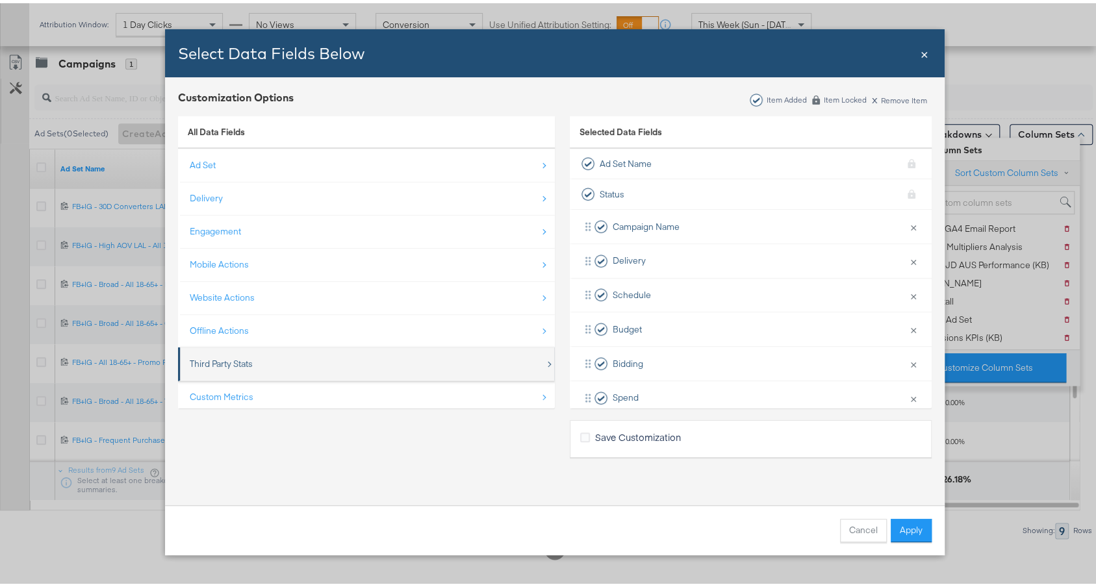
click at [318, 355] on div "Third Party Stats" at bounding box center [367, 361] width 355 height 27
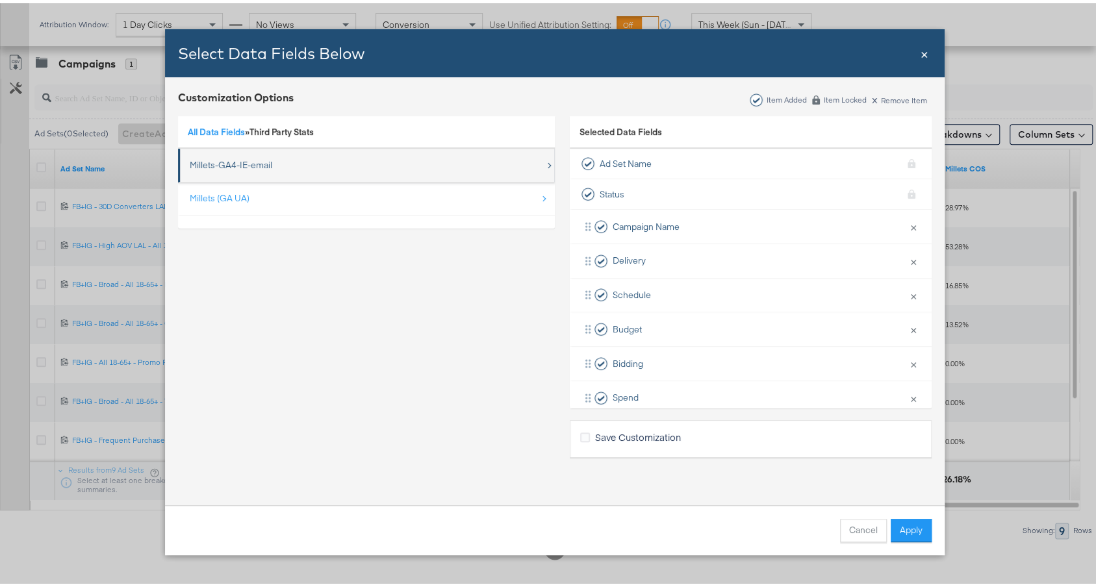
click at [263, 167] on div "Millets-GA4-IE-email" at bounding box center [231, 162] width 83 height 12
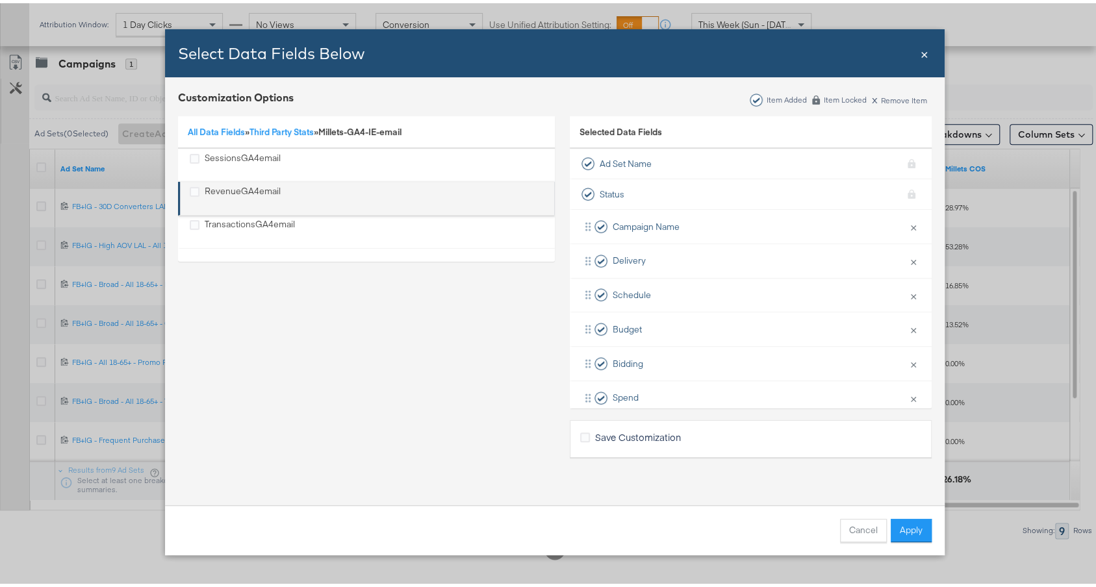
click at [239, 197] on div "RevenueGA4email" at bounding box center [243, 195] width 76 height 27
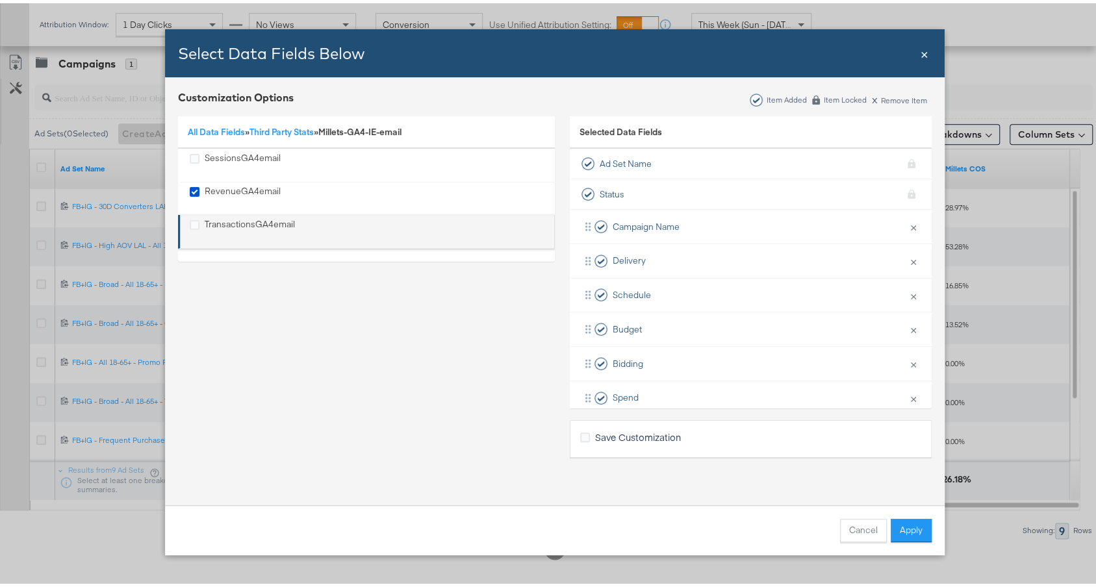
click at [228, 223] on div "TransactionsGA4email" at bounding box center [250, 228] width 90 height 27
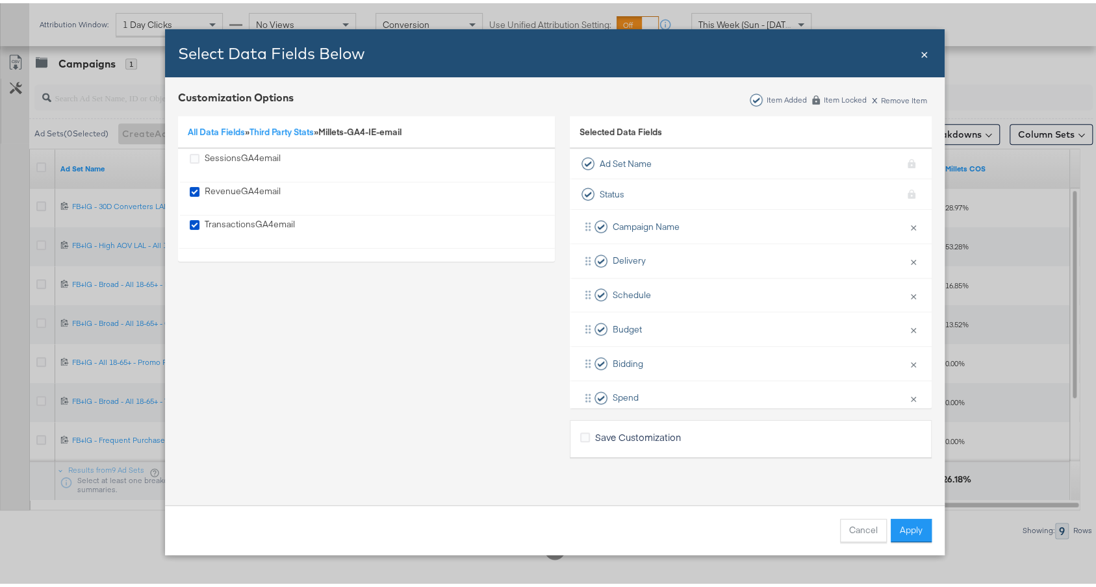
scroll to position [392, 0]
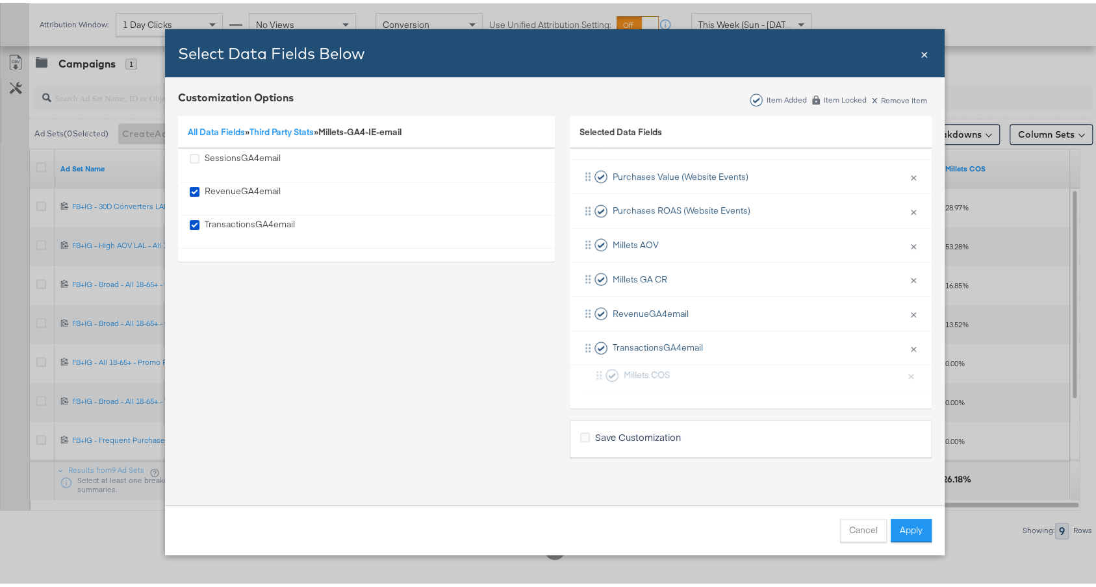
drag, startPoint x: 713, startPoint y: 303, endPoint x: 734, endPoint y: 382, distance: 82.0
click at [734, 382] on div "Campaign Name × Remove from KPIs Delivery × Remove from KPIs Schedule × Remove …" at bounding box center [751, 105] width 362 height 582
drag, startPoint x: 683, startPoint y: 270, endPoint x: 697, endPoint y: 353, distance: 84.4
click at [697, 353] on div "Campaign Name × Remove from KPIs Delivery × Remove from KPIs Schedule × Remove …" at bounding box center [751, 105] width 362 height 582
drag, startPoint x: 666, startPoint y: 239, endPoint x: 680, endPoint y: 318, distance: 79.9
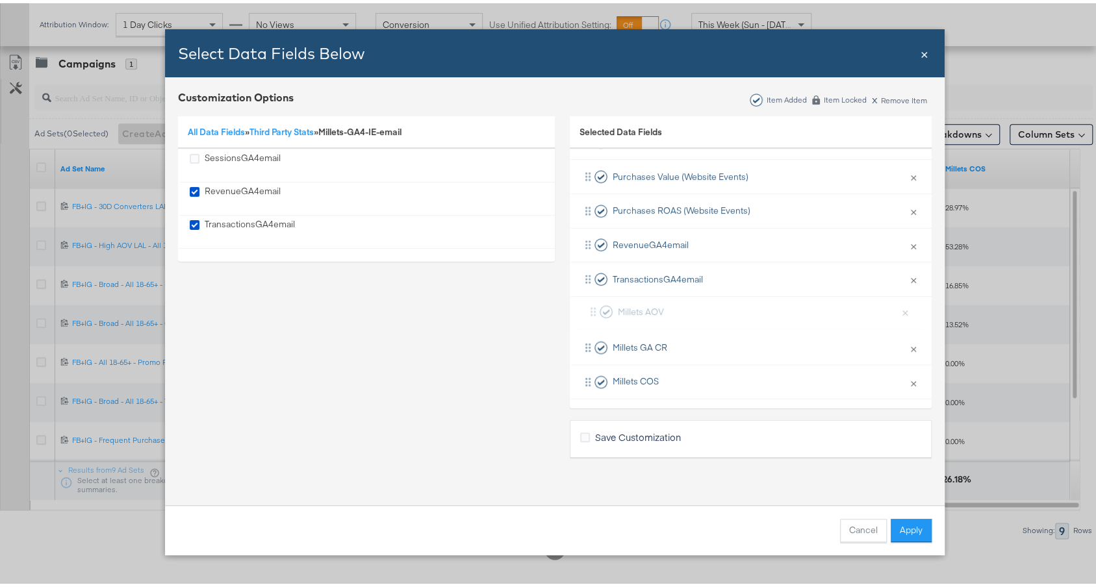
click at [680, 318] on div "Campaign Name × Remove from KPIs Delivery × Remove from KPIs Schedule × Remove …" at bounding box center [751, 105] width 362 height 582
click at [910, 493] on button "Apply" at bounding box center [911, 527] width 41 height 23
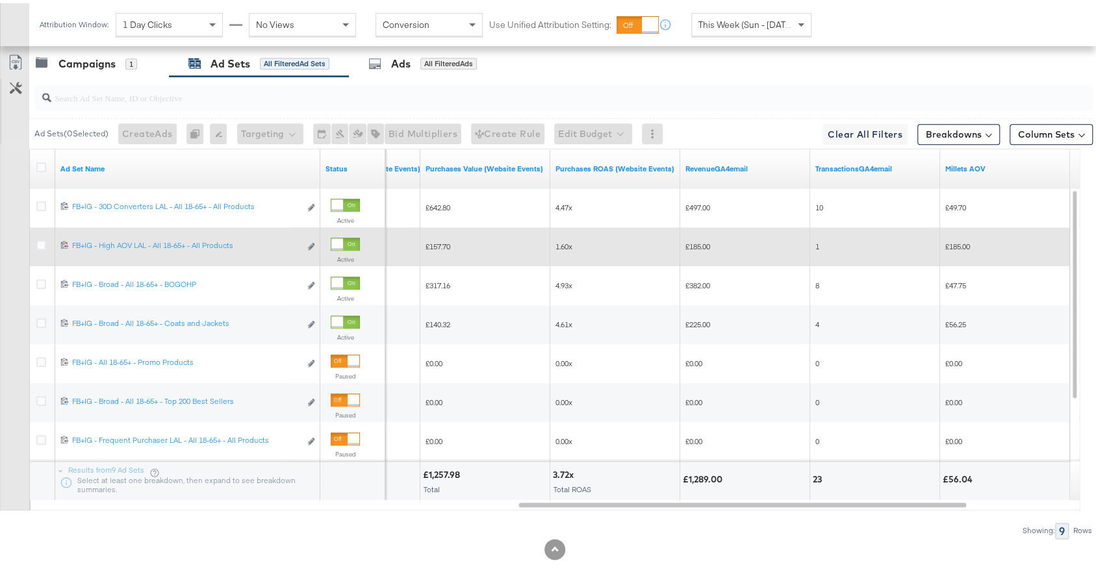
click at [343, 235] on div at bounding box center [337, 241] width 12 height 12
click at [723, 25] on span "This Week (Sun - [DATE])" at bounding box center [746, 22] width 97 height 12
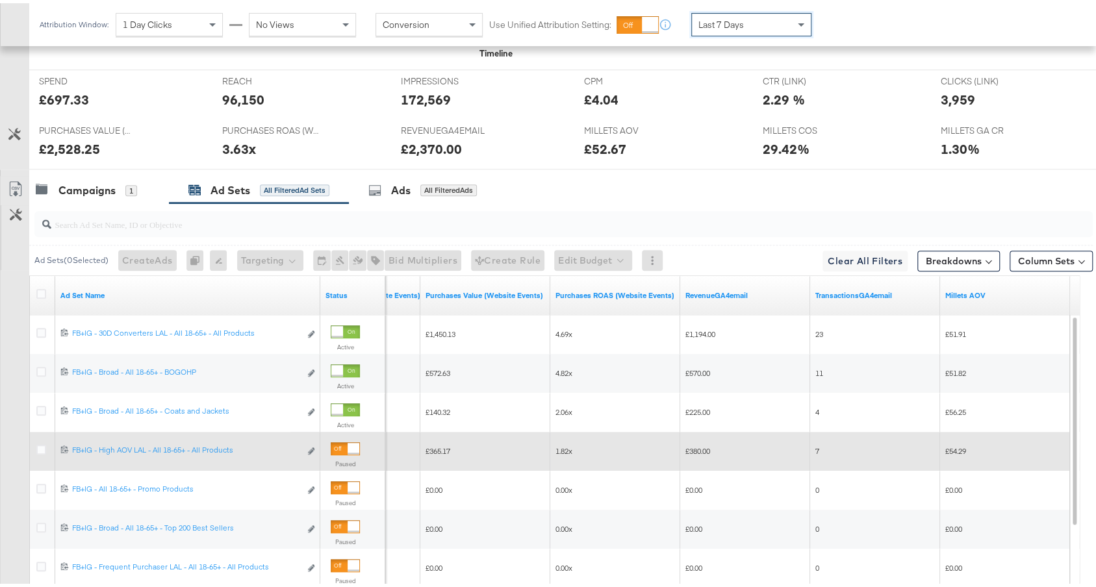
scroll to position [723, 0]
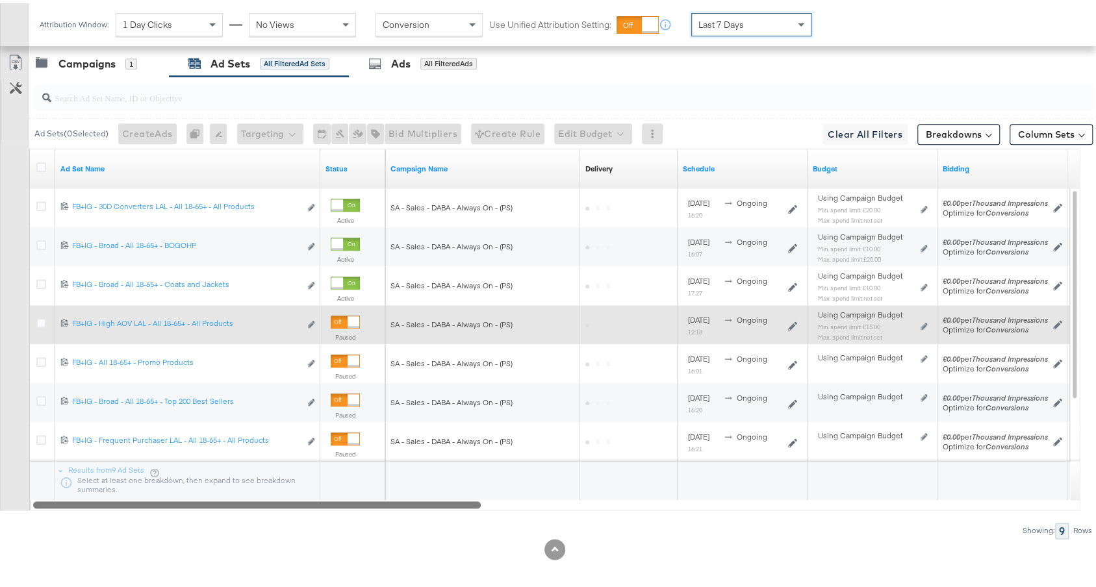
drag, startPoint x: 767, startPoint y: 500, endPoint x: 556, endPoint y: 335, distance: 268.4
click at [507, 471] on div "Ad Set Name Status Campaign Name Delivery Sorting Unavailable Schedule Budget B…" at bounding box center [554, 327] width 1051 height 362
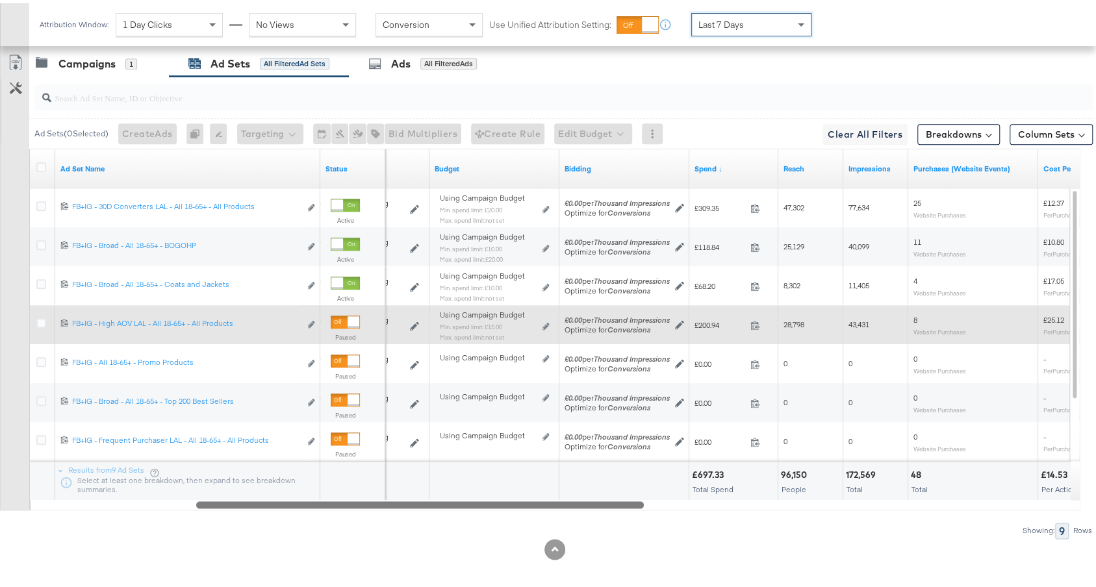
drag, startPoint x: 473, startPoint y: 494, endPoint x: 636, endPoint y: 499, distance: 163.2
click at [636, 493] on div at bounding box center [420, 501] width 448 height 11
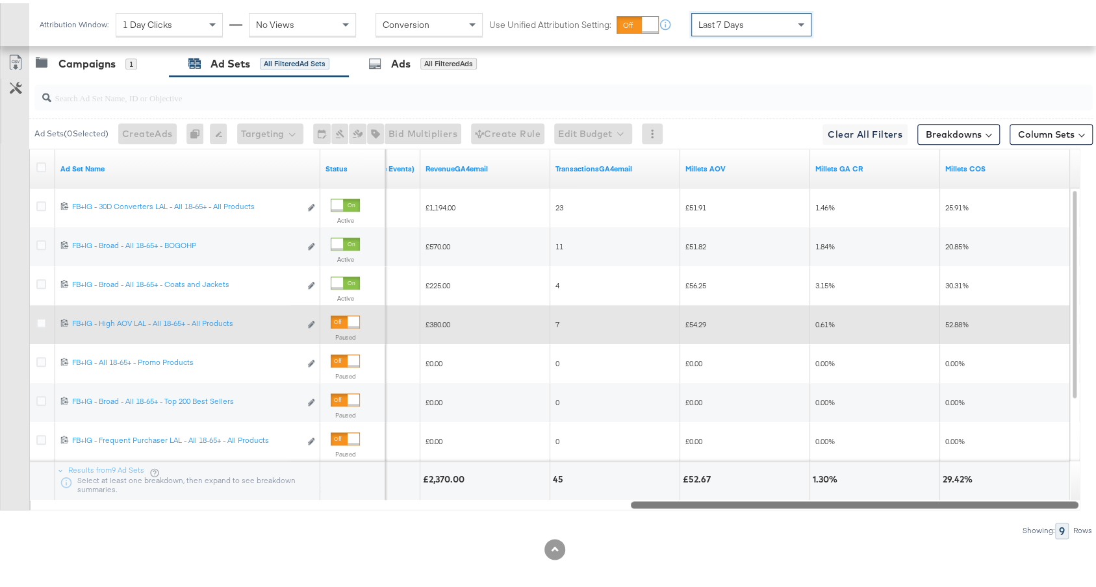
drag, startPoint x: 576, startPoint y: 500, endPoint x: 1108, endPoint y: 462, distance: 533.5
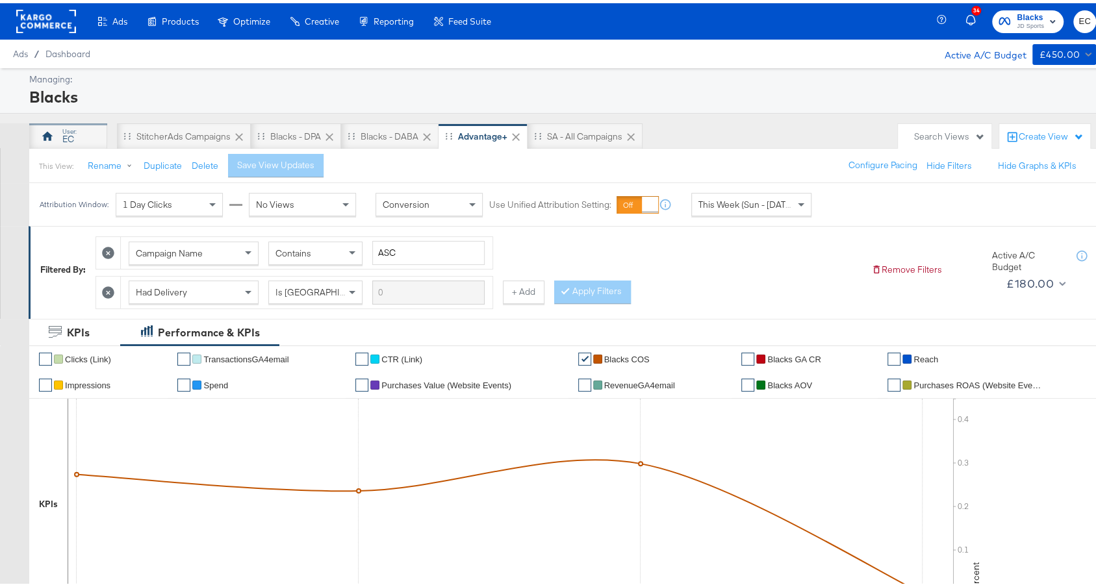
click at [58, 136] on div "EC" at bounding box center [68, 133] width 78 height 26
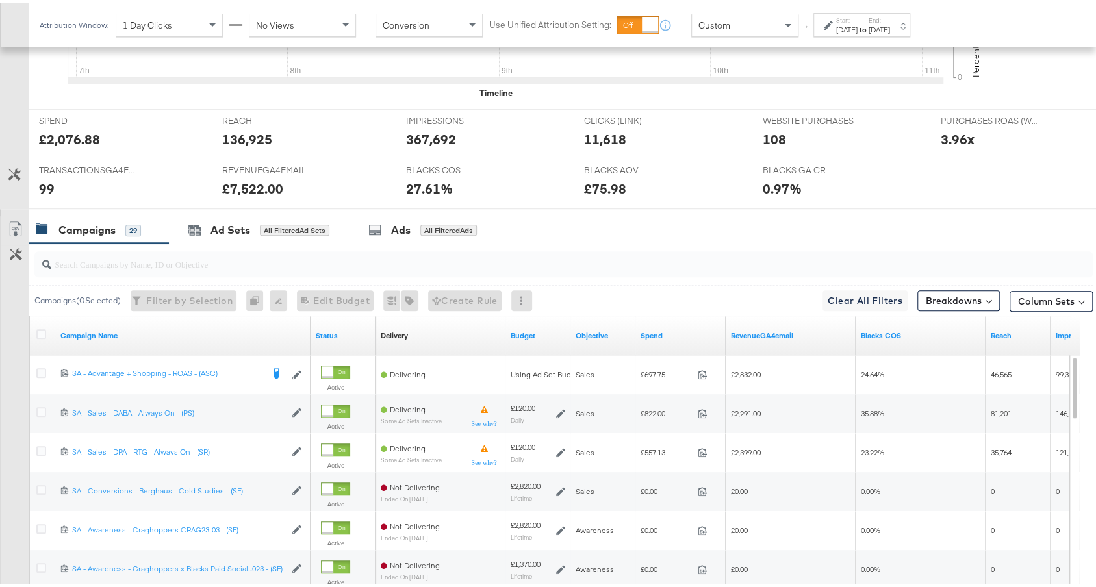
scroll to position [685, 0]
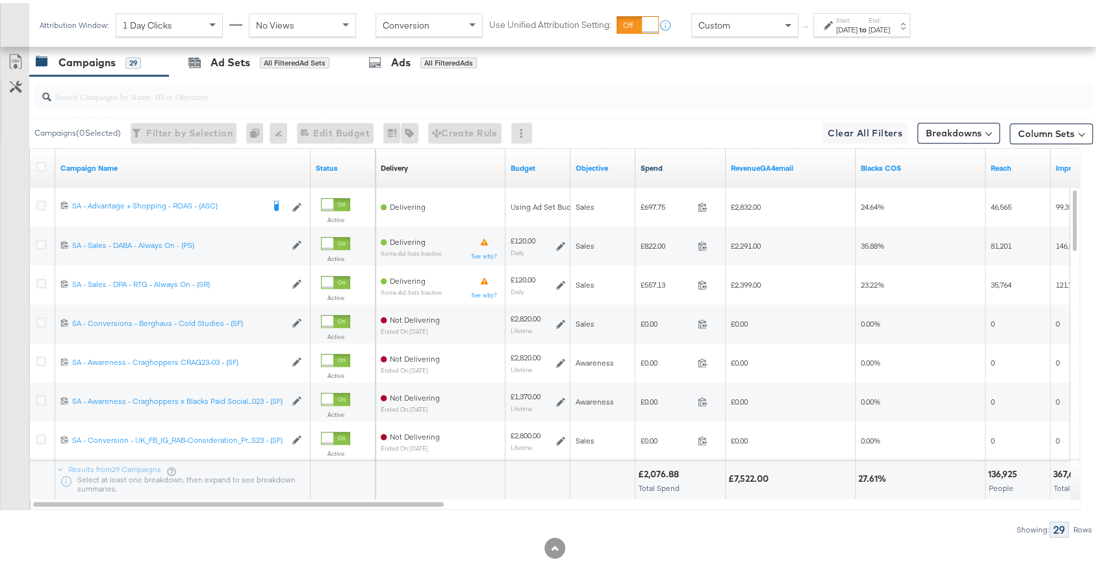
click at [676, 164] on link "Spend" at bounding box center [681, 165] width 80 height 10
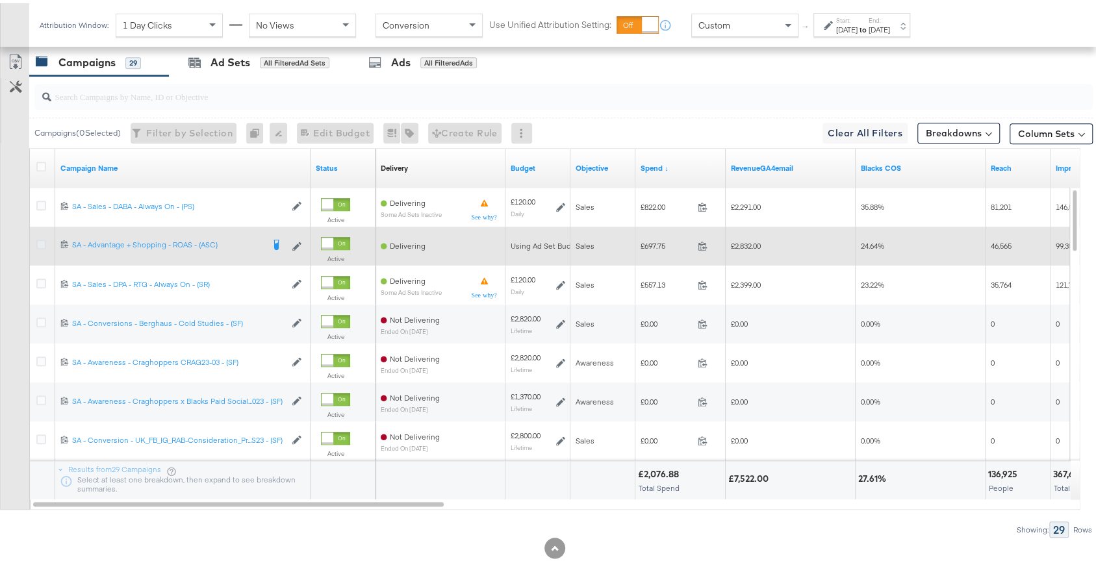
click at [38, 237] on icon at bounding box center [41, 242] width 10 height 10
click at [0, 0] on input "checkbox" at bounding box center [0, 0] width 0 height 0
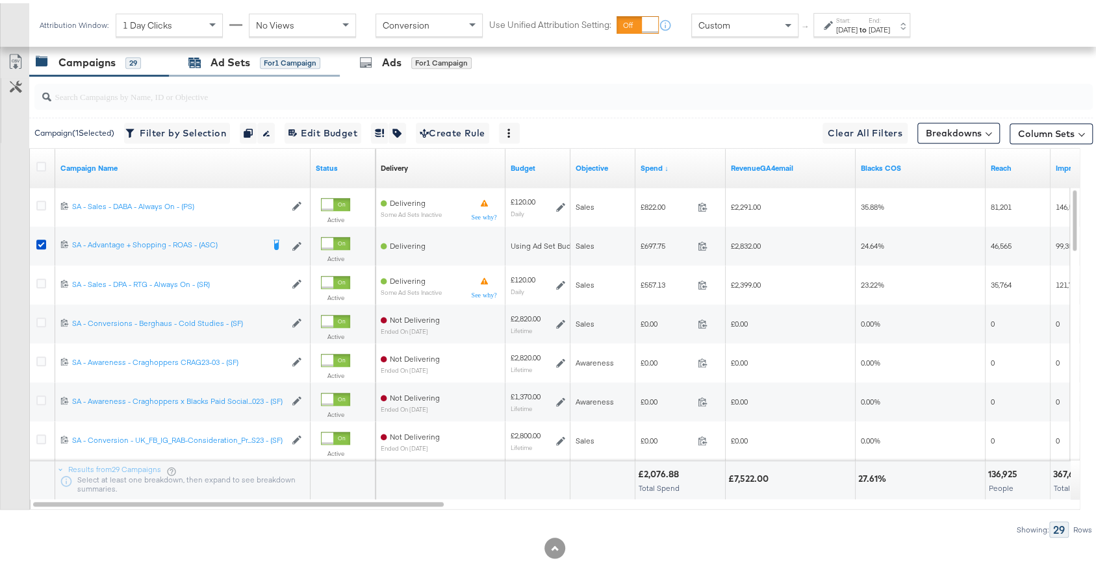
click at [237, 52] on div "Ad Sets" at bounding box center [231, 59] width 40 height 15
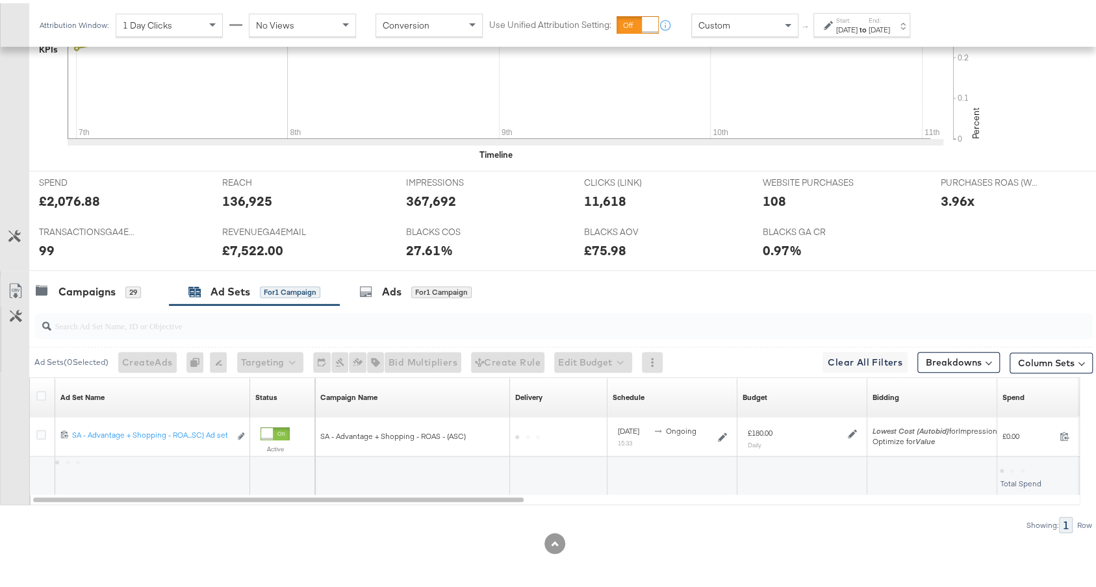
scroll to position [451, 0]
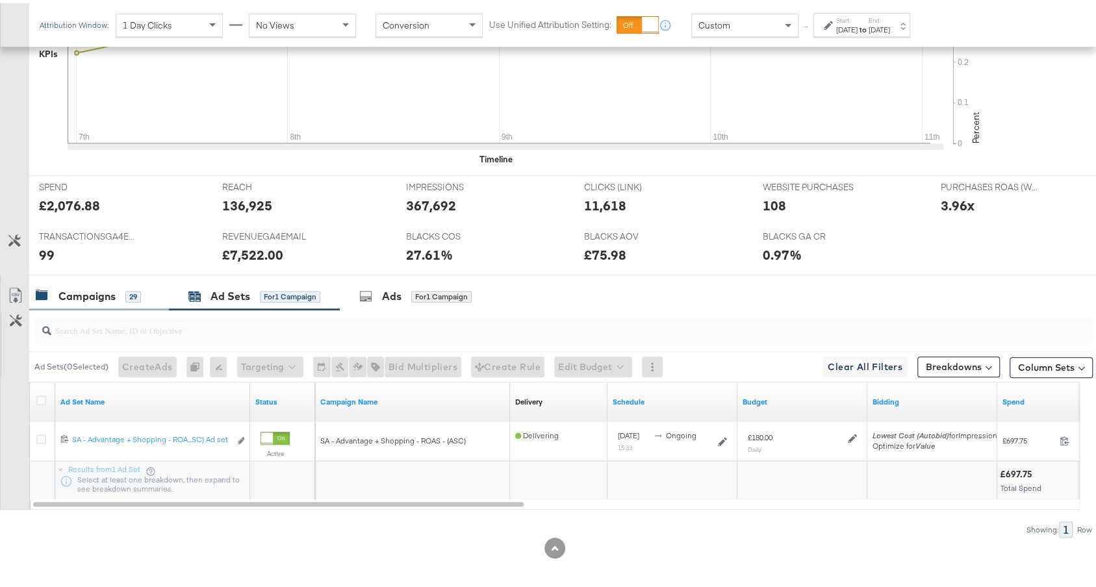
click at [75, 288] on div "Campaigns" at bounding box center [86, 293] width 57 height 15
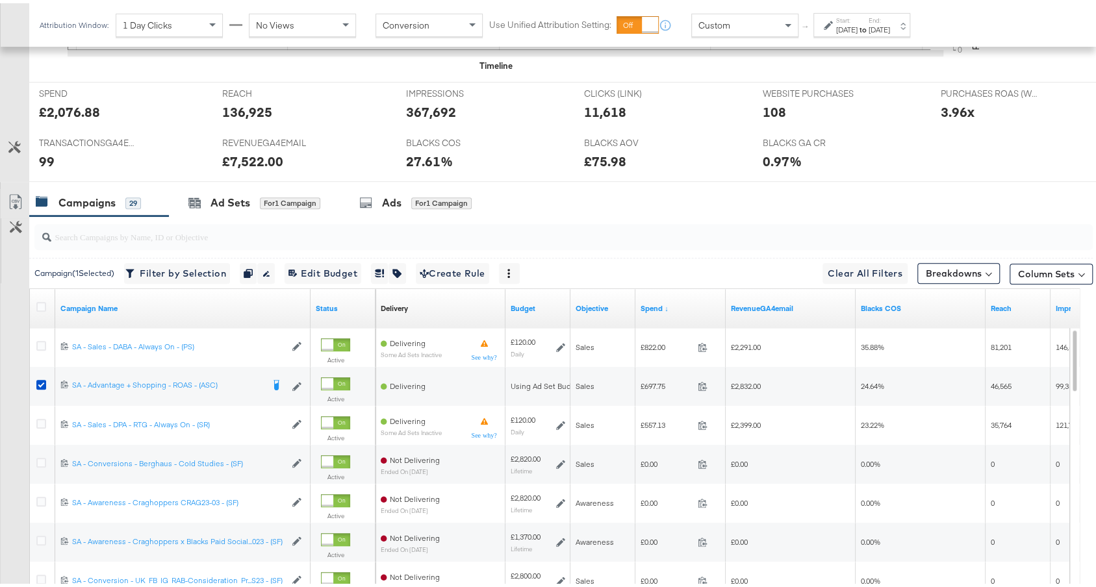
scroll to position [526, 0]
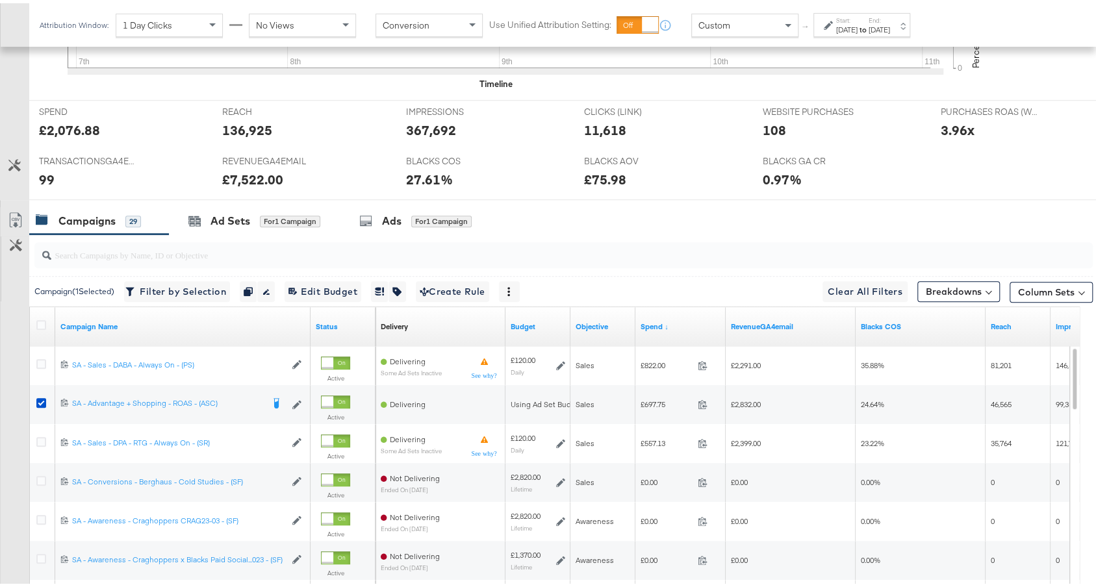
click at [858, 18] on label "Start:" at bounding box center [846, 17] width 21 height 8
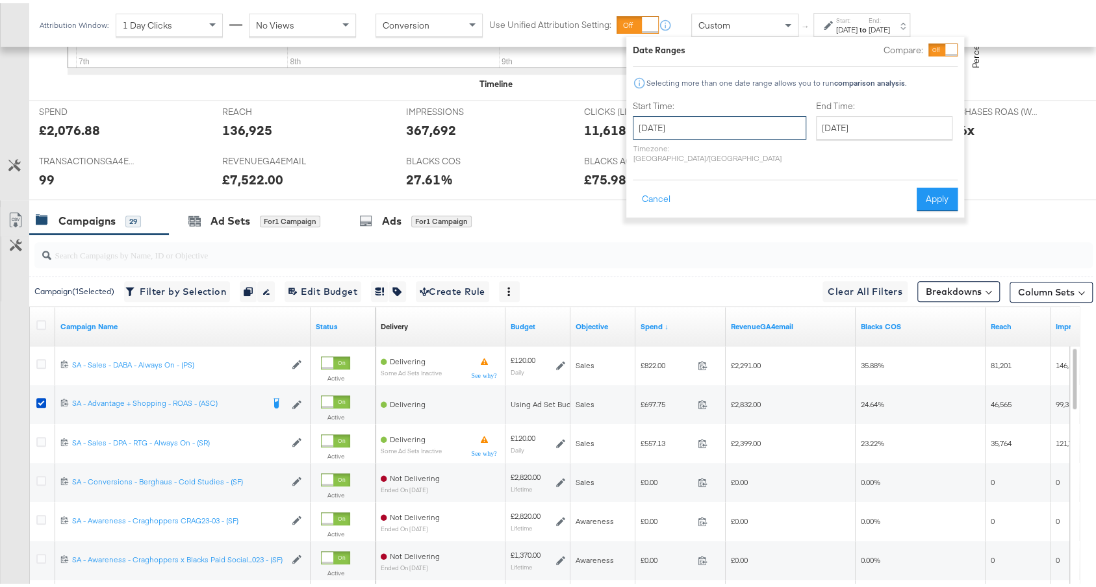
click at [726, 123] on input "September 7th 2025" at bounding box center [719, 124] width 173 height 23
click at [648, 229] on td "14" at bounding box center [648, 227] width 22 height 18
type input "September 14th 2025"
click at [838, 121] on input "September 14th 2025" at bounding box center [888, 124] width 136 height 23
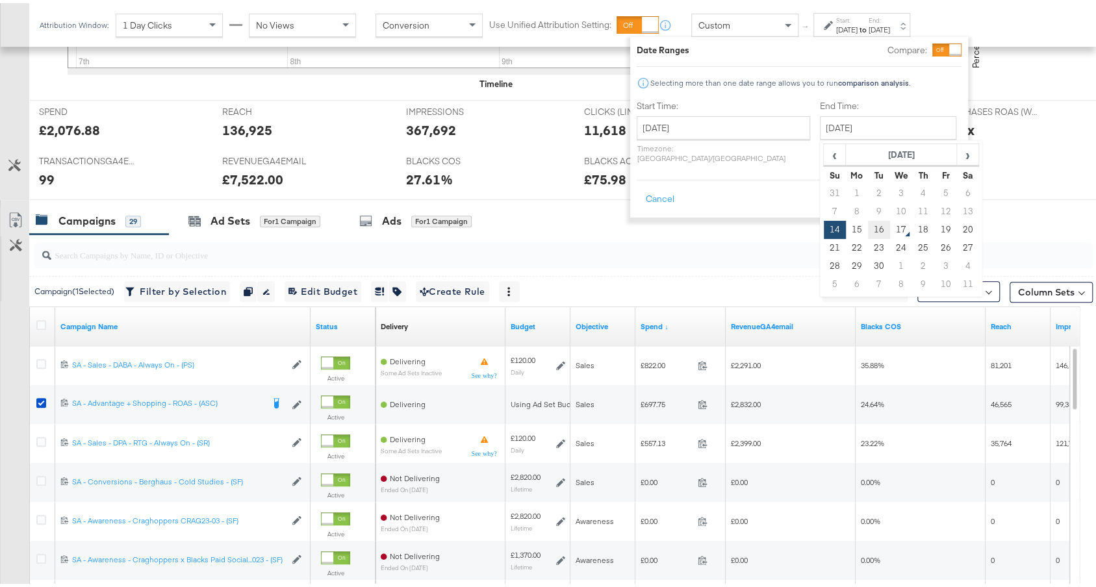
click at [868, 222] on td "16" at bounding box center [879, 227] width 22 height 18
type input "September 16th 2025"
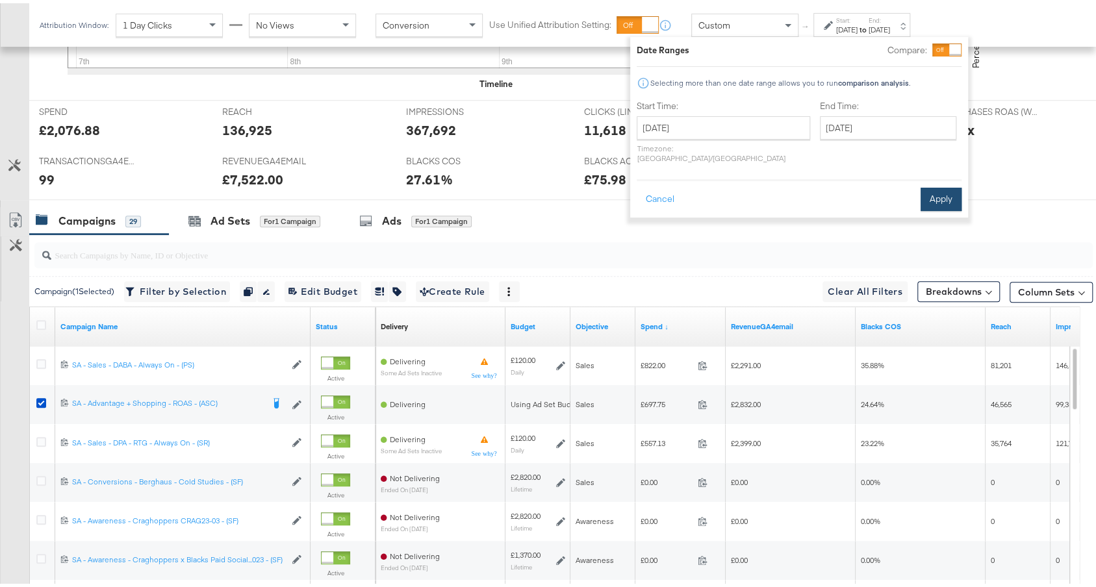
click at [942, 185] on button "Apply" at bounding box center [941, 196] width 41 height 23
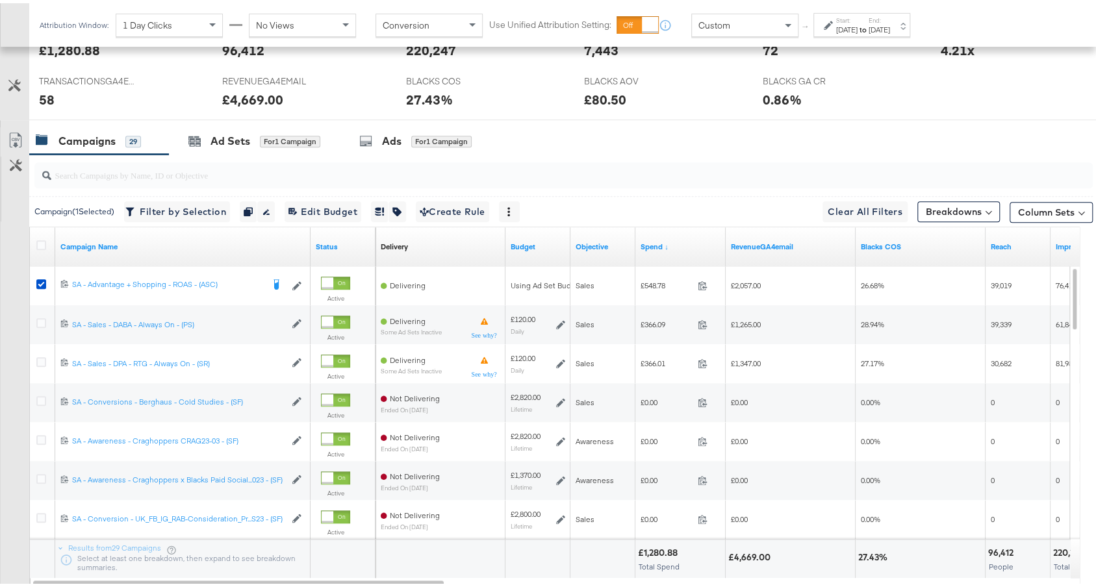
scroll to position [685, 0]
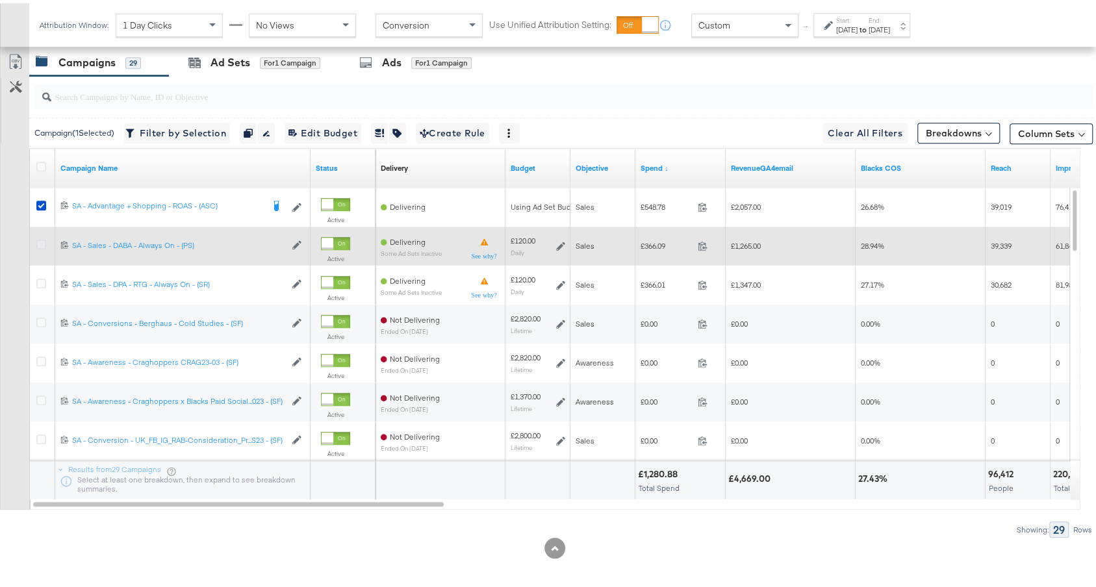
click at [38, 237] on icon at bounding box center [41, 242] width 10 height 10
click at [0, 0] on input "checkbox" at bounding box center [0, 0] width 0 height 0
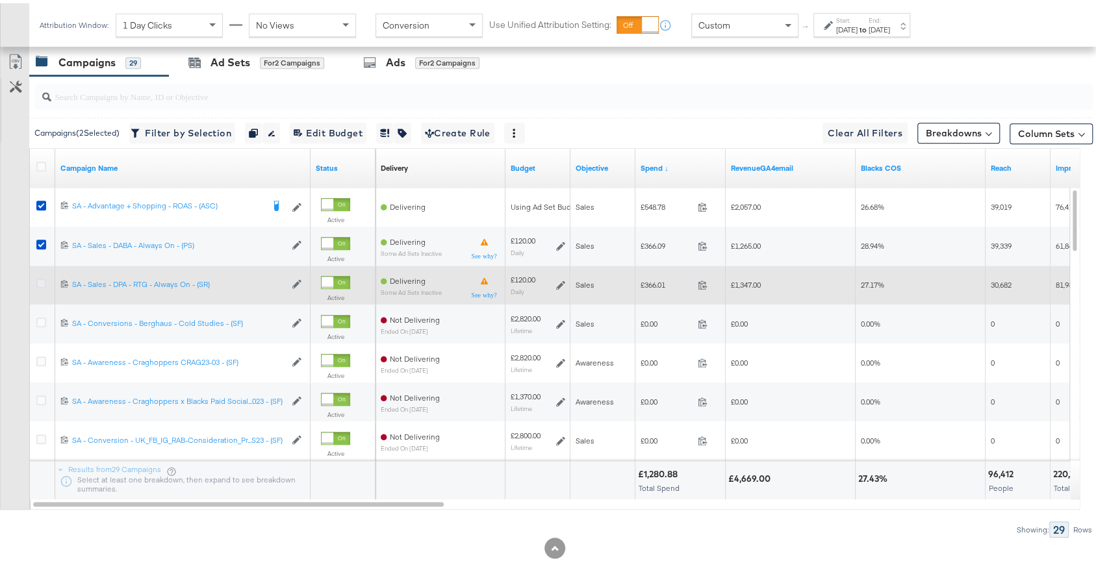
click at [42, 275] on icon at bounding box center [41, 280] width 10 height 10
click at [0, 0] on input "checkbox" at bounding box center [0, 0] width 0 height 0
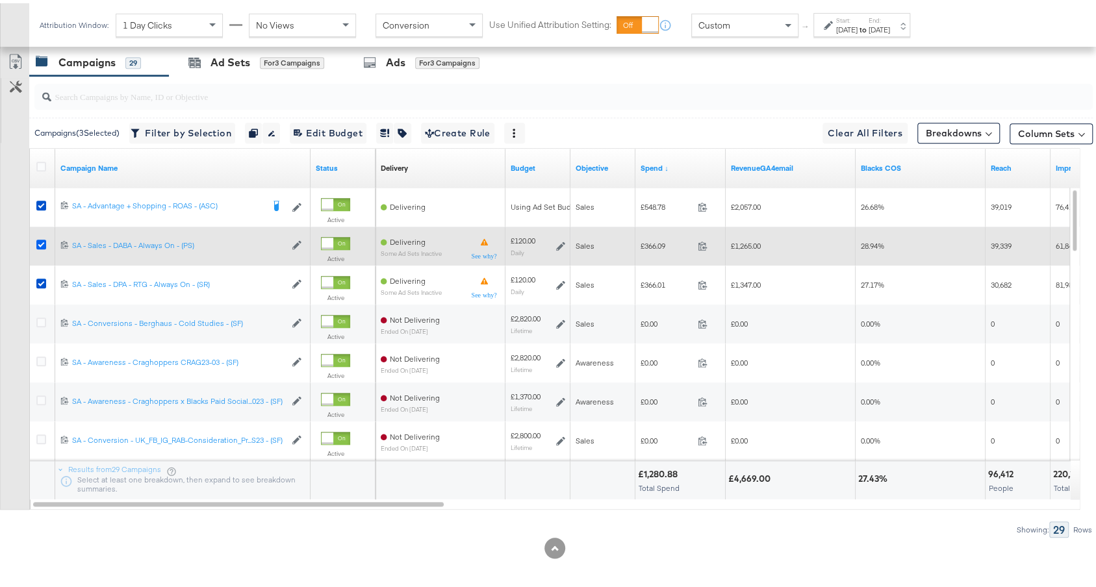
click at [36, 233] on div at bounding box center [43, 243] width 24 height 39
click at [36, 237] on icon at bounding box center [41, 242] width 10 height 10
click at [0, 0] on input "checkbox" at bounding box center [0, 0] width 0 height 0
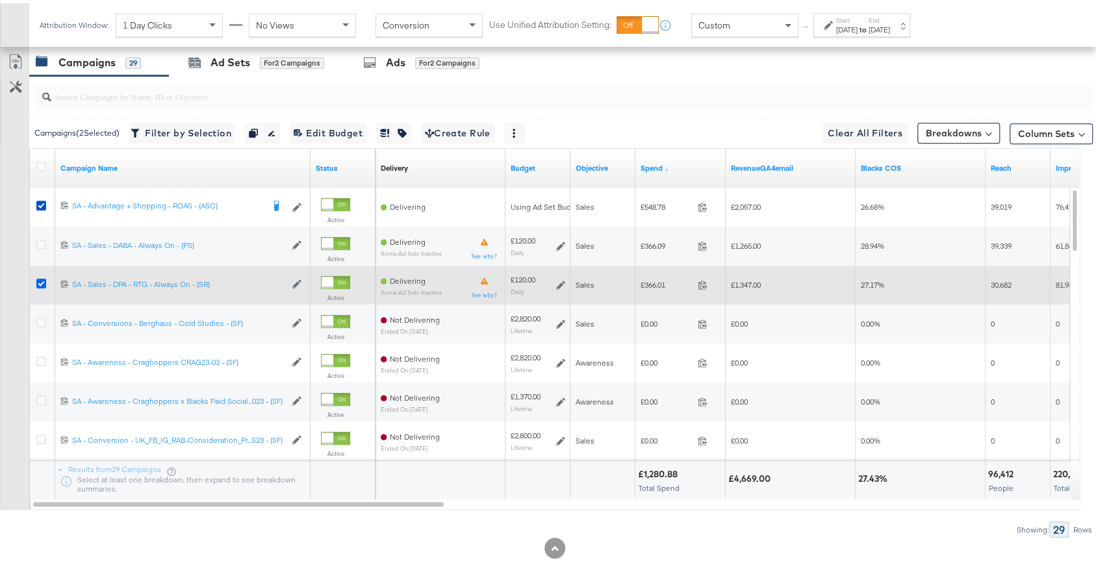
click at [40, 275] on icon at bounding box center [41, 280] width 10 height 10
click at [0, 0] on input "checkbox" at bounding box center [0, 0] width 0 height 0
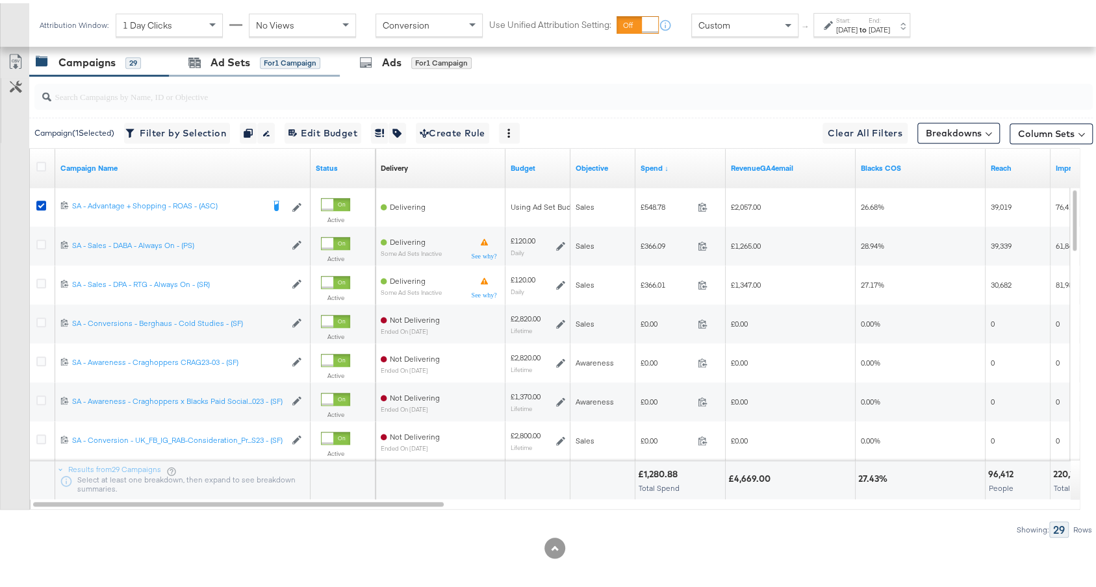
click at [257, 62] on div "Ad Sets for 1 Campaign" at bounding box center [254, 59] width 171 height 28
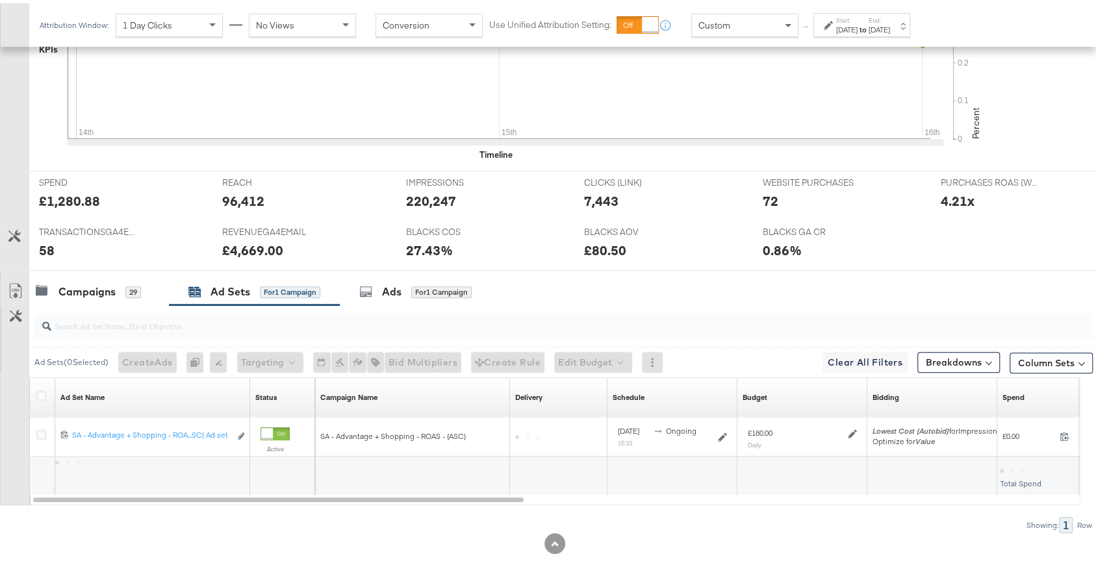
scroll to position [451, 0]
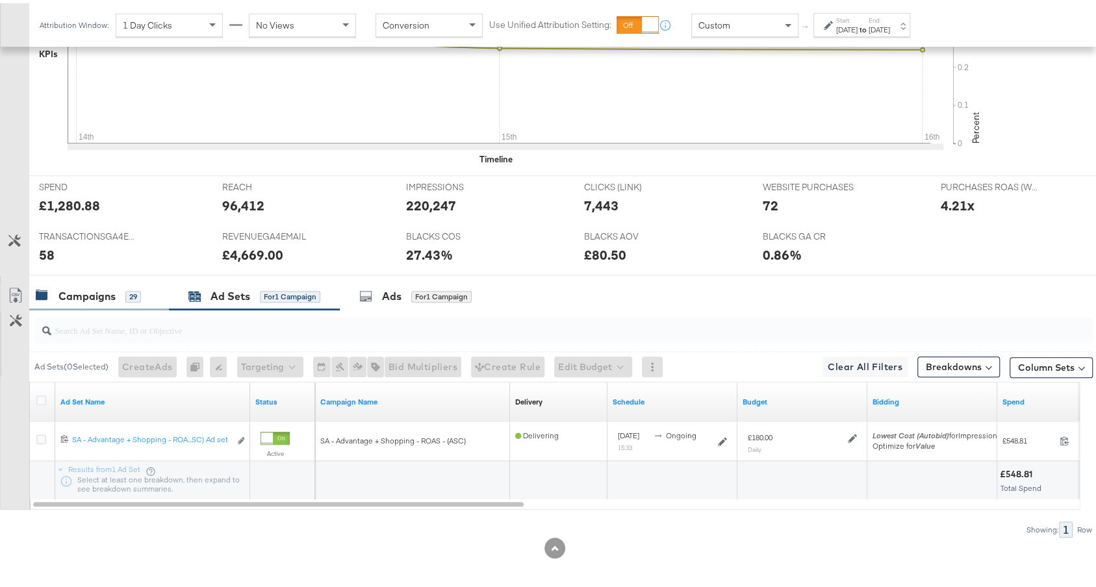
click at [100, 279] on div "Campaigns 29" at bounding box center [99, 293] width 140 height 28
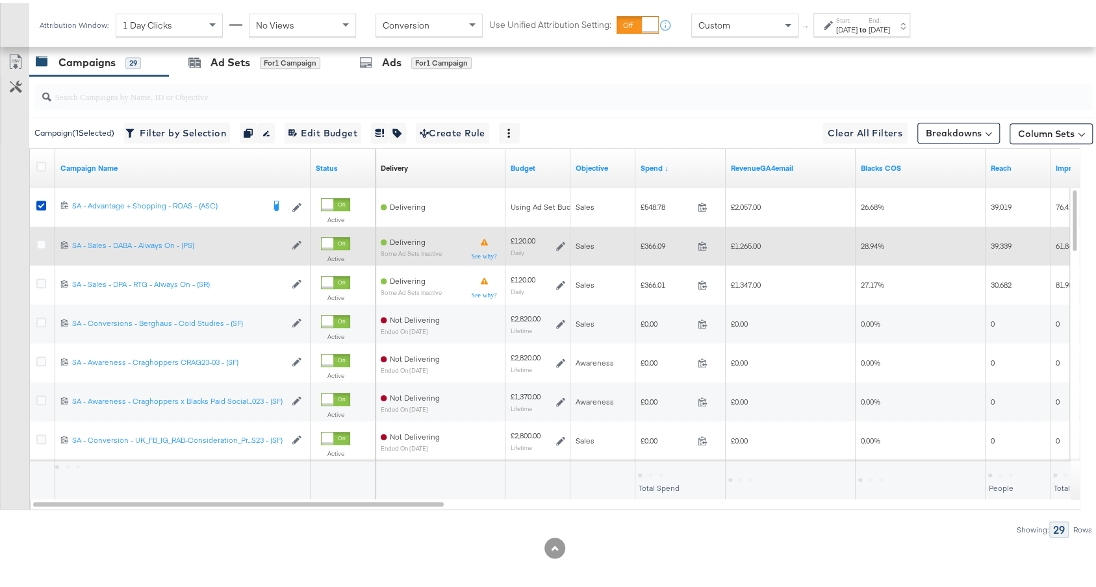
scroll to position [663, 0]
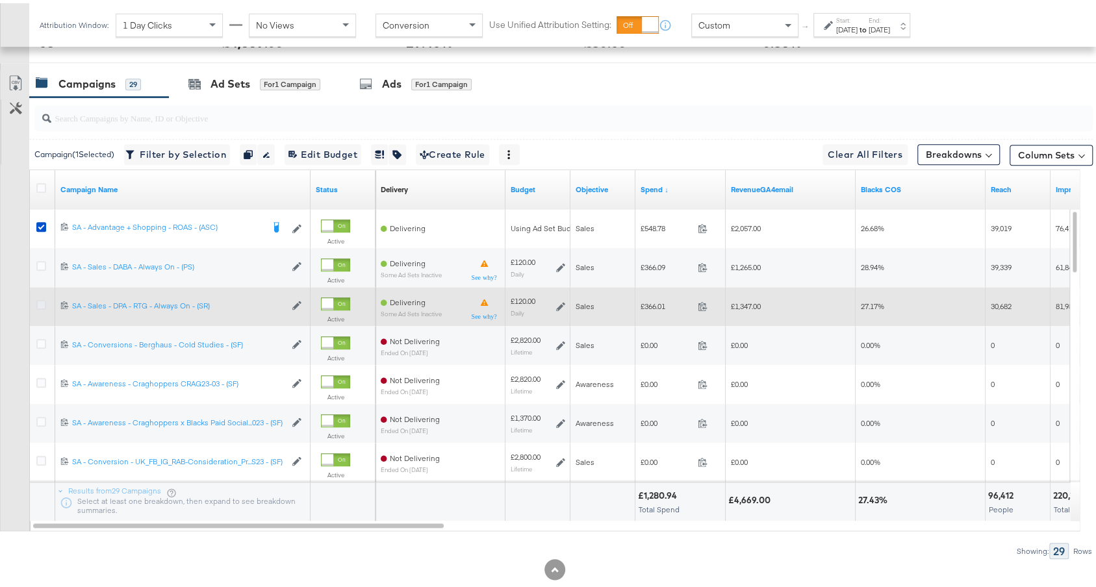
click at [42, 299] on icon at bounding box center [41, 302] width 10 height 10
click at [0, 0] on input "checkbox" at bounding box center [0, 0] width 0 height 0
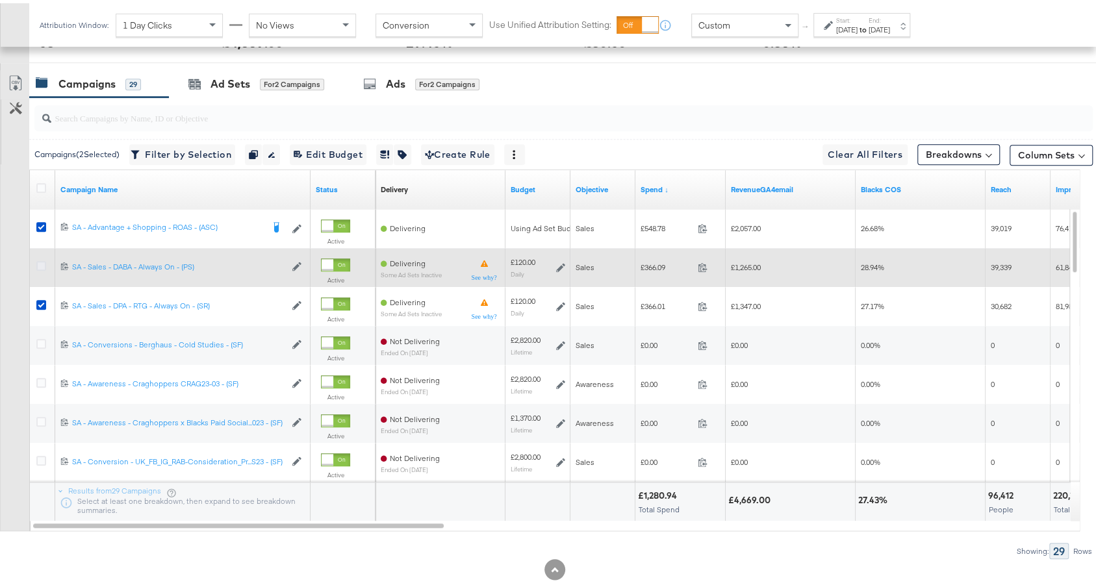
click at [38, 258] on icon at bounding box center [41, 263] width 10 height 10
click at [0, 0] on input "checkbox" at bounding box center [0, 0] width 0 height 0
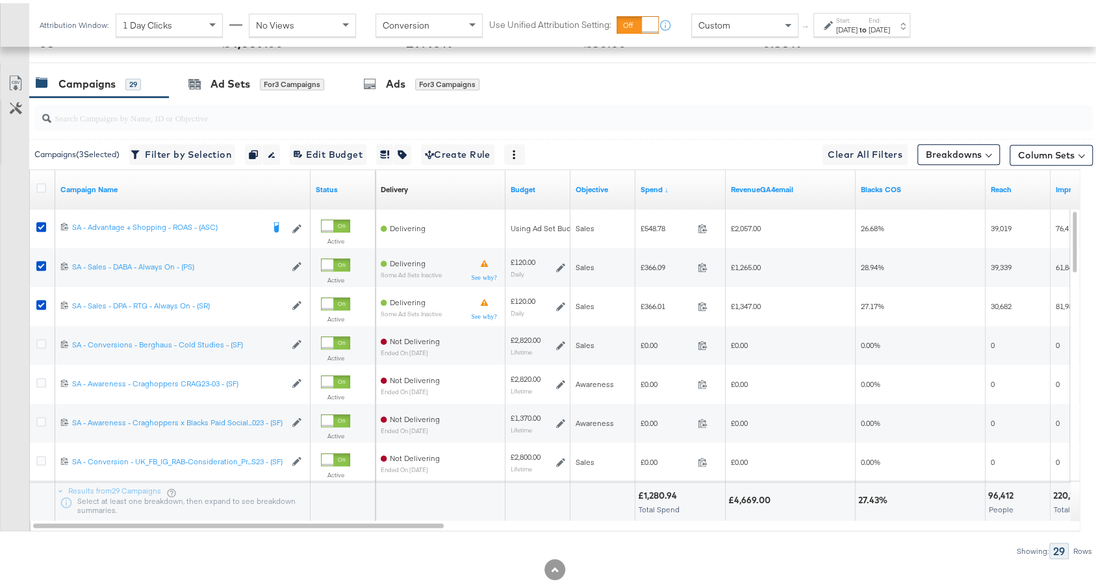
click at [325, 136] on div "Campaigns ( 3 Selected) Filter by Selection Filter 3 campaigns Duplicate 3 camp…" at bounding box center [561, 151] width 1064 height 31
click at [324, 141] on button "Edit 3 Campaign Budgets Edit Budget" at bounding box center [328, 151] width 77 height 21
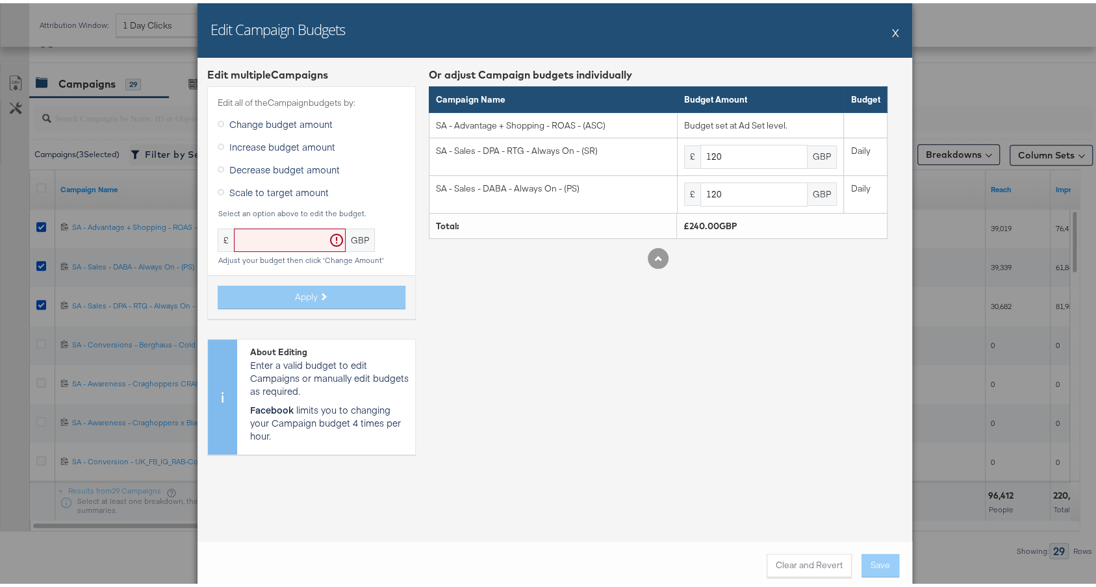
click at [892, 30] on button "X" at bounding box center [895, 29] width 7 height 26
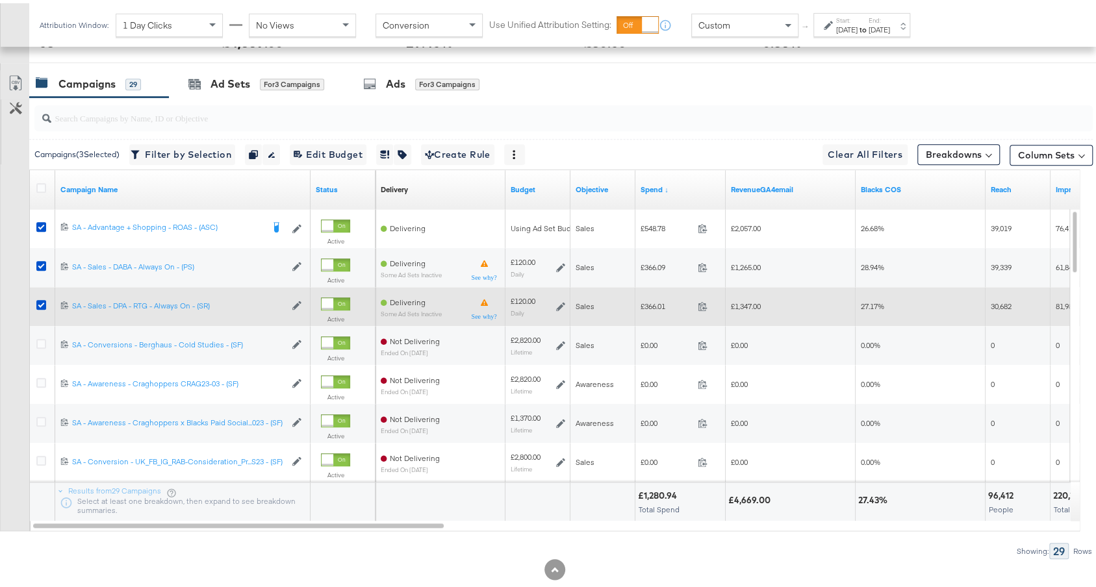
click at [563, 299] on icon at bounding box center [560, 303] width 9 height 9
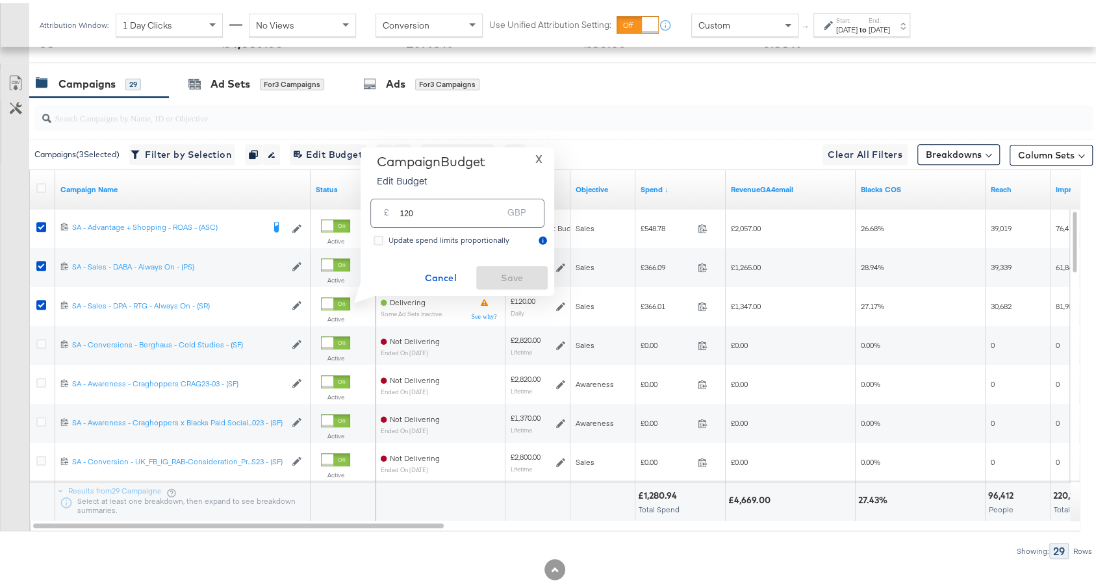
click at [485, 217] on input "120" at bounding box center [451, 205] width 103 height 28
type input "100"
click at [527, 281] on span "Save" at bounding box center [511, 275] width 61 height 16
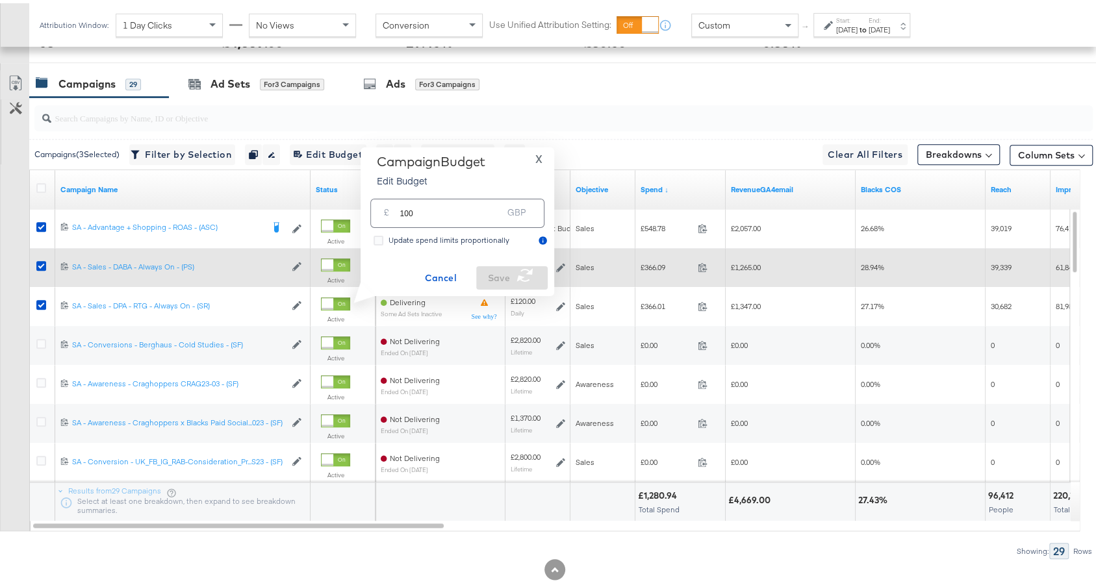
click at [560, 260] on icon at bounding box center [560, 264] width 9 height 9
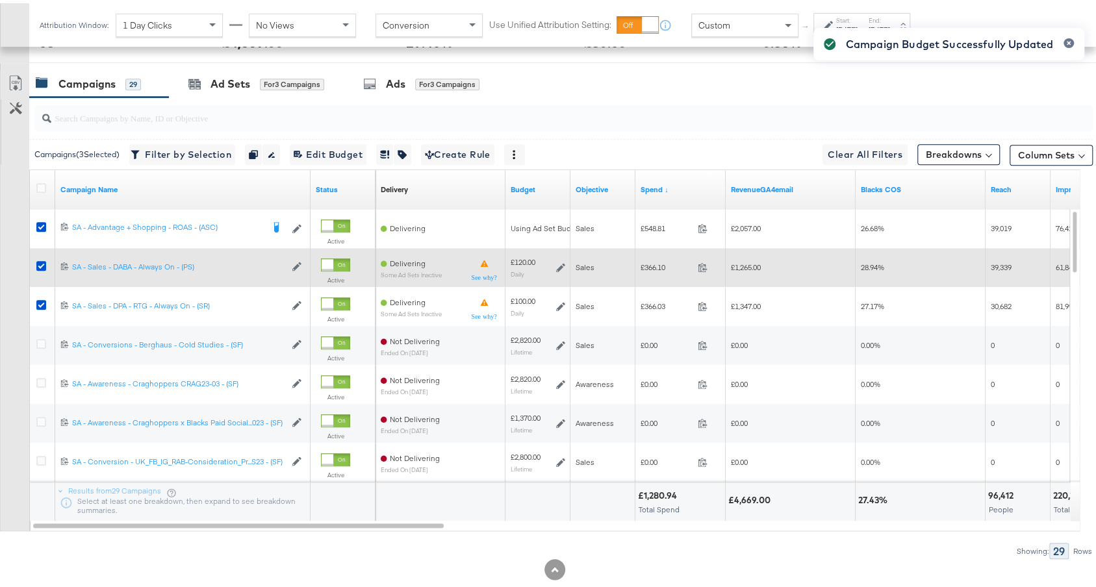
click at [562, 260] on icon at bounding box center [560, 264] width 9 height 9
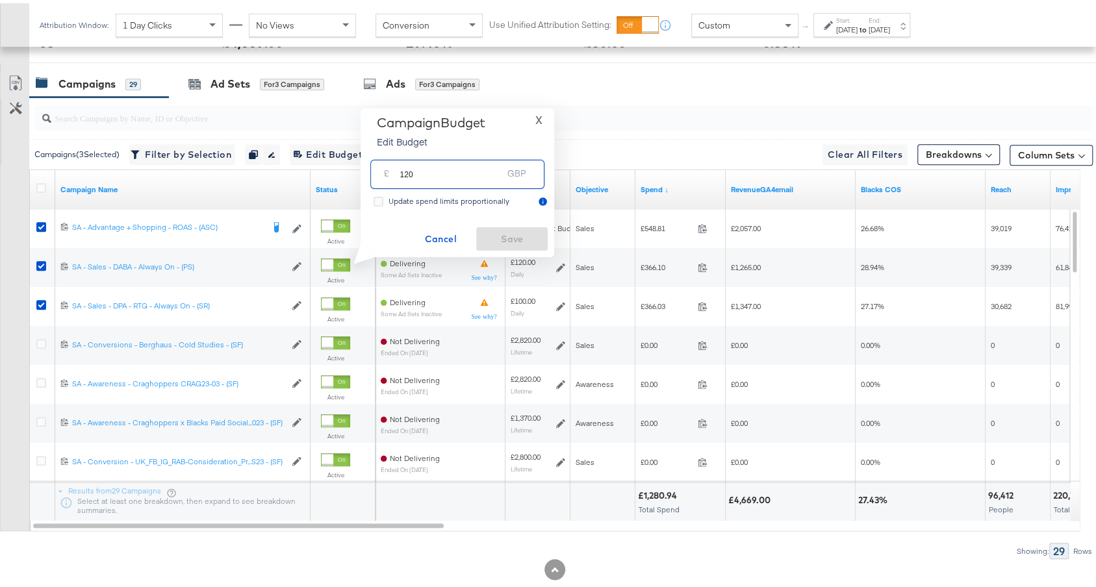
click at [409, 172] on input "120" at bounding box center [451, 166] width 103 height 28
type input "100"
click at [538, 235] on span "Save" at bounding box center [511, 236] width 61 height 16
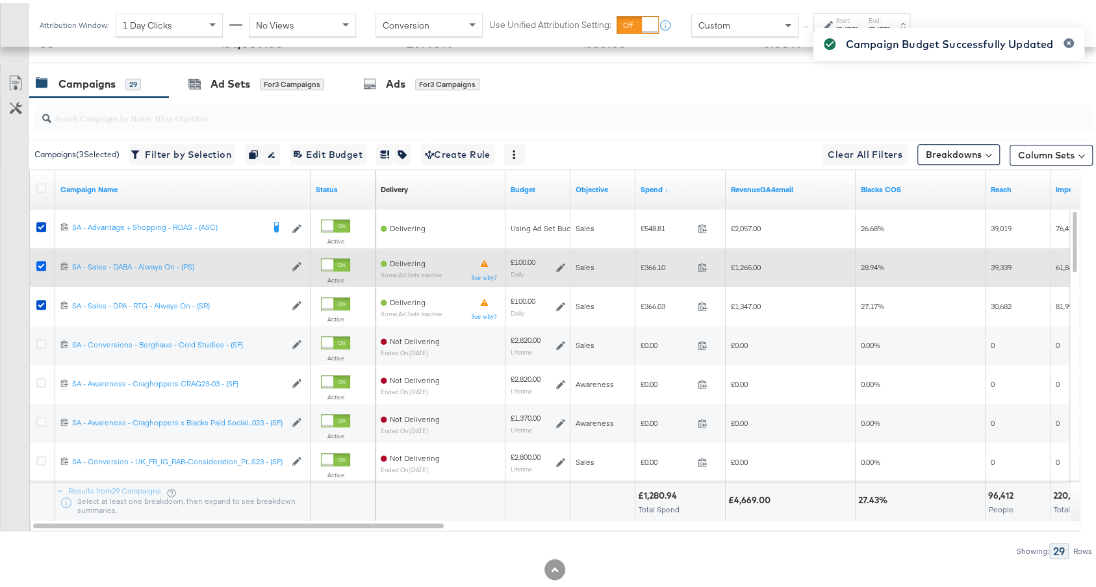
click at [38, 261] on icon at bounding box center [41, 263] width 10 height 10
click at [0, 0] on input "checkbox" at bounding box center [0, 0] width 0 height 0
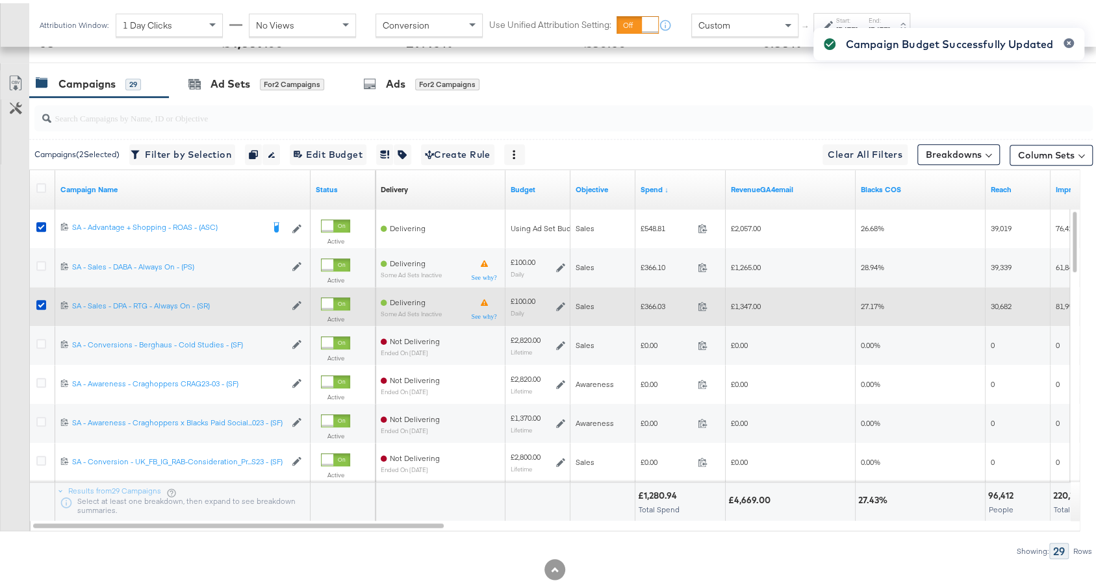
drag, startPoint x: 37, startPoint y: 299, endPoint x: 44, endPoint y: 286, distance: 14.5
click at [38, 299] on icon at bounding box center [41, 302] width 10 height 10
click at [0, 0] on input "checkbox" at bounding box center [0, 0] width 0 height 0
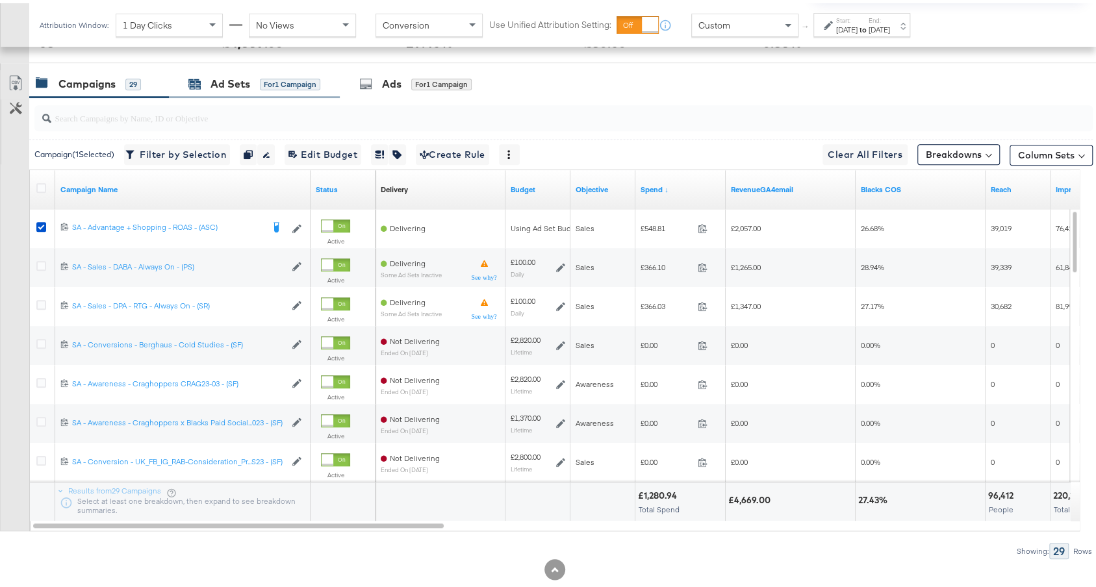
click at [214, 73] on div "Ad Sets" at bounding box center [231, 80] width 40 height 15
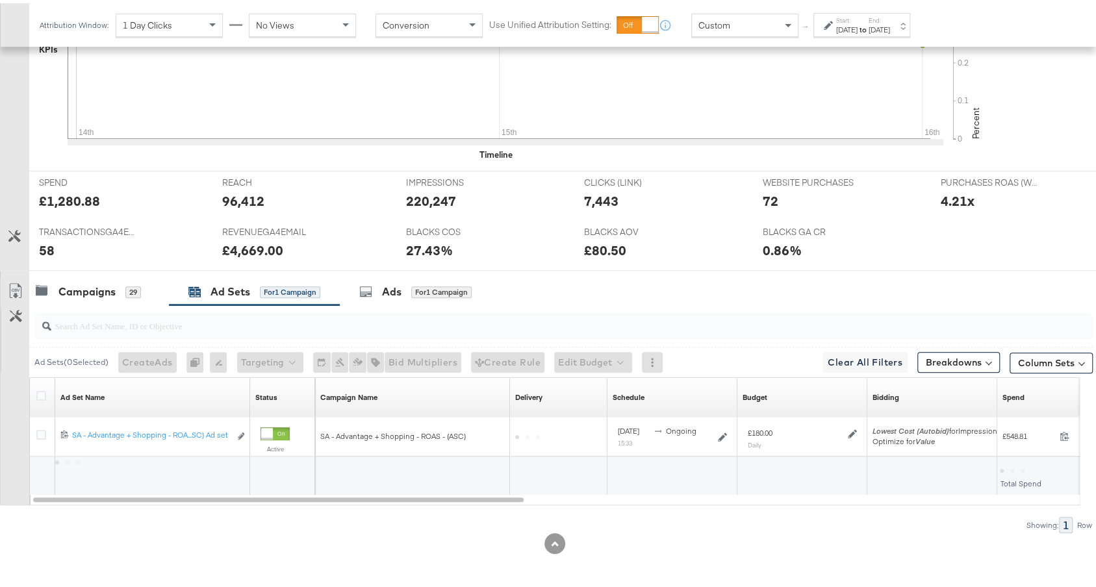
scroll to position [451, 0]
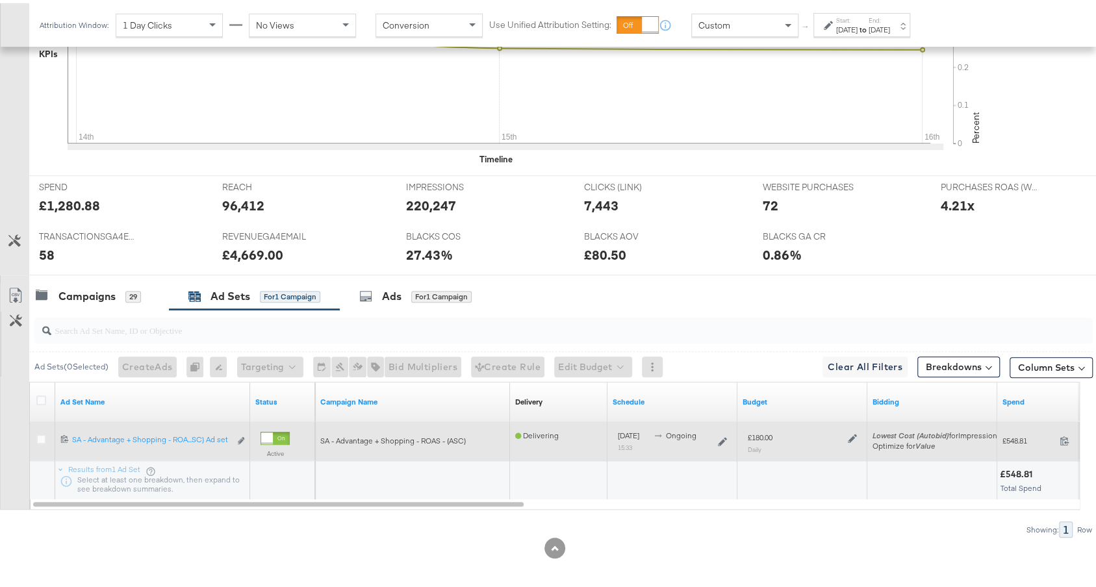
click at [852, 431] on icon at bounding box center [852, 435] width 9 height 9
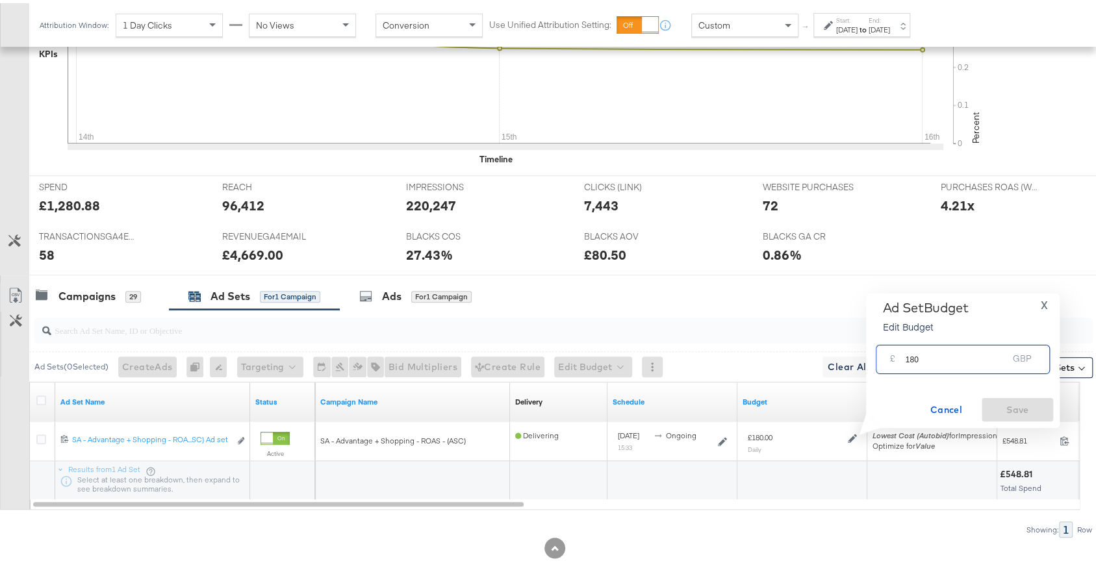
drag, startPoint x: 909, startPoint y: 352, endPoint x: 959, endPoint y: 358, distance: 50.4
click at [959, 358] on input "180" at bounding box center [956, 351] width 103 height 28
type input "100"
click at [1044, 401] on span "Save" at bounding box center [1017, 407] width 61 height 16
click at [108, 296] on div "Campaigns" at bounding box center [86, 293] width 57 height 15
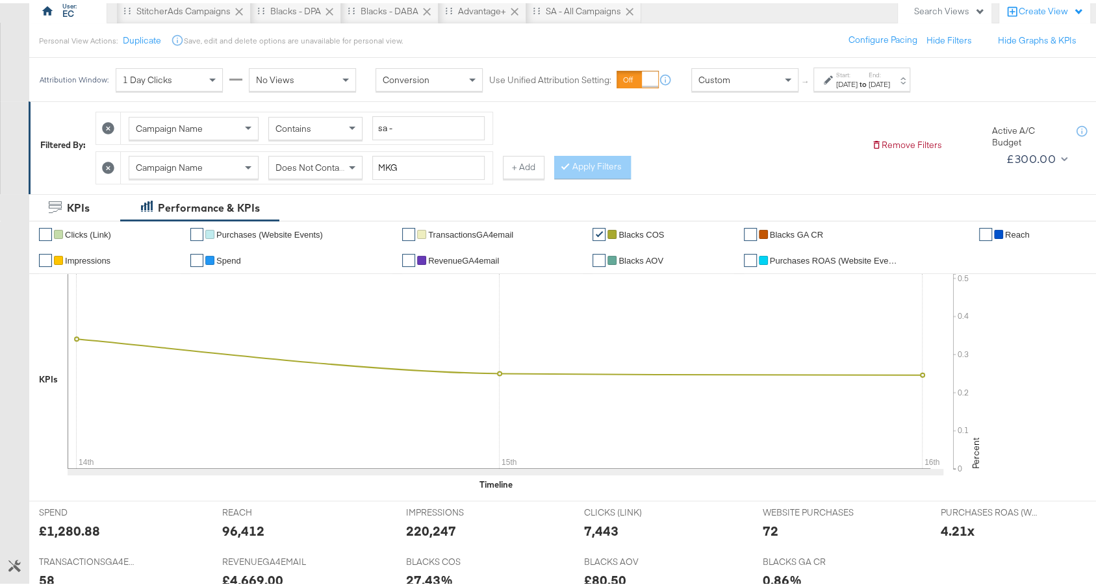
scroll to position [0, 0]
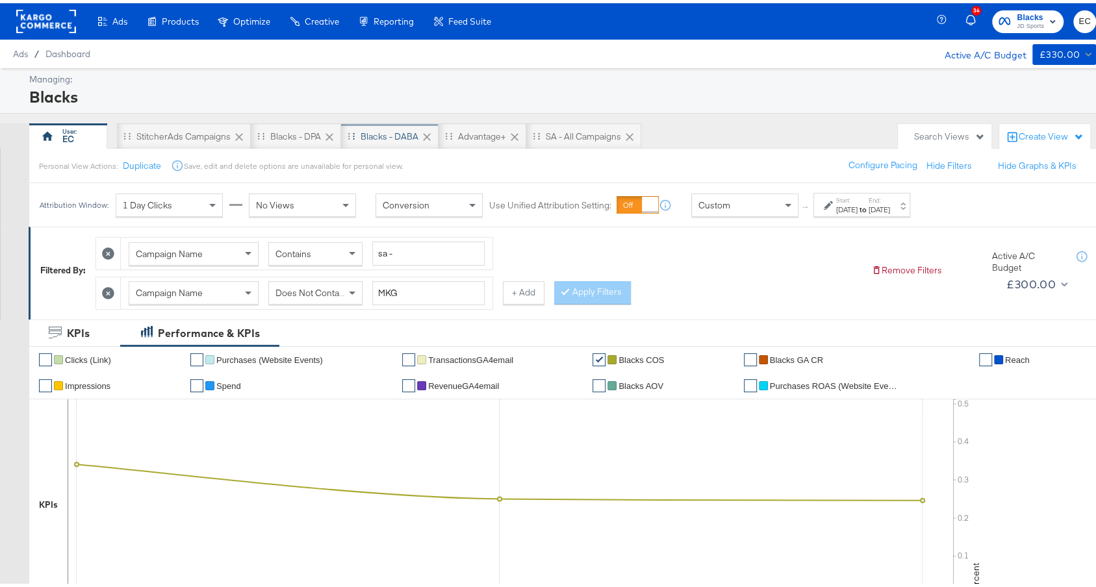
click at [392, 128] on div "Blacks - DABA" at bounding box center [390, 133] width 58 height 12
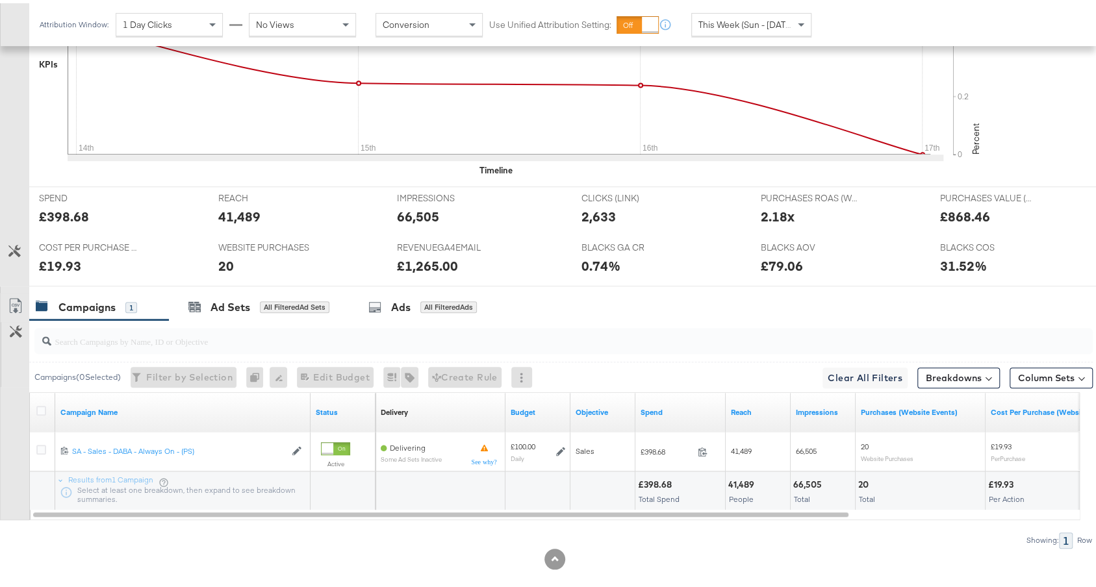
scroll to position [489, 0]
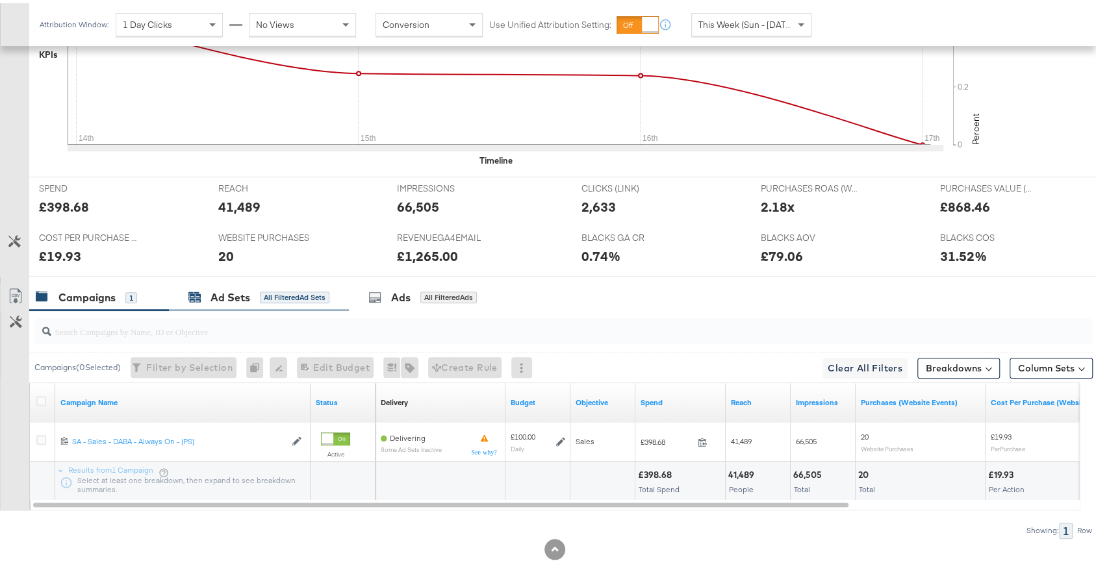
click at [242, 294] on div "Ad Sets" at bounding box center [231, 294] width 40 height 15
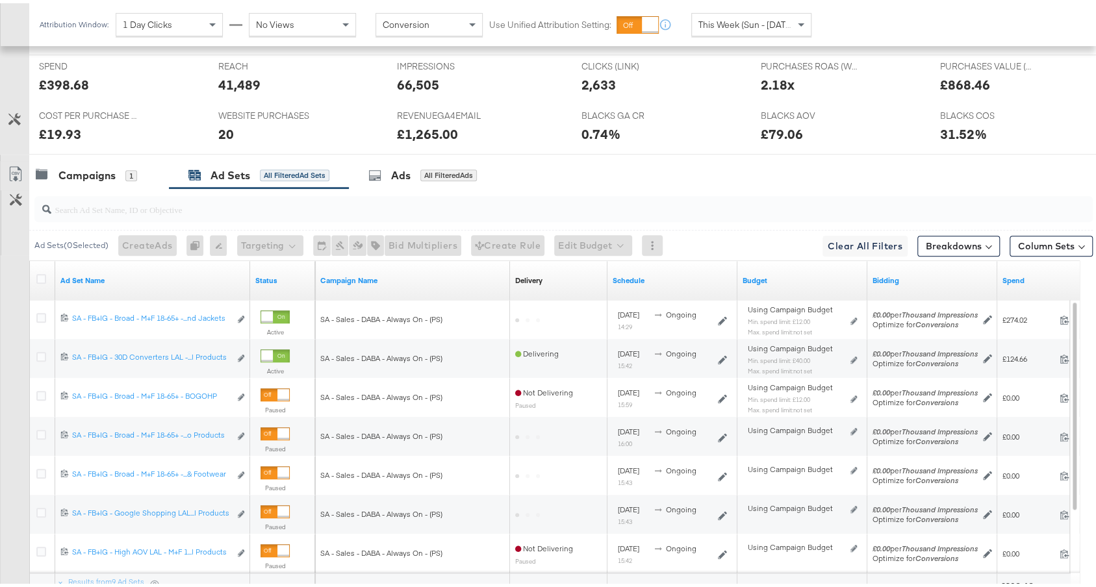
scroll to position [652, 0]
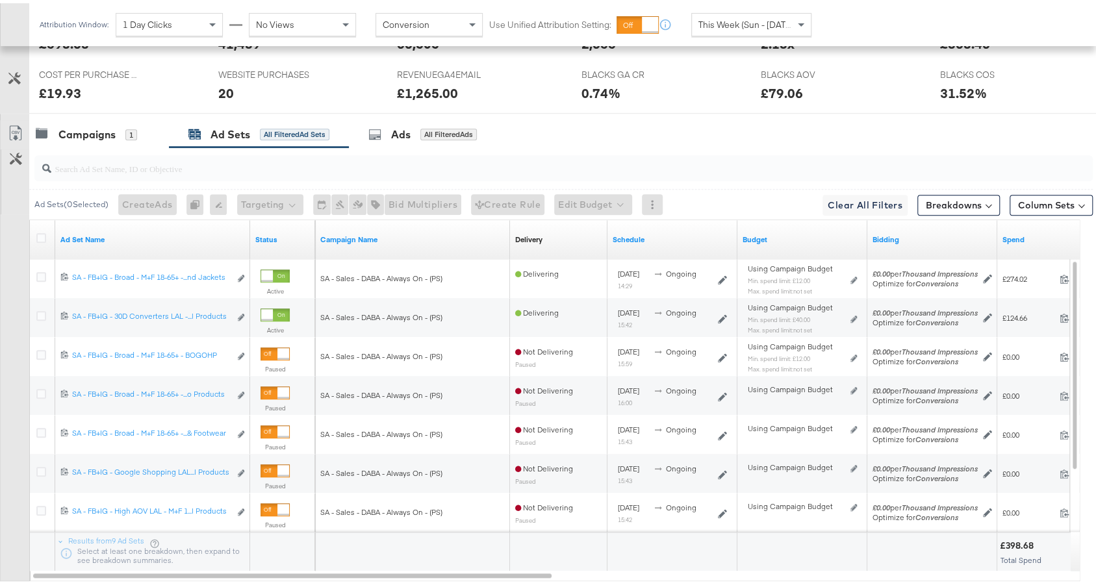
drag, startPoint x: 107, startPoint y: 134, endPoint x: 123, endPoint y: 135, distance: 15.6
click at [107, 134] on div "Campaigns 1" at bounding box center [99, 132] width 140 height 28
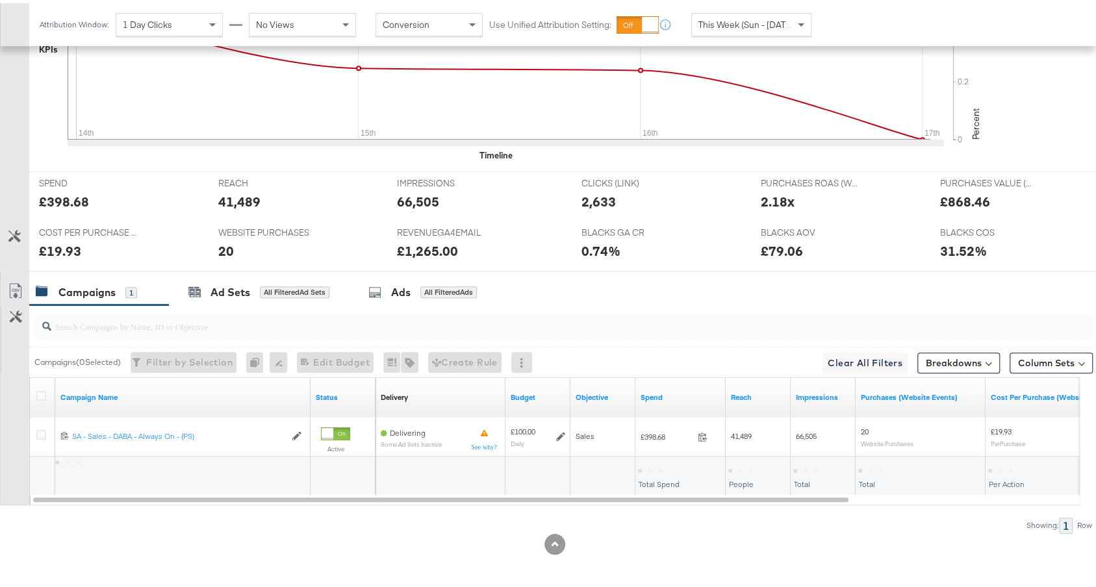
scroll to position [489, 0]
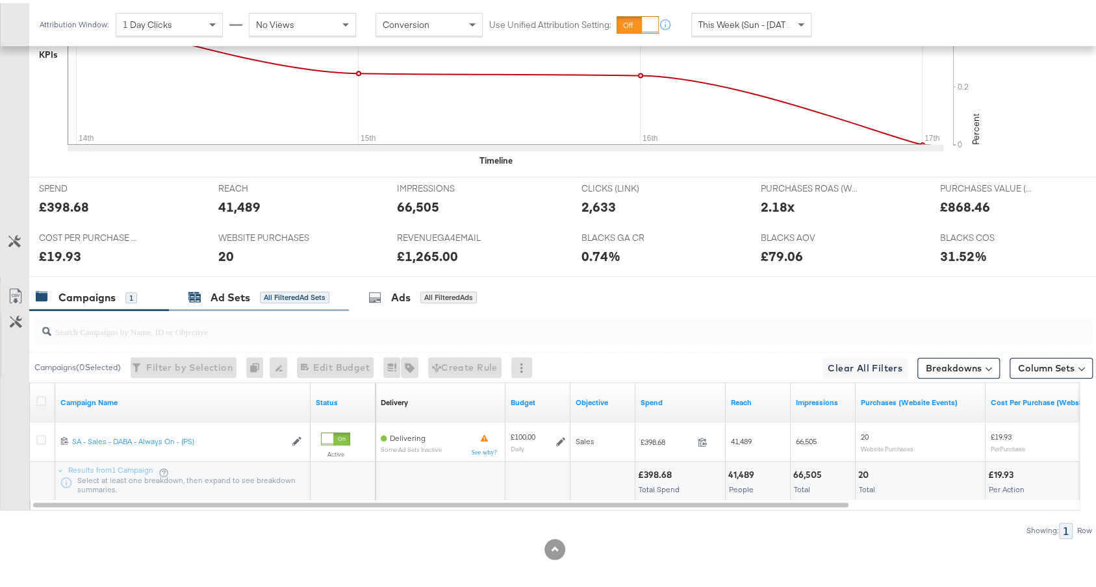
click at [264, 292] on div "All Filtered Ad Sets" at bounding box center [295, 294] width 70 height 12
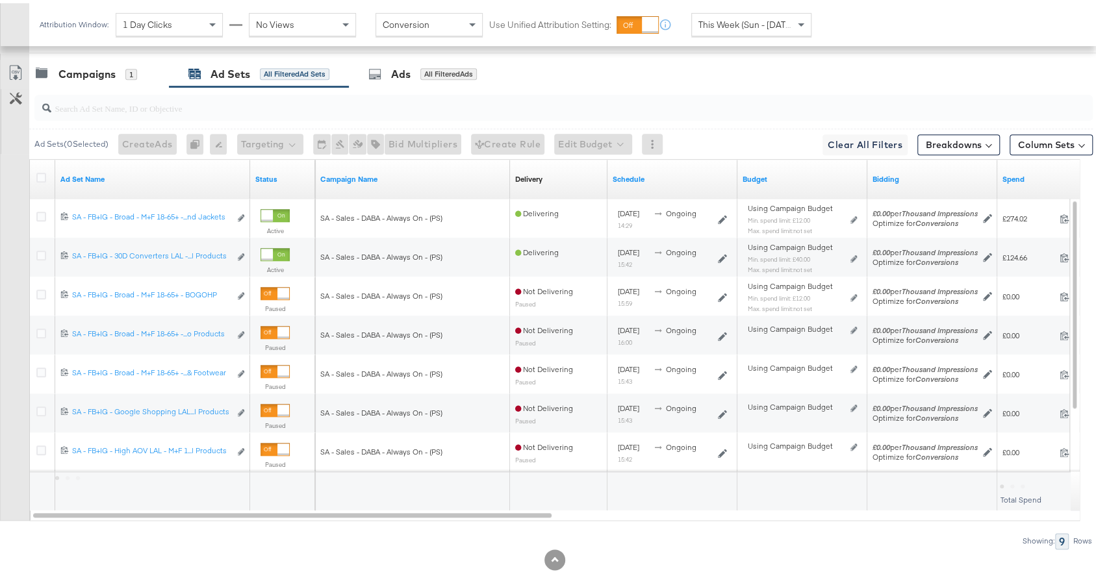
scroll to position [690, 0]
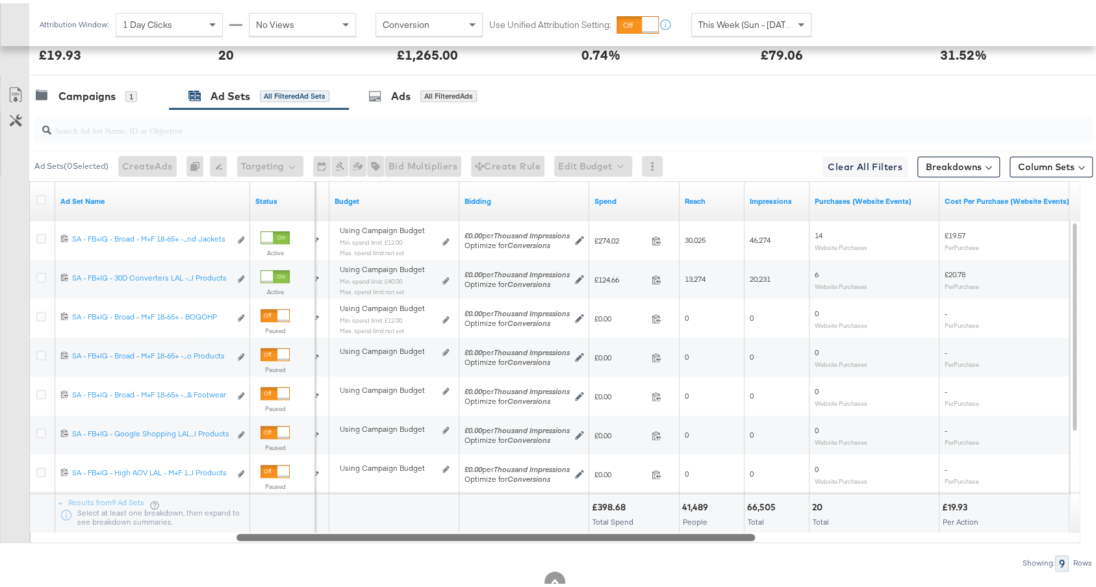
drag, startPoint x: 450, startPoint y: 525, endPoint x: 654, endPoint y: 535, distance: 204.3
click at [654, 535] on div "Ad Sets ( 0 Selected) Create Ads At least one ad set must be selected 0 Rename …" at bounding box center [546, 337] width 1093 height 462
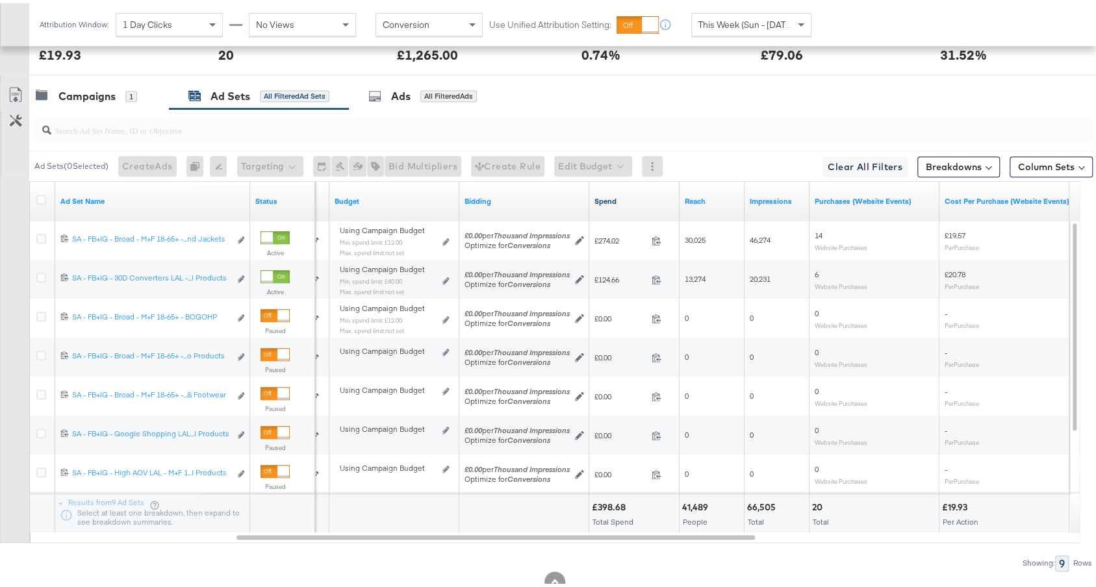
click at [626, 195] on link "Spend" at bounding box center [635, 198] width 80 height 10
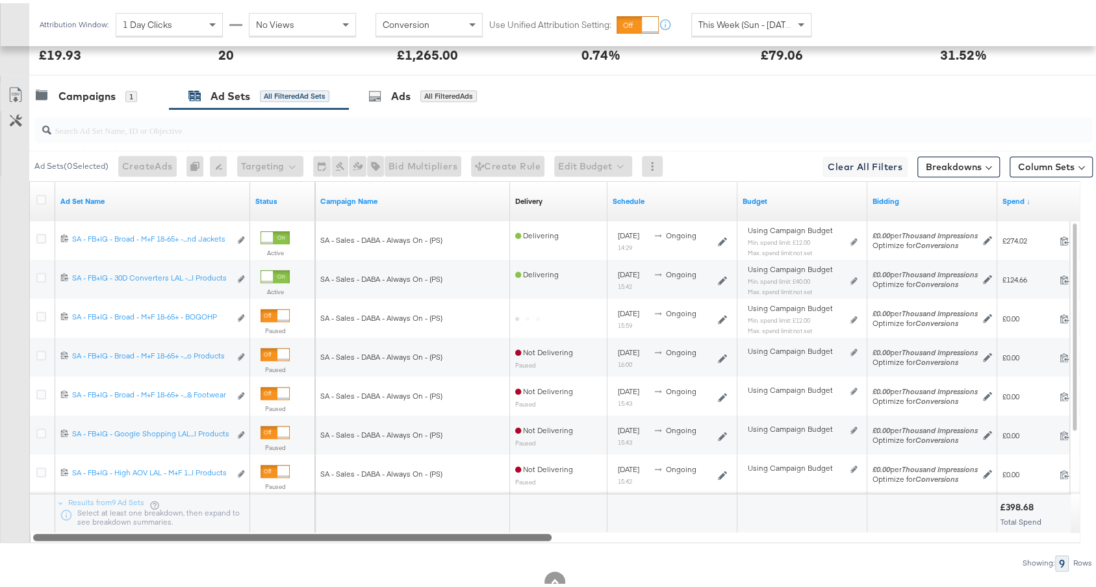
drag, startPoint x: 563, startPoint y: 533, endPoint x: 450, endPoint y: 518, distance: 114.1
click at [450, 518] on div "Ad Set Name Status Campaign Name Delivery Sorting Unavailable Schedule Budget B…" at bounding box center [554, 359] width 1051 height 362
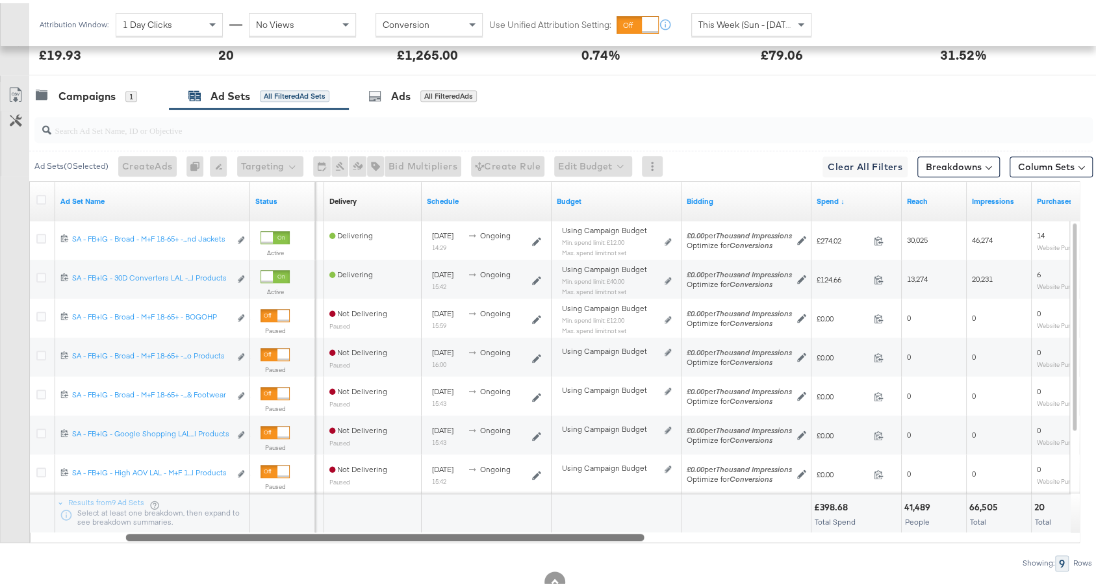
drag, startPoint x: 512, startPoint y: 531, endPoint x: 387, endPoint y: 511, distance: 126.9
click at [387, 513] on div "Ad Set Name Status Campaign Name Delivery Sorting Unavailable Schedule Budget B…" at bounding box center [554, 359] width 1051 height 362
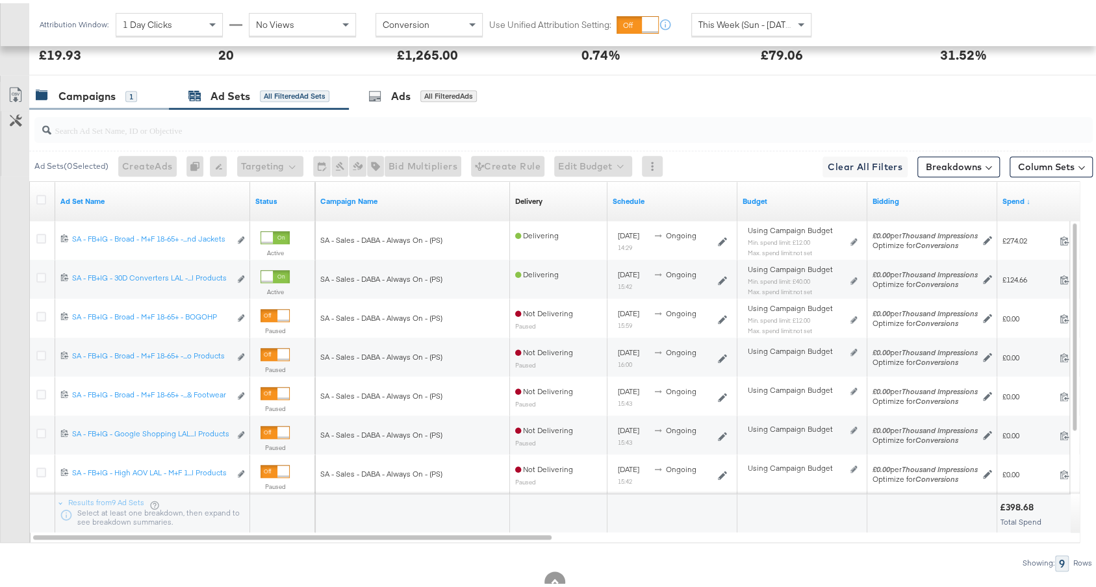
click at [75, 90] on div "Campaigns" at bounding box center [86, 93] width 57 height 15
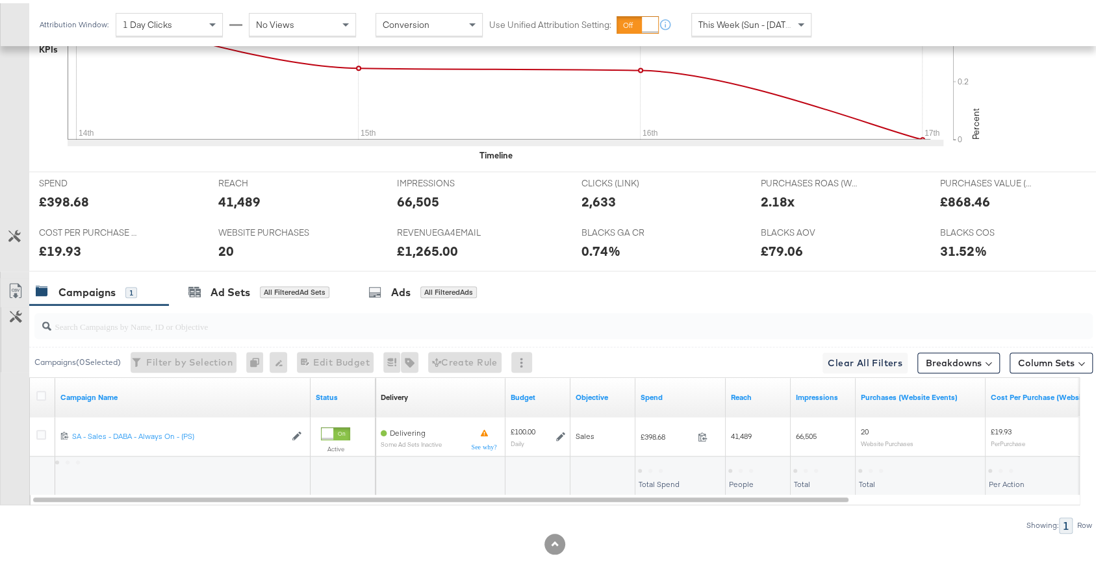
scroll to position [489, 0]
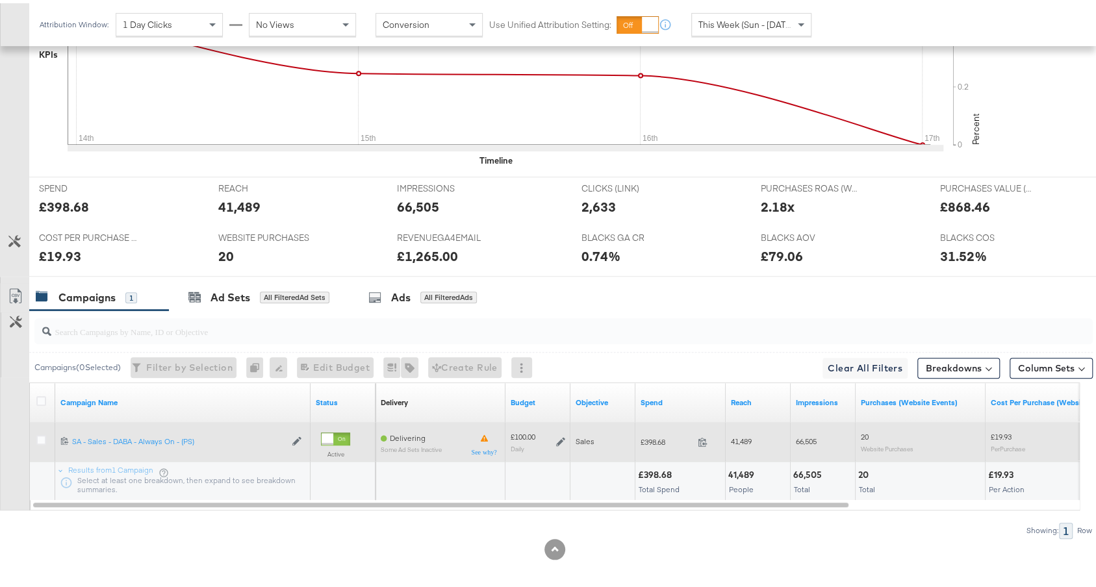
click at [565, 434] on icon at bounding box center [560, 438] width 9 height 9
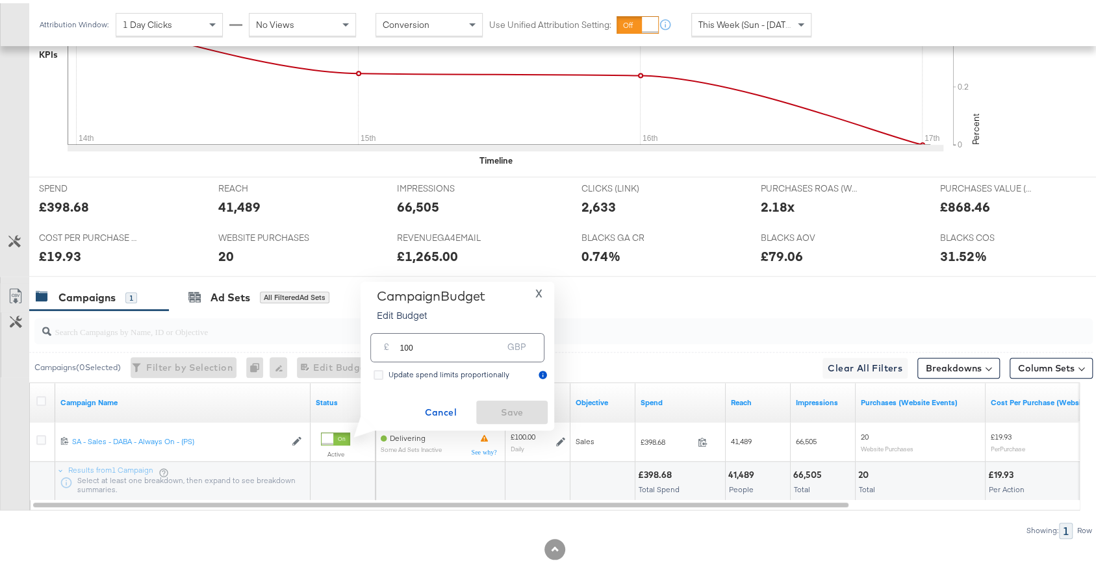
click at [494, 342] on input "100" at bounding box center [451, 340] width 103 height 28
type input "80"
click at [533, 411] on span "Save" at bounding box center [511, 410] width 61 height 16
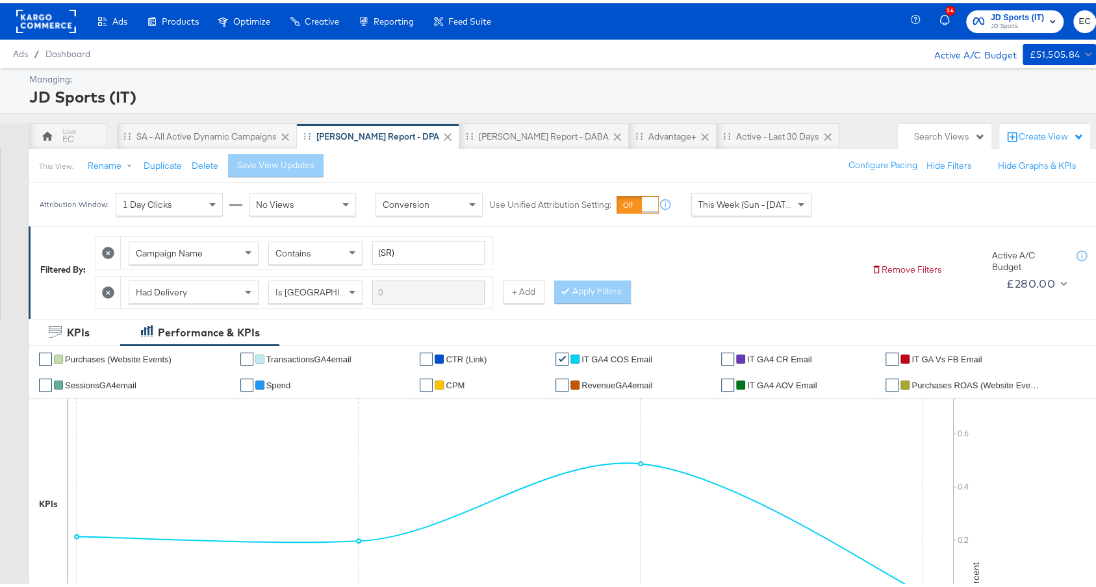
drag, startPoint x: 55, startPoint y: 127, endPoint x: 460, endPoint y: 66, distance: 409.4
click at [56, 127] on div "EC" at bounding box center [68, 133] width 78 height 26
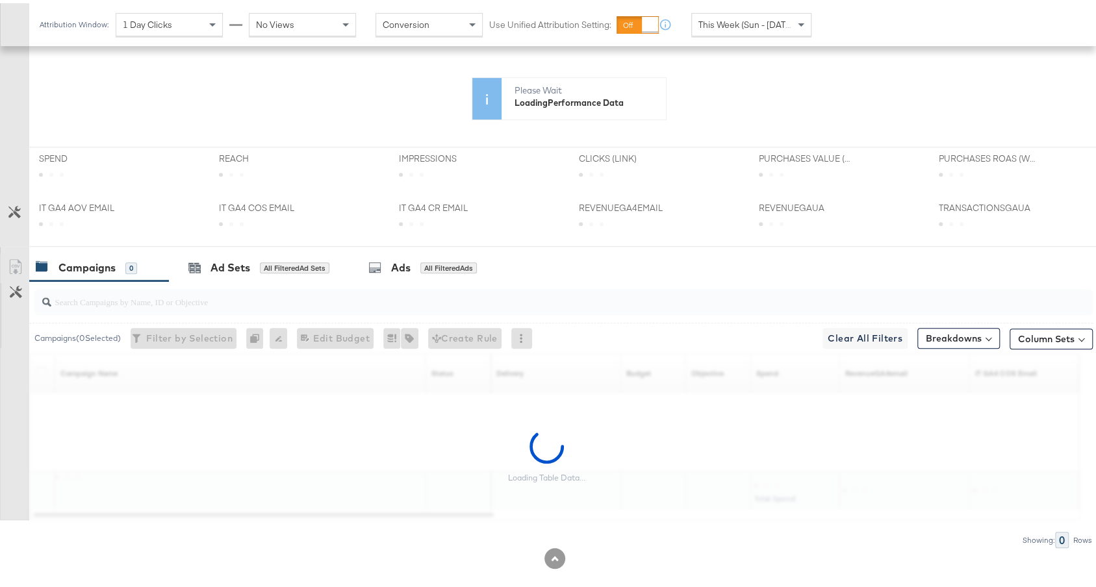
scroll to position [78, 0]
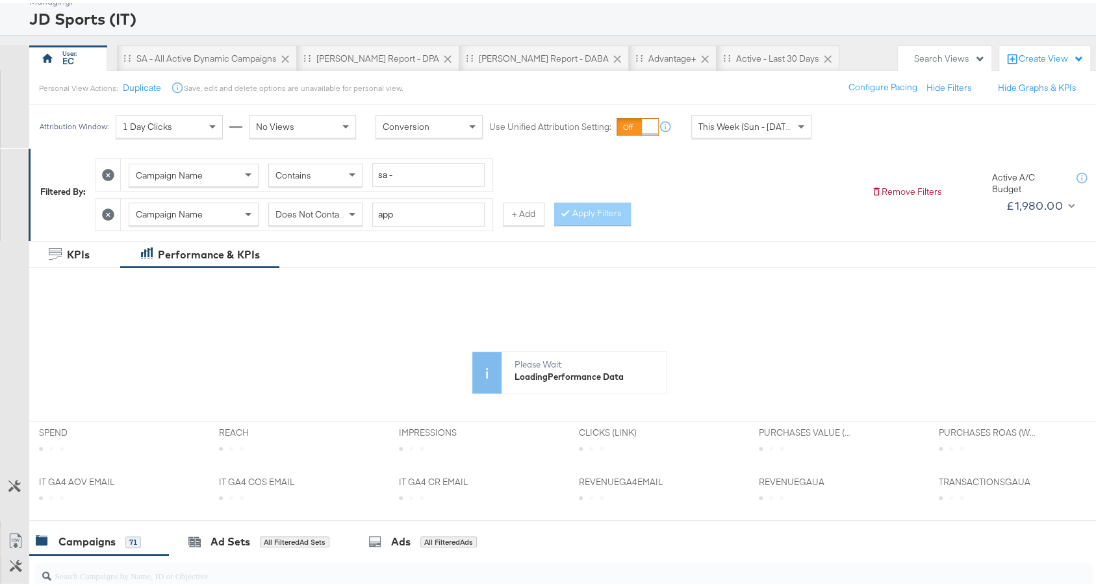
click at [702, 119] on span "This Week (Sun - [DATE])" at bounding box center [746, 124] width 97 height 12
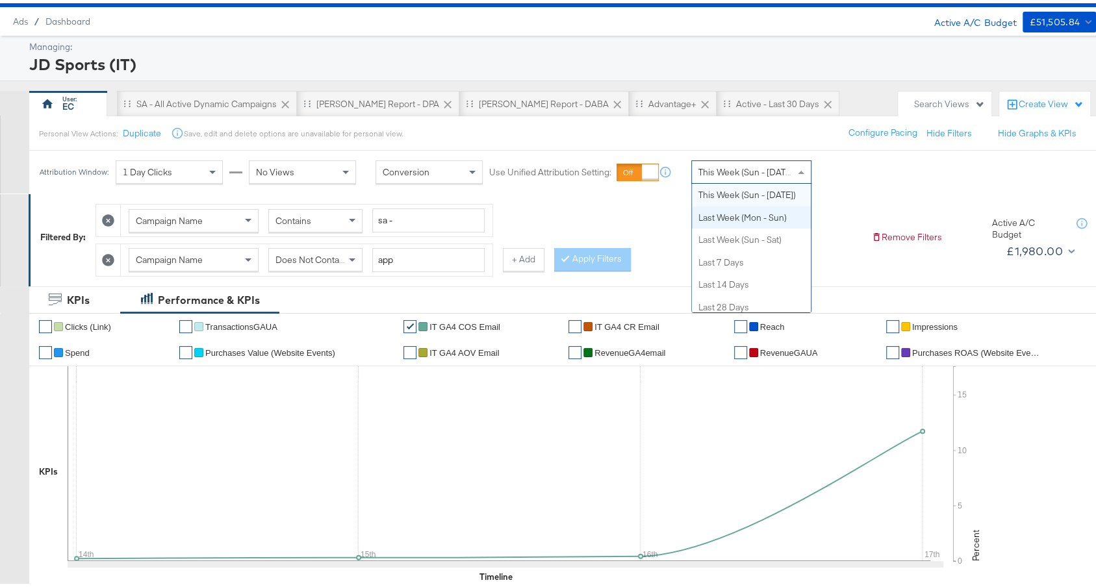
scroll to position [0, 0]
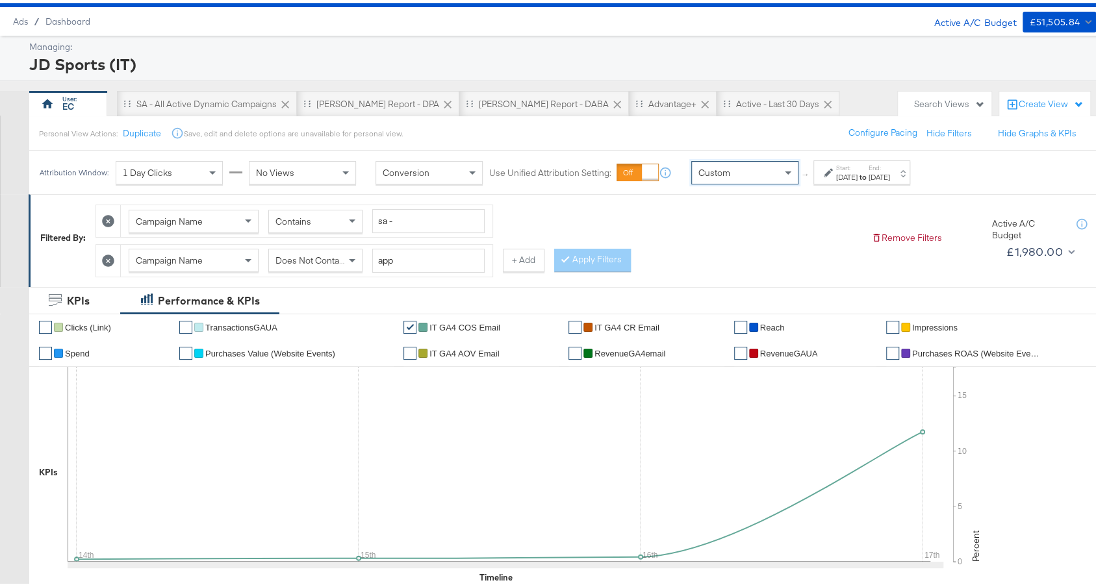
click at [836, 167] on div at bounding box center [830, 169] width 12 height 9
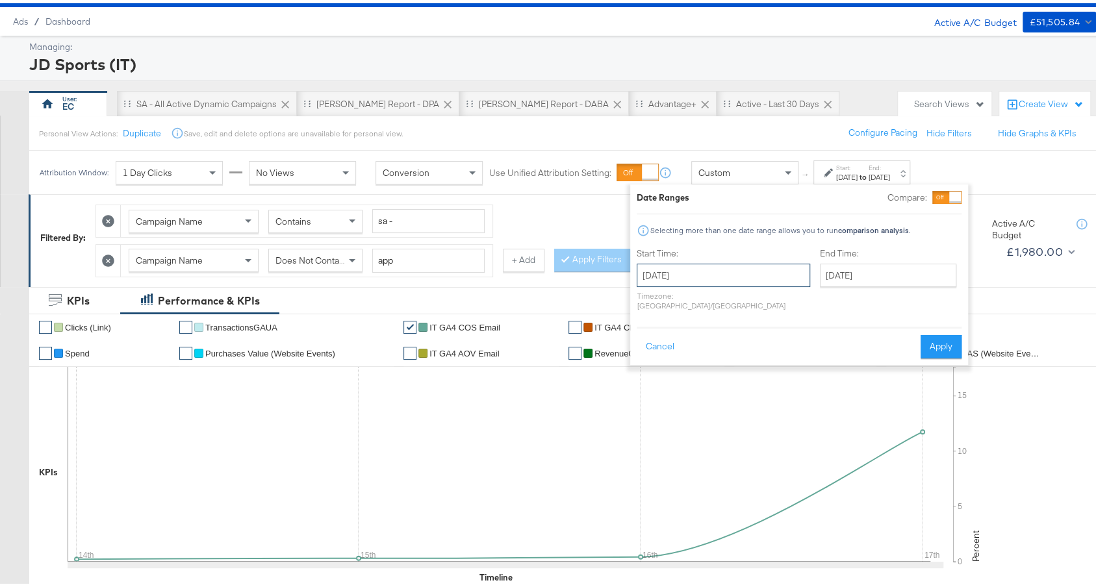
click at [687, 279] on input "[DATE]" at bounding box center [723, 272] width 173 height 23
click at [652, 368] on td "14" at bounding box center [652, 374] width 22 height 18
type input "[DATE]"
click at [839, 268] on input "[DATE]" at bounding box center [888, 272] width 136 height 23
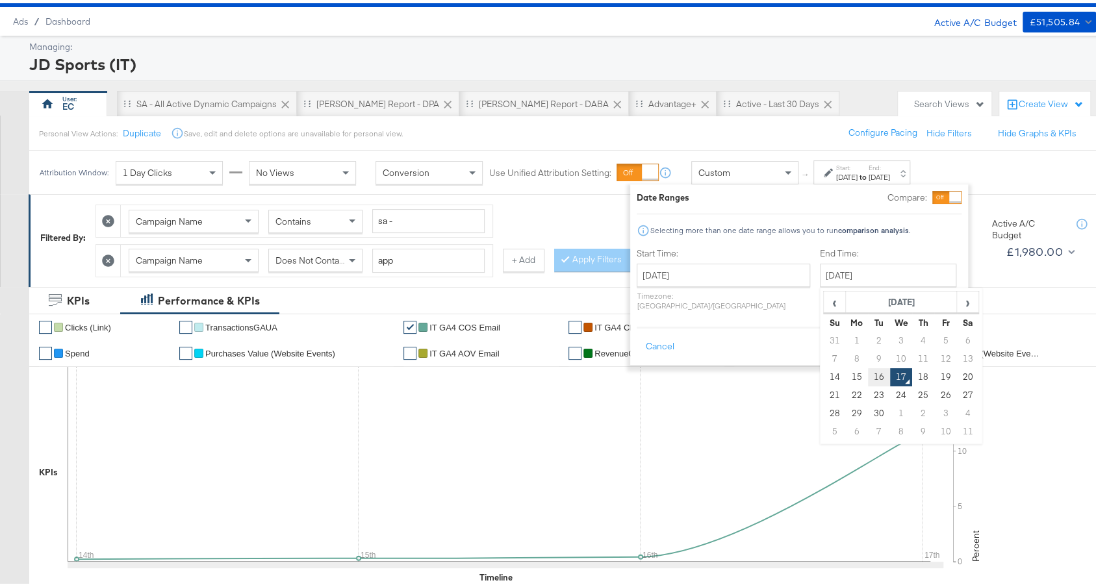
click at [868, 372] on td "16" at bounding box center [879, 374] width 22 height 18
type input "[DATE]"
click at [956, 332] on button "Apply" at bounding box center [941, 343] width 41 height 23
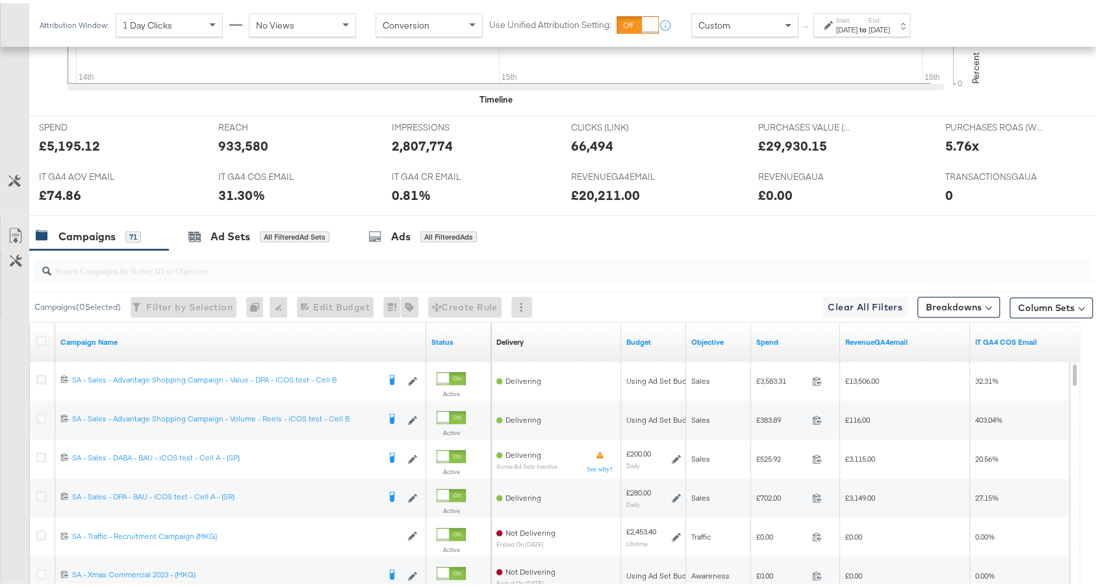
scroll to position [533, 0]
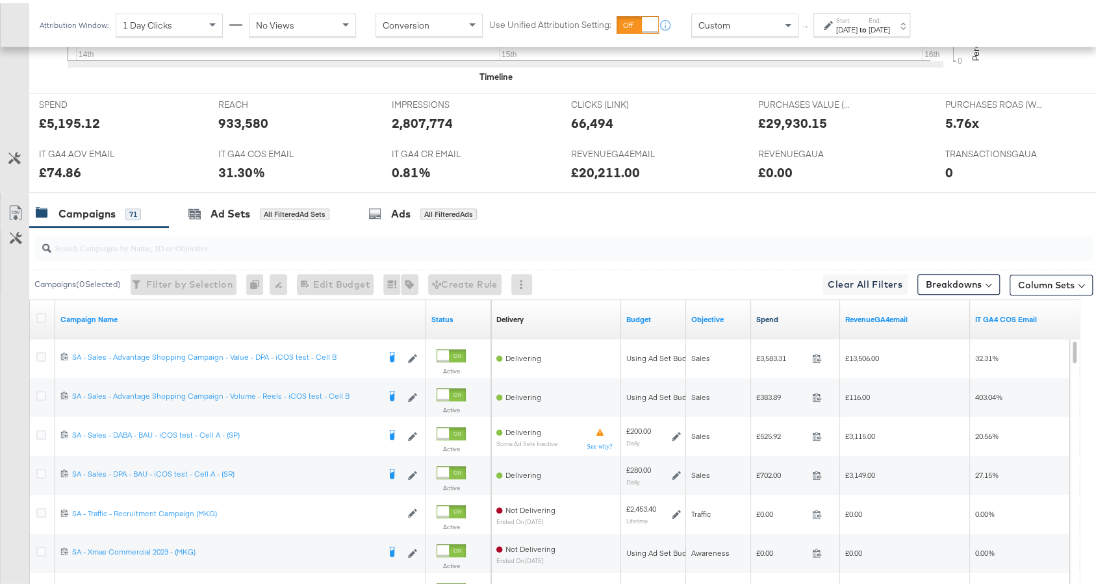
click at [814, 311] on link "Spend" at bounding box center [795, 316] width 79 height 10
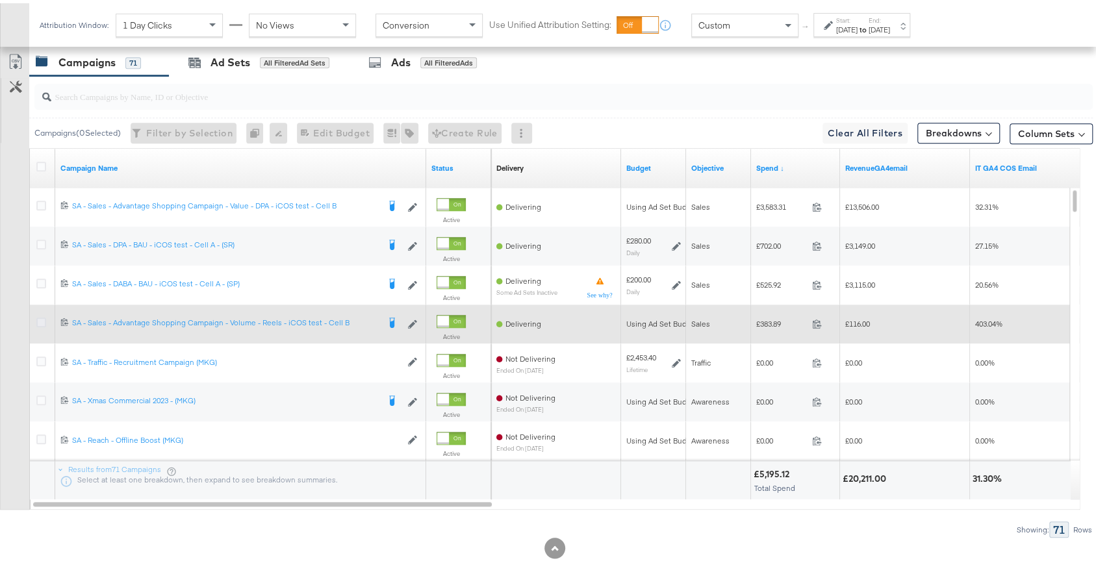
click at [38, 315] on icon at bounding box center [41, 319] width 10 height 10
click at [0, 0] on input "checkbox" at bounding box center [0, 0] width 0 height 0
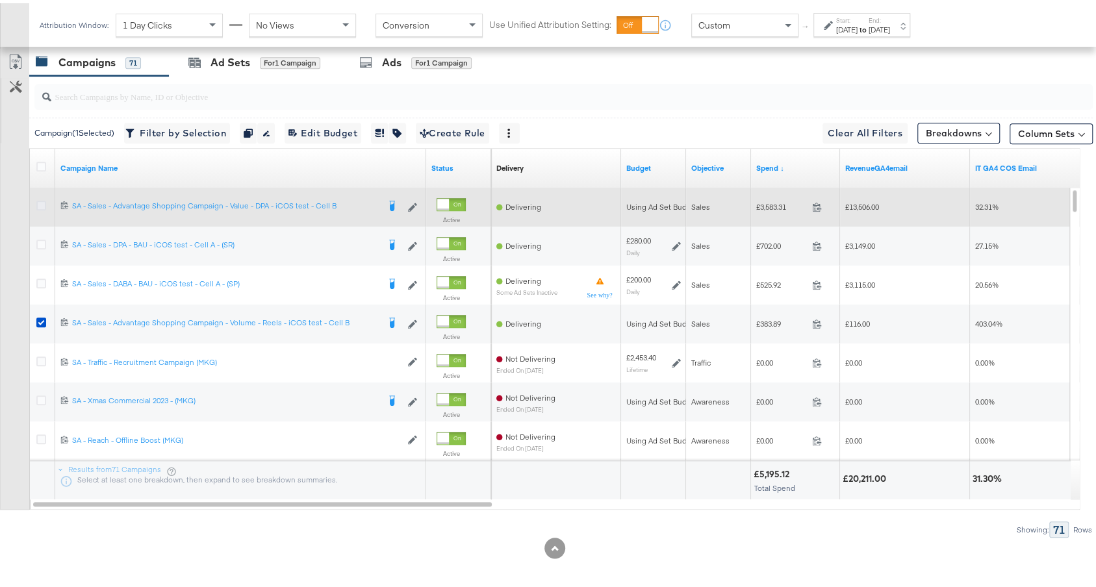
click at [45, 198] on icon at bounding box center [41, 203] width 10 height 10
click at [0, 0] on input "checkbox" at bounding box center [0, 0] width 0 height 0
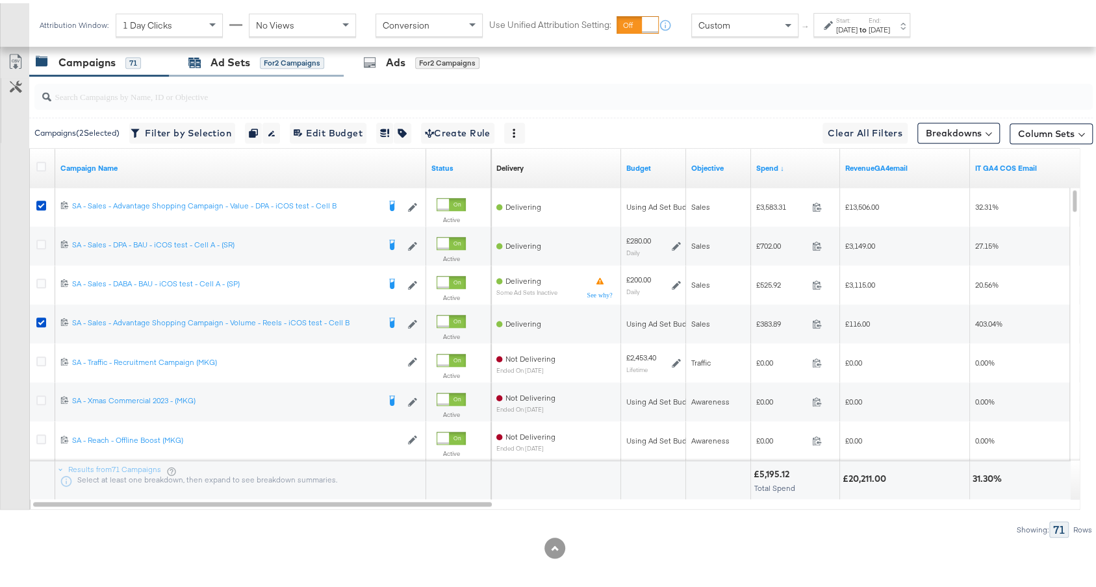
click at [300, 60] on div "for 2 Campaigns" at bounding box center [292, 60] width 64 height 12
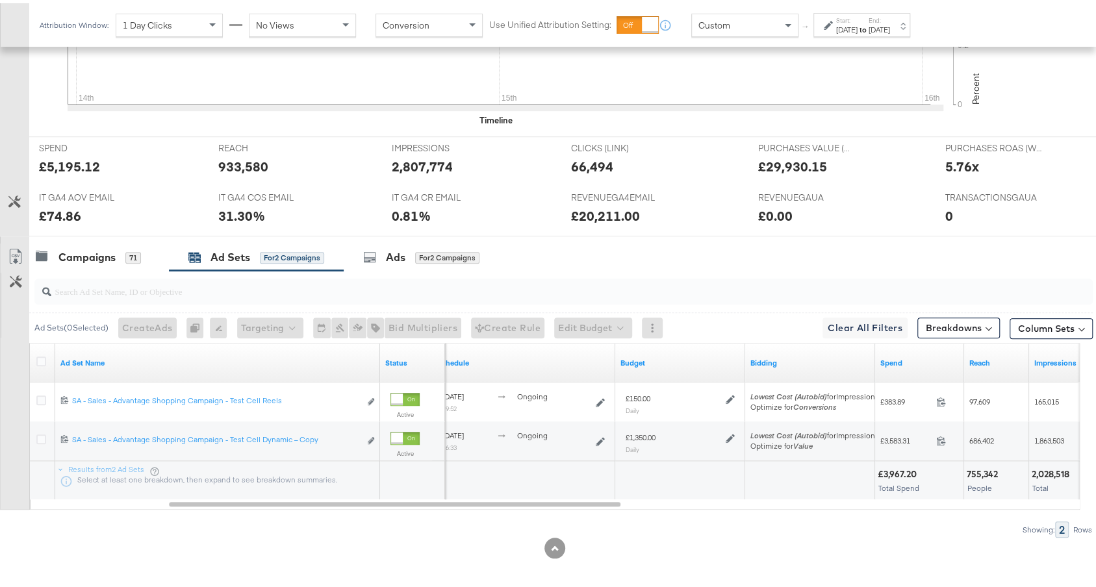
scroll to position [480, 0]
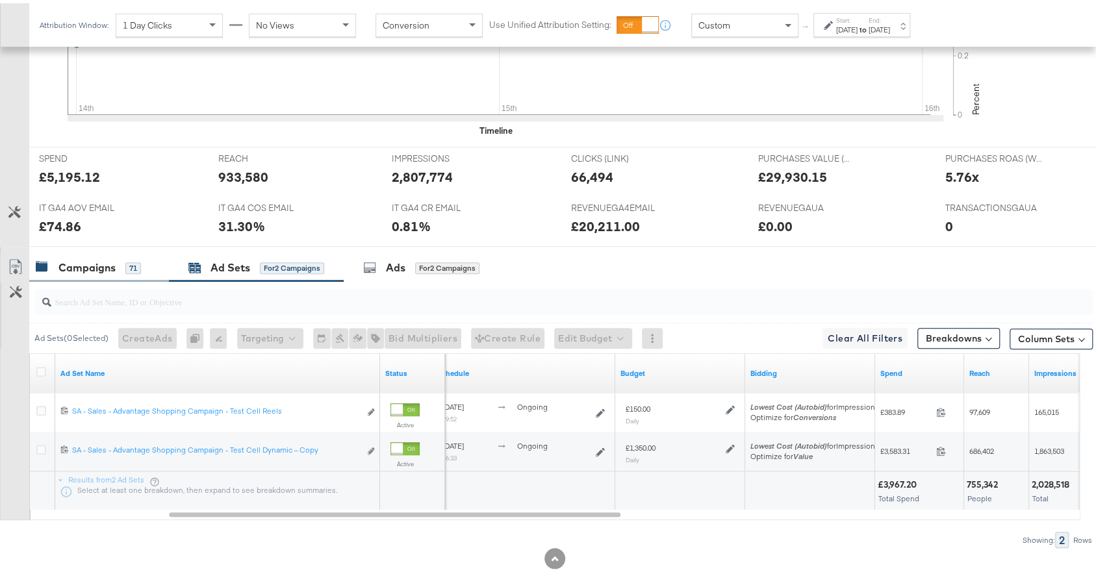
click at [136, 259] on div "71" at bounding box center [133, 265] width 16 height 12
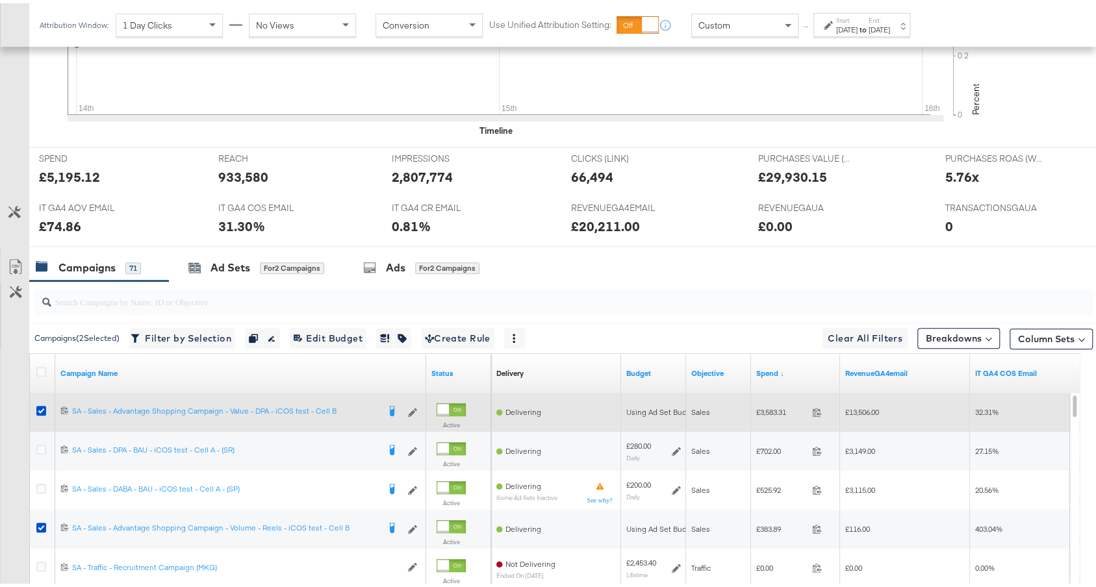
scroll to position [661, 0]
